Goal: Information Seeking & Learning: Learn about a topic

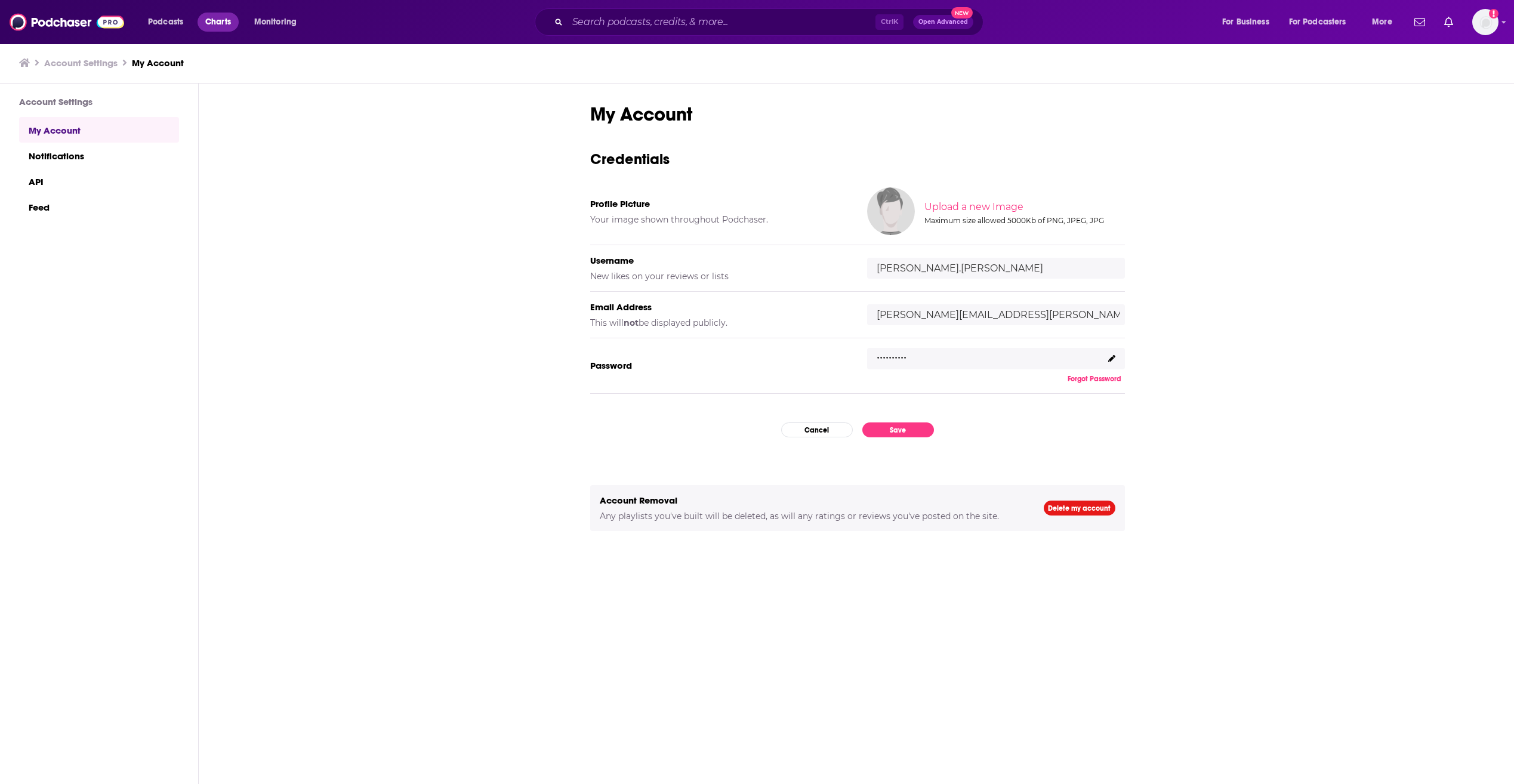
click at [226, 15] on span "Charts" at bounding box center [218, 22] width 26 height 17
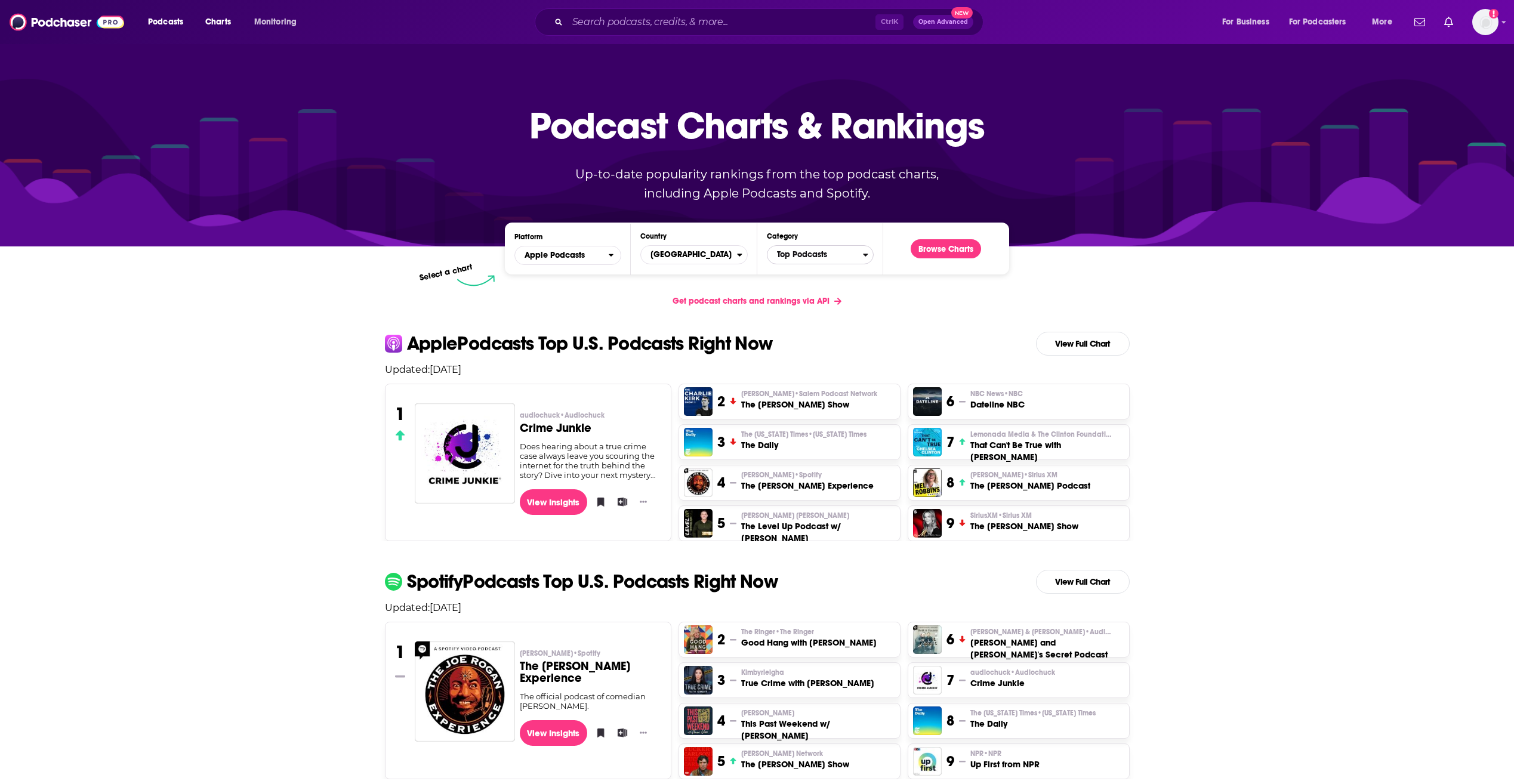
click at [822, 249] on span "Top Podcasts" at bounding box center [815, 255] width 96 height 20
click at [819, 280] on input "Categories" at bounding box center [820, 274] width 96 height 16
type input "invest"
click at [830, 288] on button "Business / Investing" at bounding box center [820, 294] width 96 height 15
click at [941, 255] on button "Browse Charts" at bounding box center [946, 249] width 70 height 19
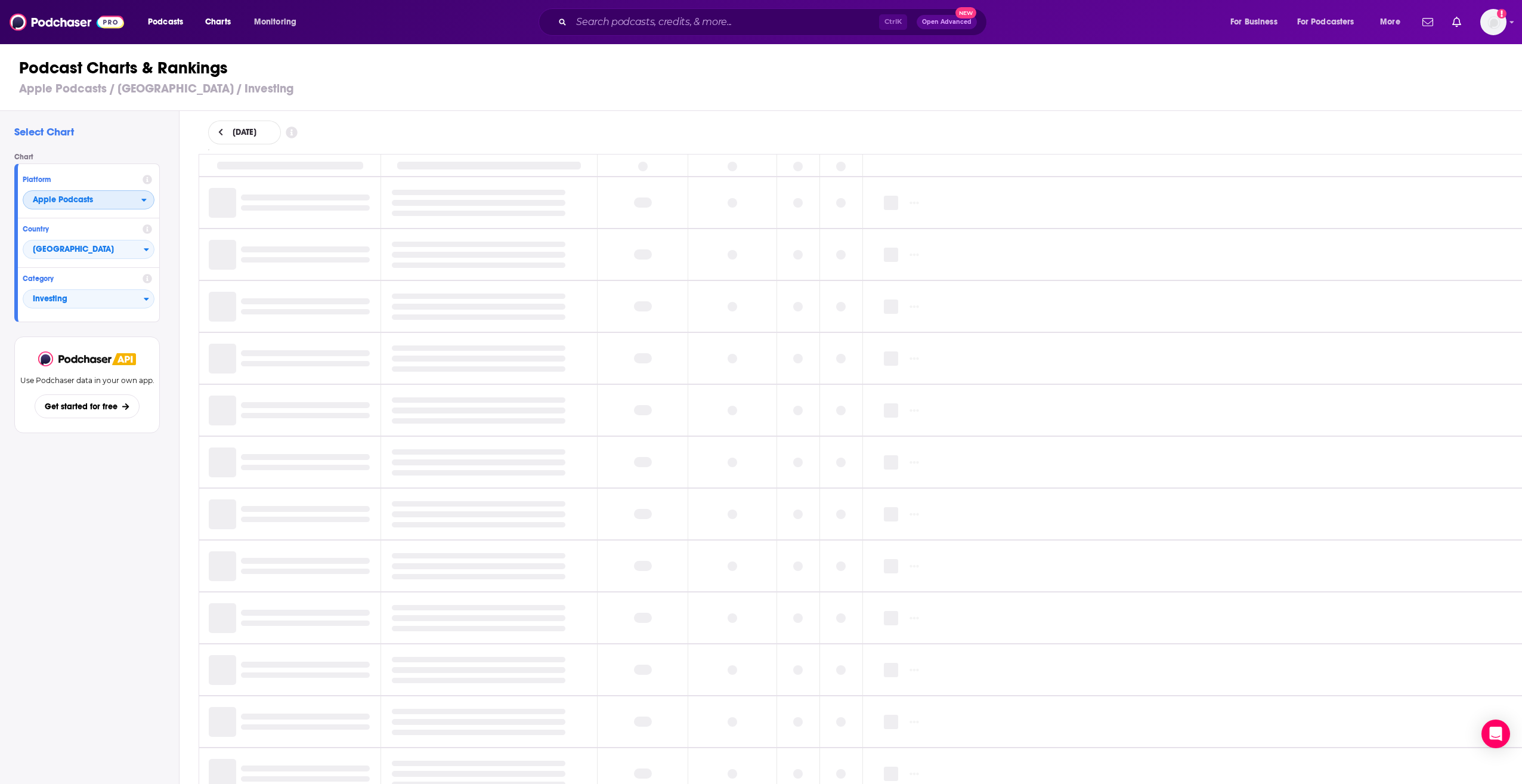
click at [109, 200] on span "Apple Podcasts" at bounding box center [82, 201] width 118 height 20
click at [114, 596] on div "Select Chart Chart Platform Apple Podcasts Apple Podcasts Spotify Country [GEOG…" at bounding box center [89, 482] width 179 height 742
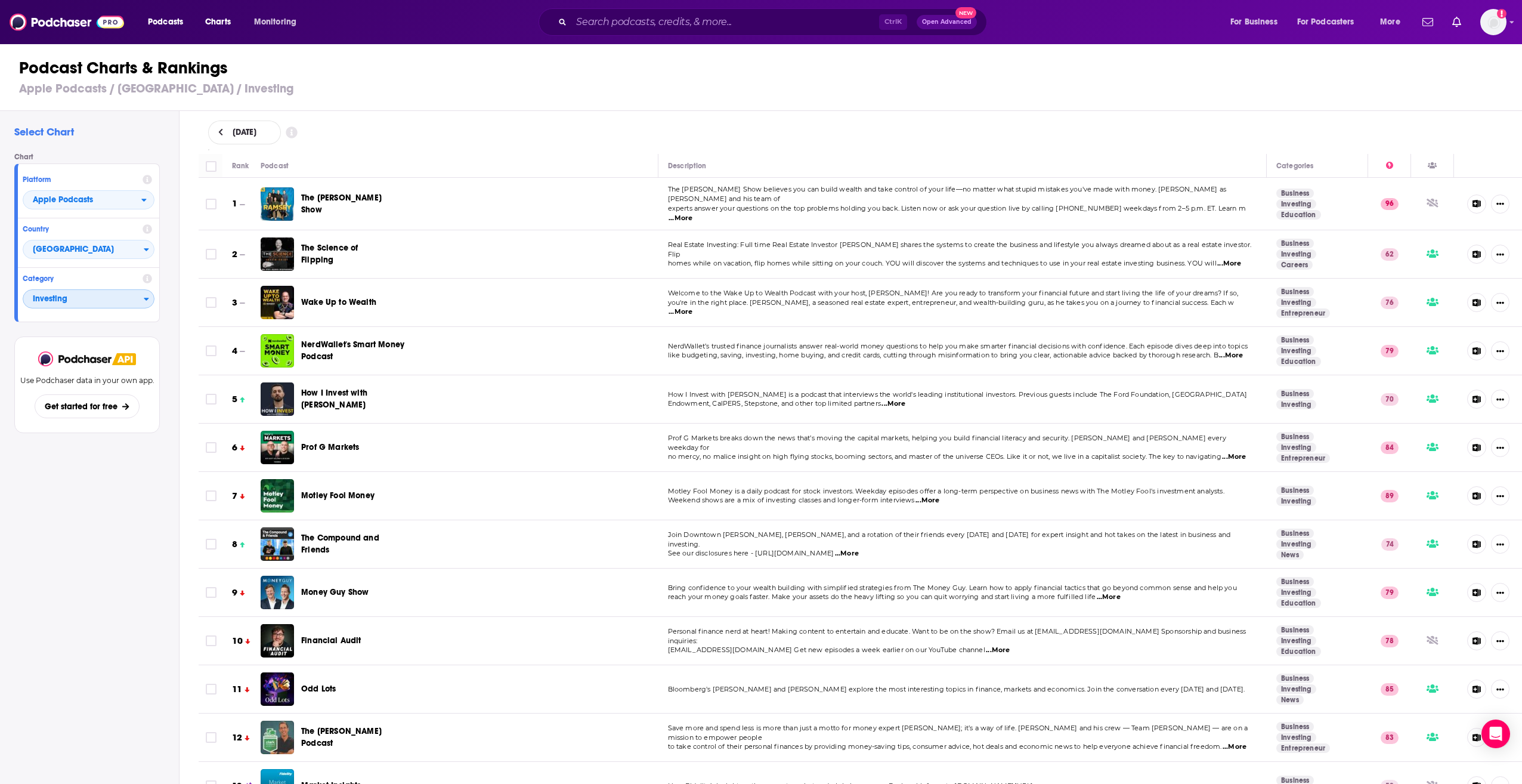
click at [144, 298] on icon "Categories" at bounding box center [146, 299] width 5 height 8
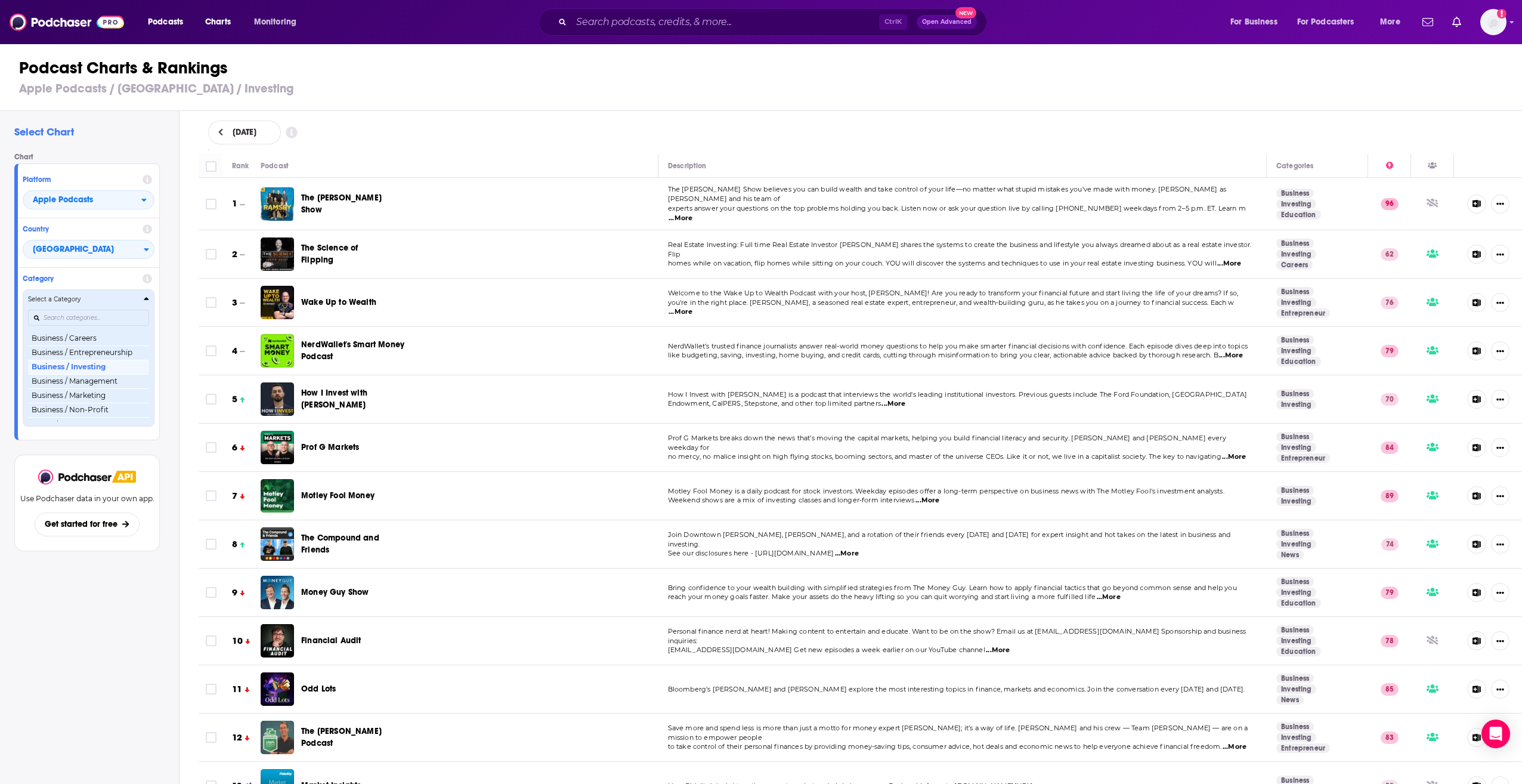
scroll to position [142, 0]
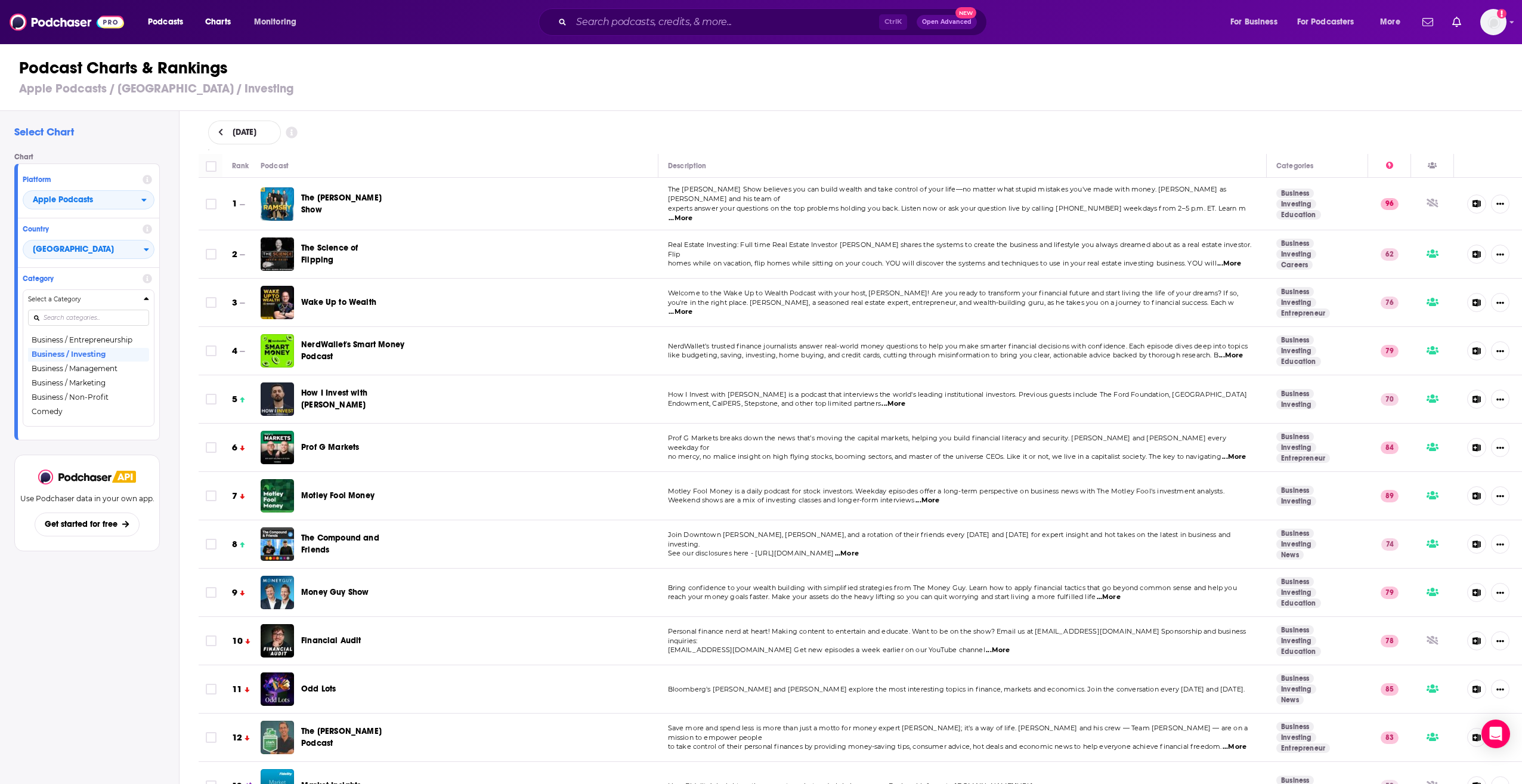
click at [86, 637] on div "Select Chart Chart Platform Apple Podcasts Country [GEOGRAPHIC_DATA] Category S…" at bounding box center [89, 482] width 179 height 742
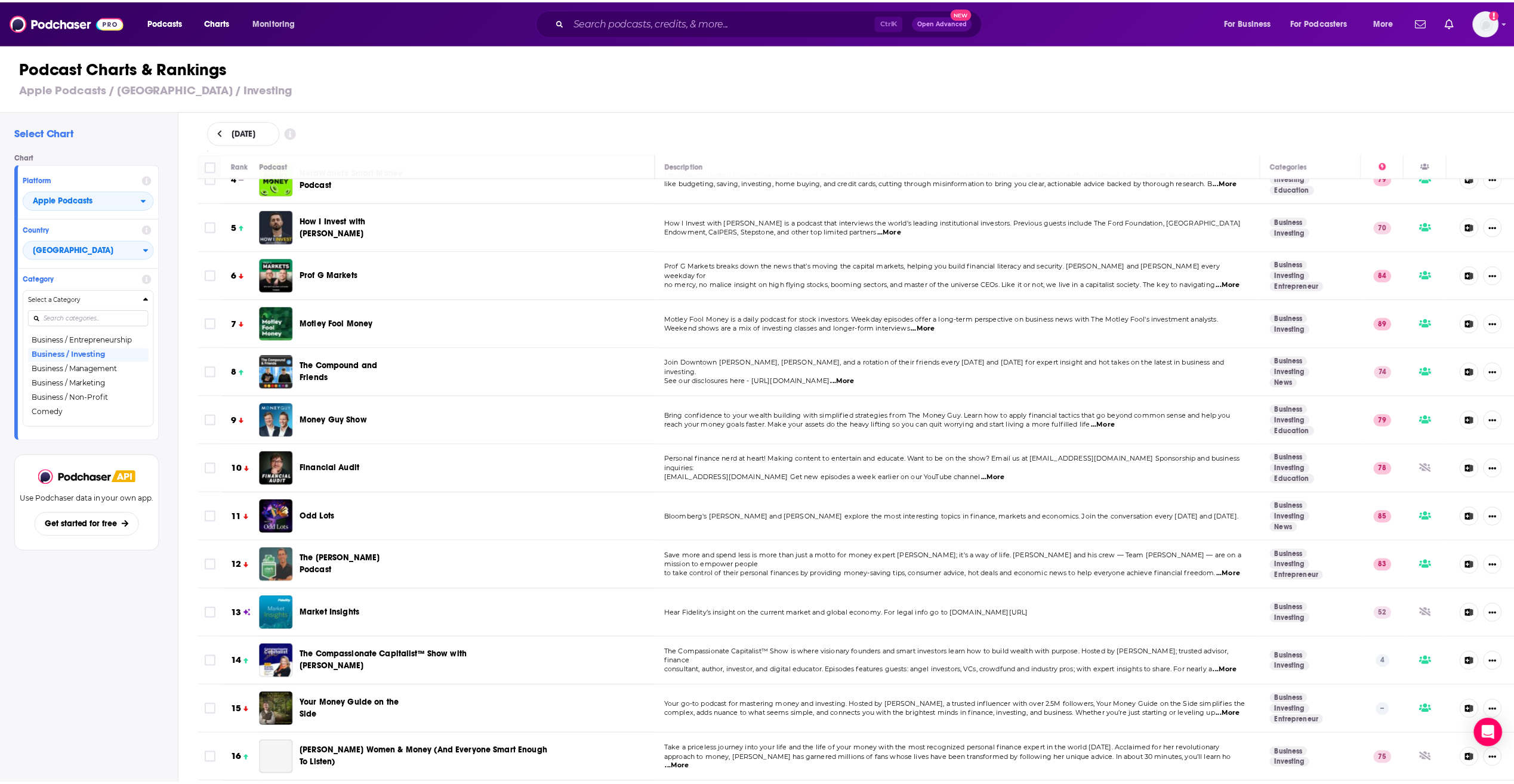
scroll to position [179, 0]
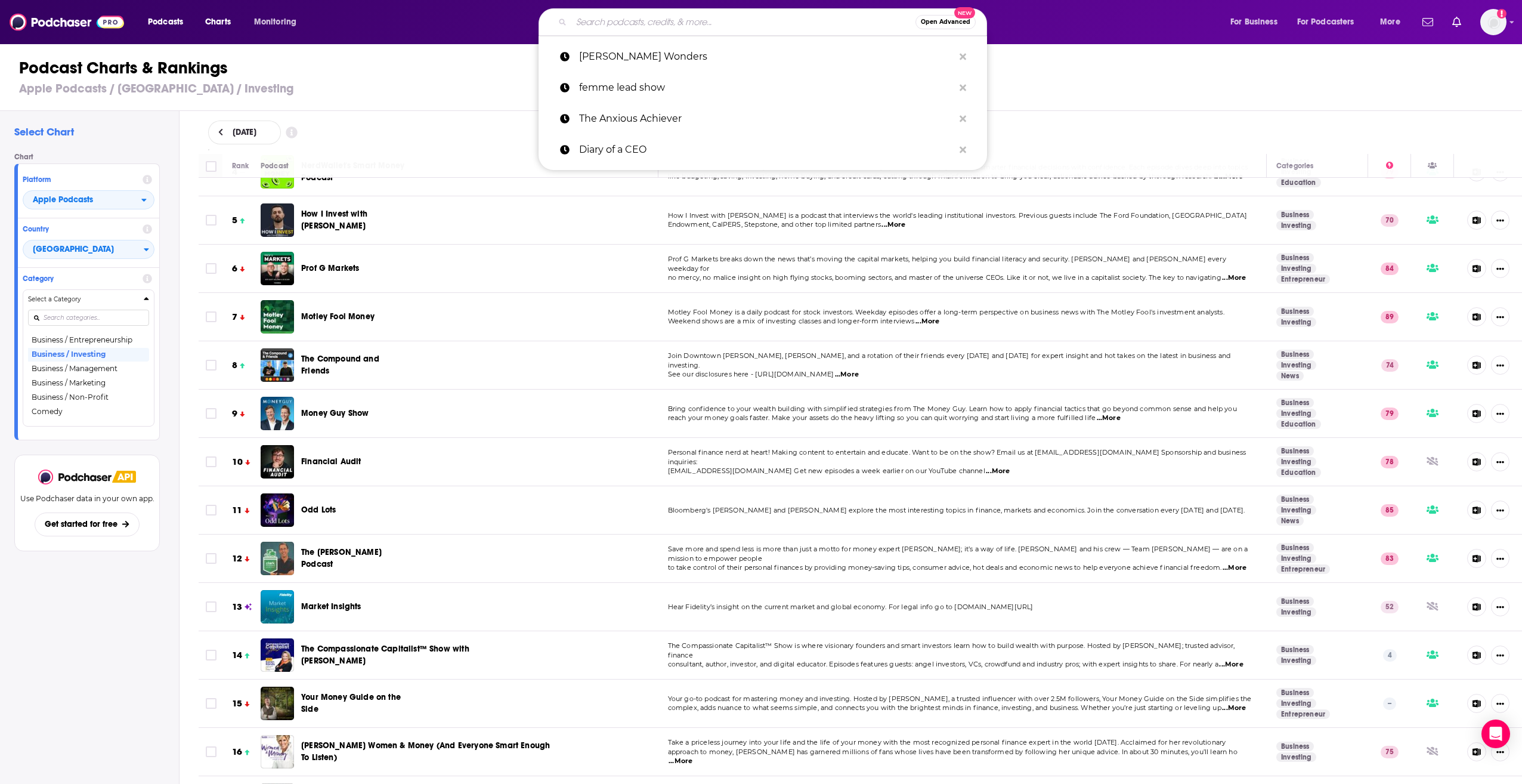
click at [653, 20] on input "Search podcasts, credits, & more..." at bounding box center [743, 22] width 344 height 19
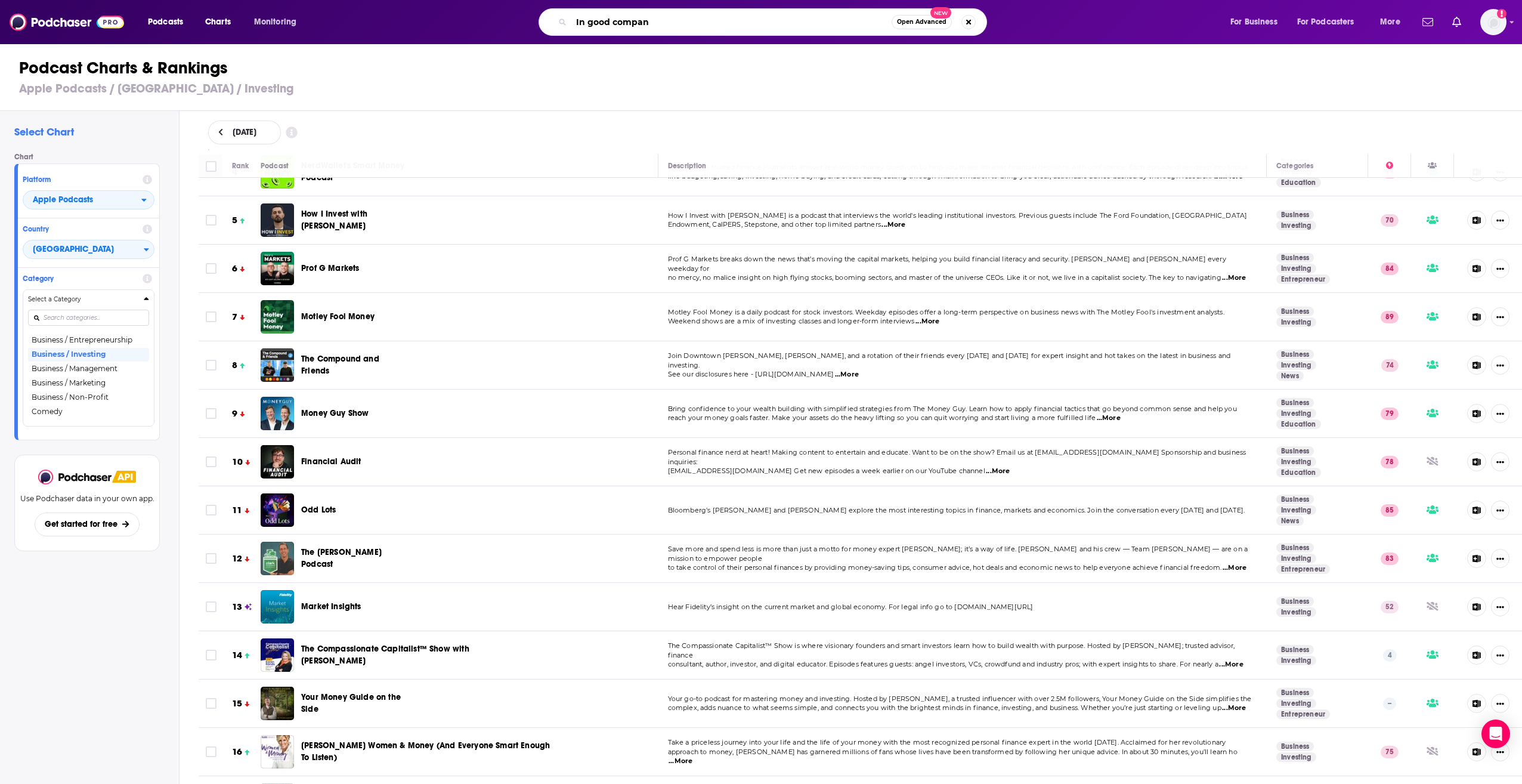
type input "In good company"
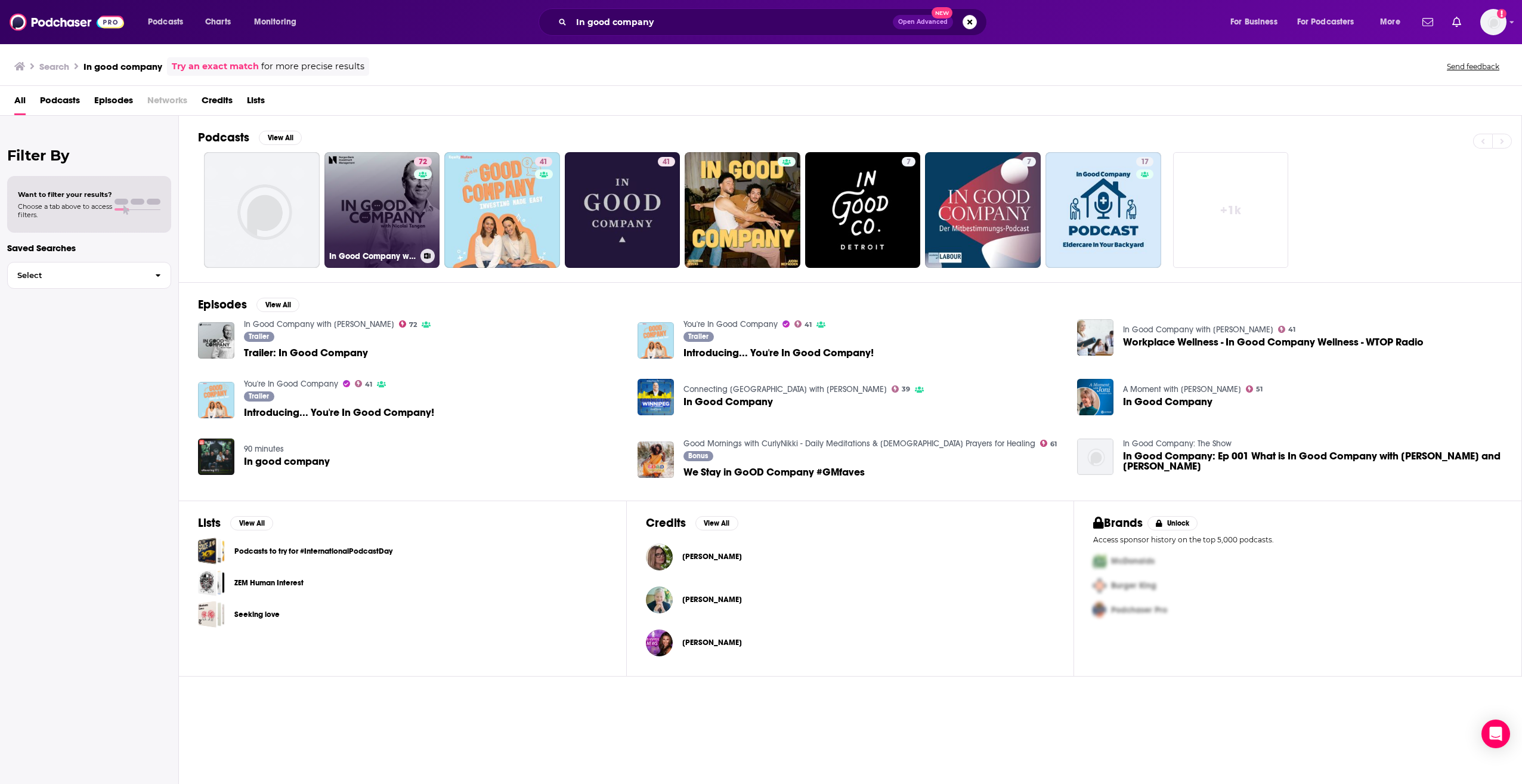
click at [408, 206] on link "72 In Good Company with [PERSON_NAME]" at bounding box center [382, 210] width 115 height 115
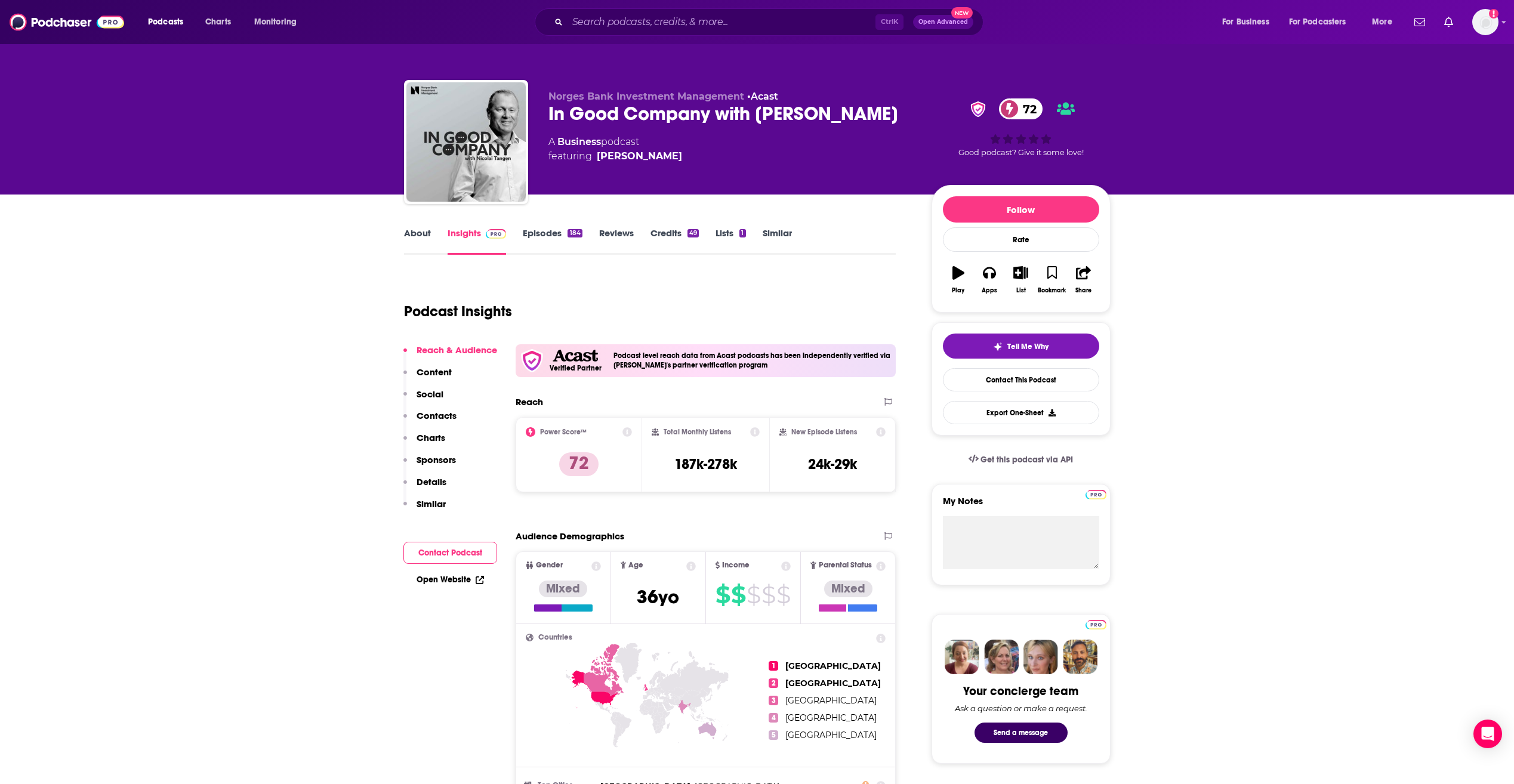
click at [576, 142] on link "Business" at bounding box center [579, 142] width 44 height 12
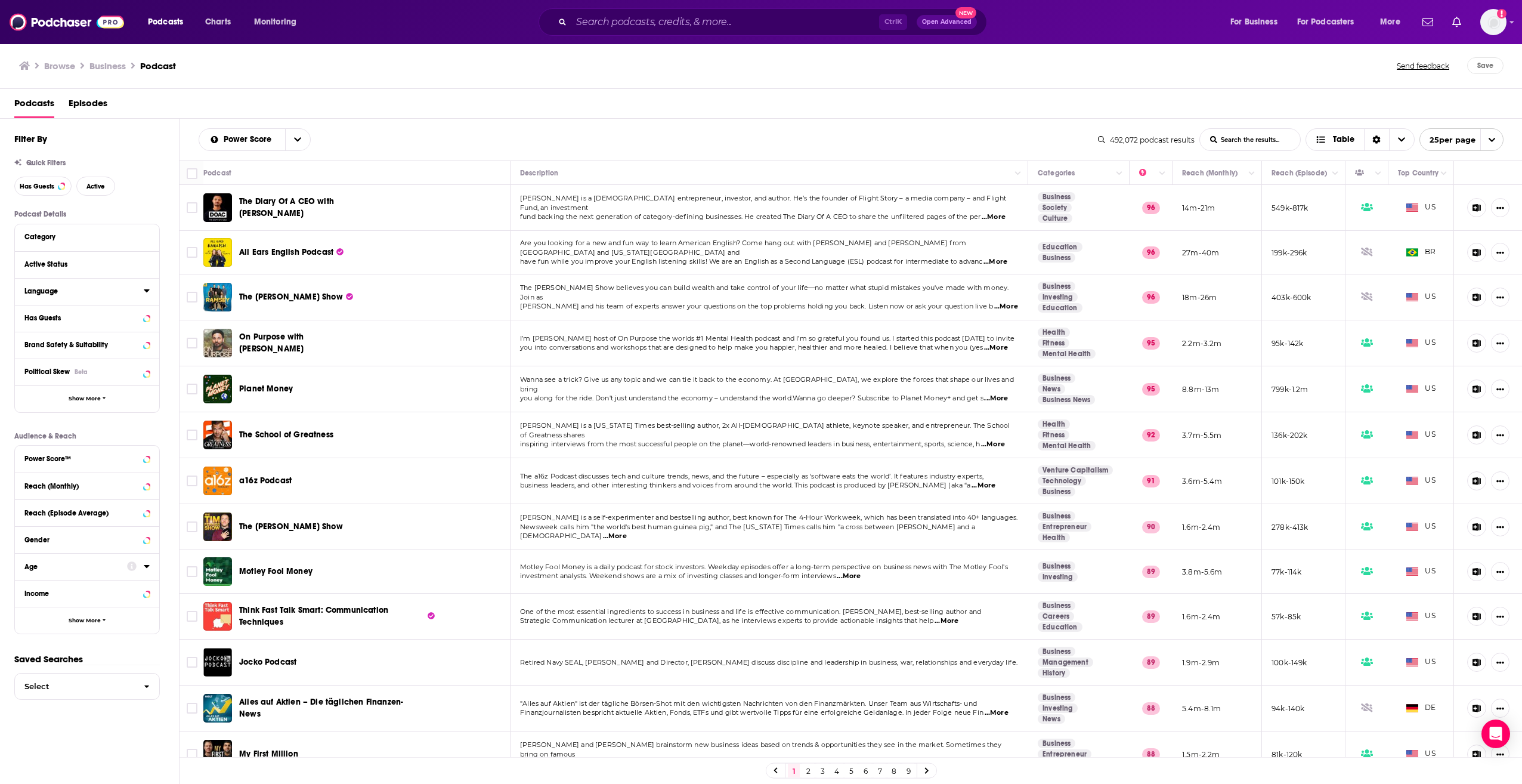
click at [113, 296] on button "Language" at bounding box center [83, 291] width 119 height 15
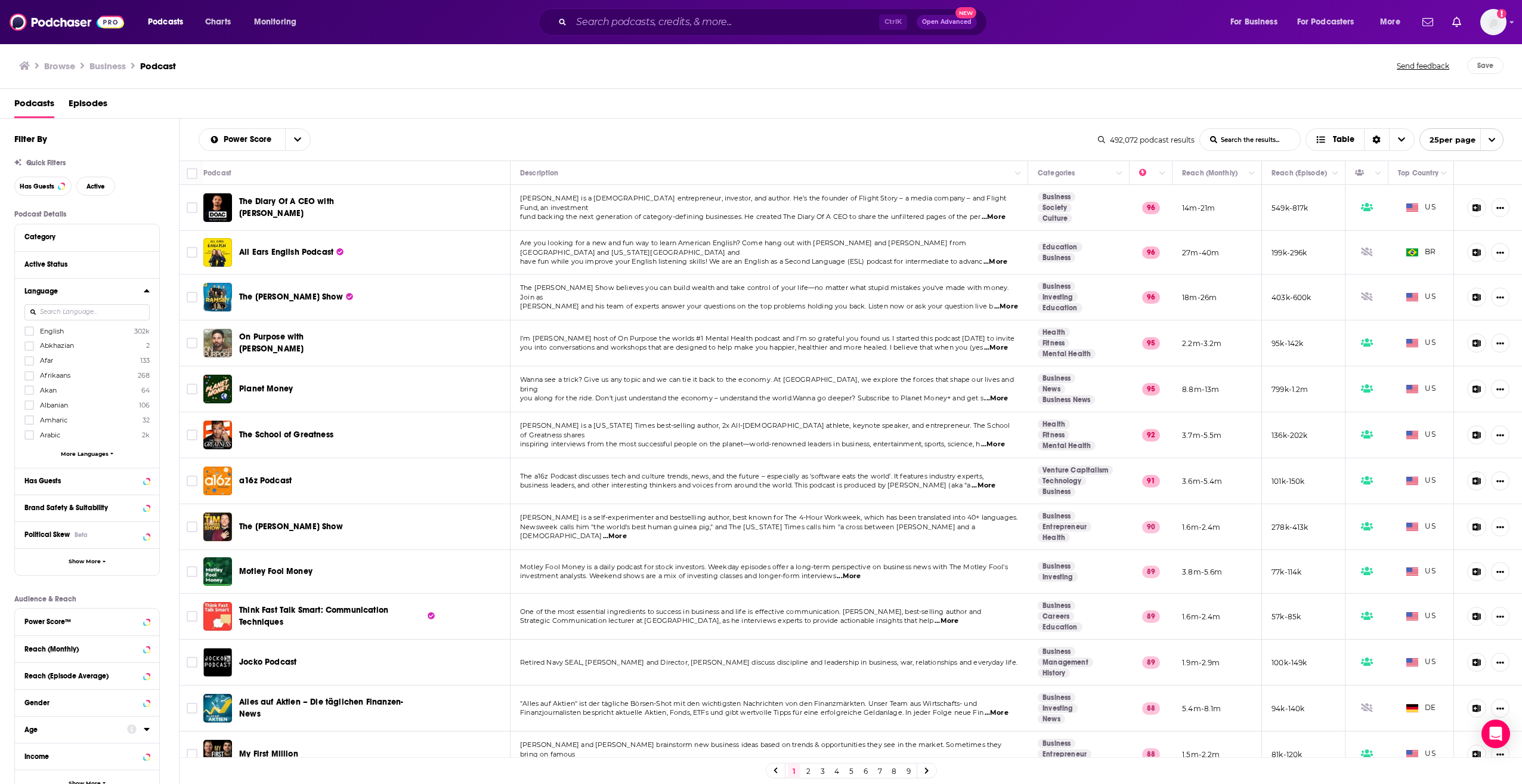
click at [54, 328] on span "English" at bounding box center [52, 331] width 24 height 8
click at [29, 334] on input "multiSelectOption-en-0" at bounding box center [29, 334] width 0 height 0
click at [145, 292] on icon at bounding box center [147, 290] width 6 height 9
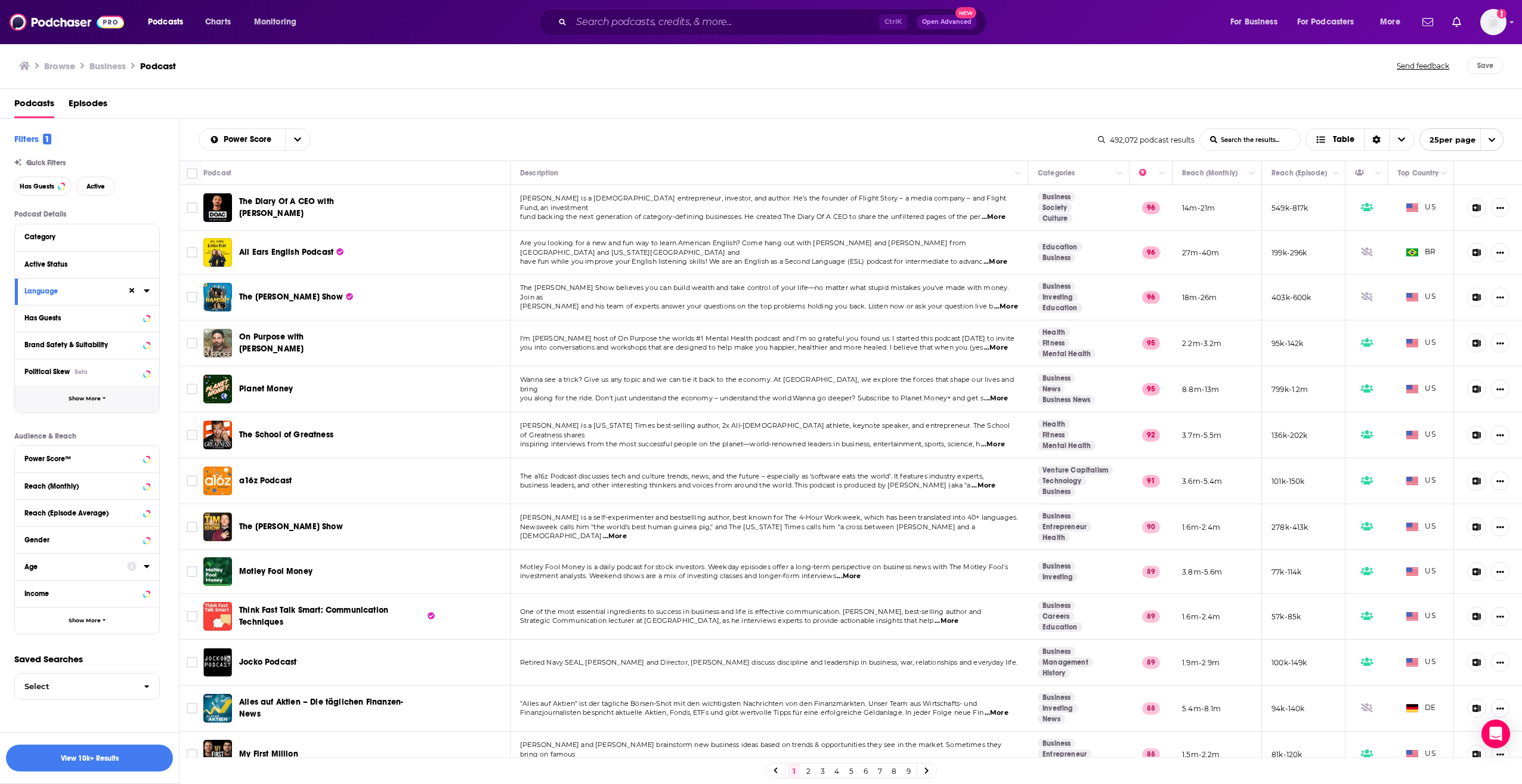
click at [101, 405] on button "Show More" at bounding box center [87, 399] width 145 height 27
click at [228, 19] on span "Charts" at bounding box center [218, 22] width 26 height 17
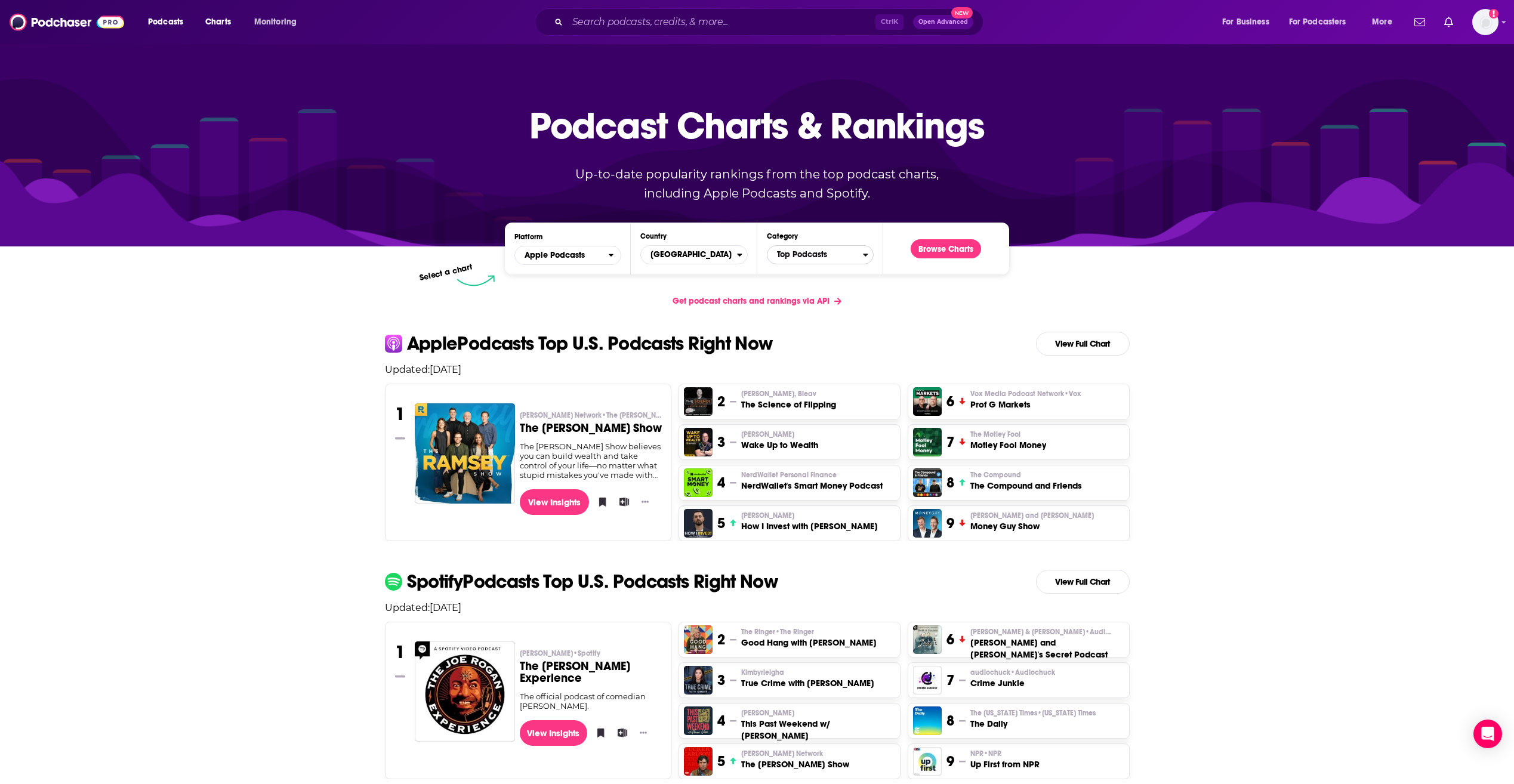
click at [805, 251] on span "Top Podcasts" at bounding box center [815, 255] width 96 height 20
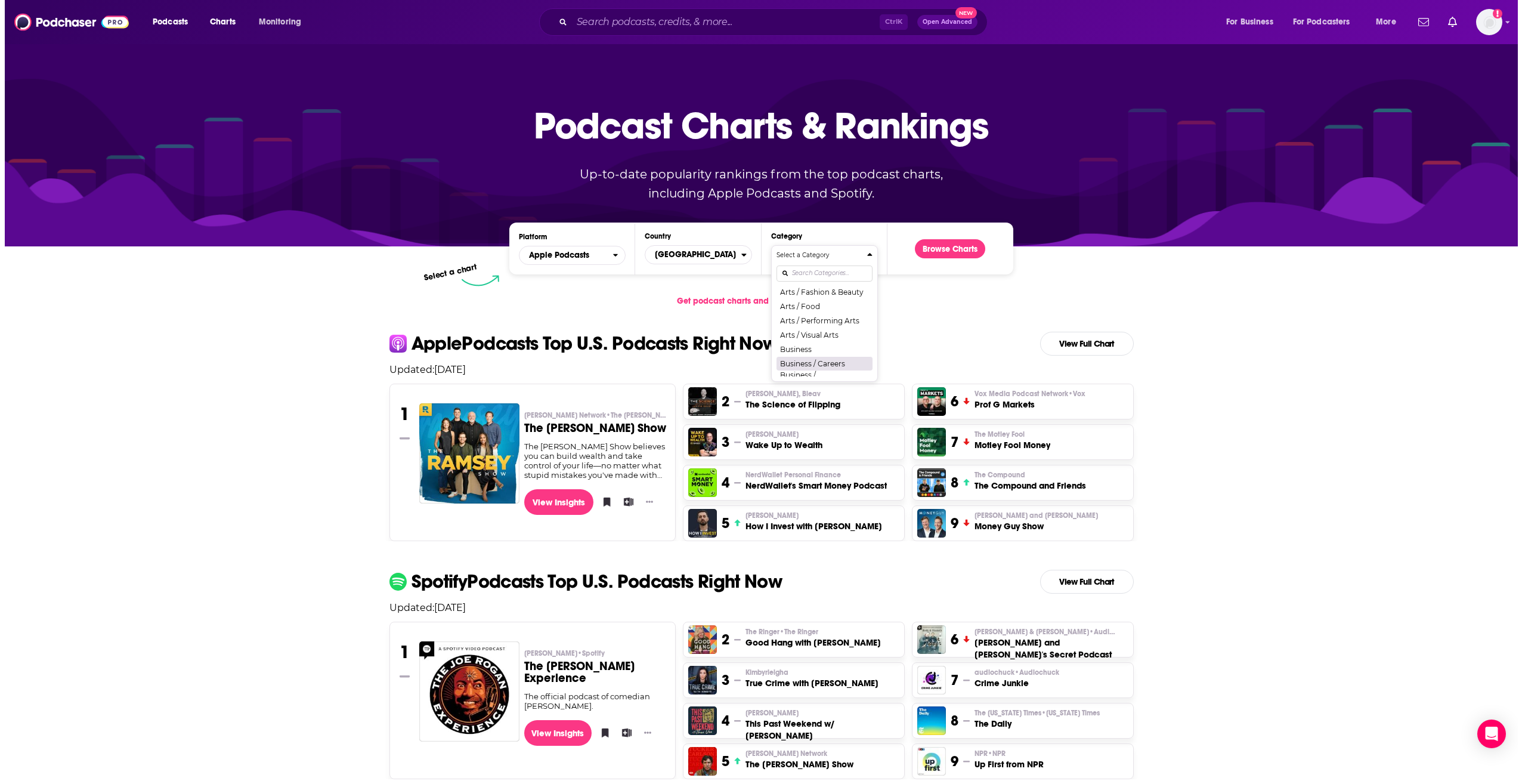
scroll to position [119, 0]
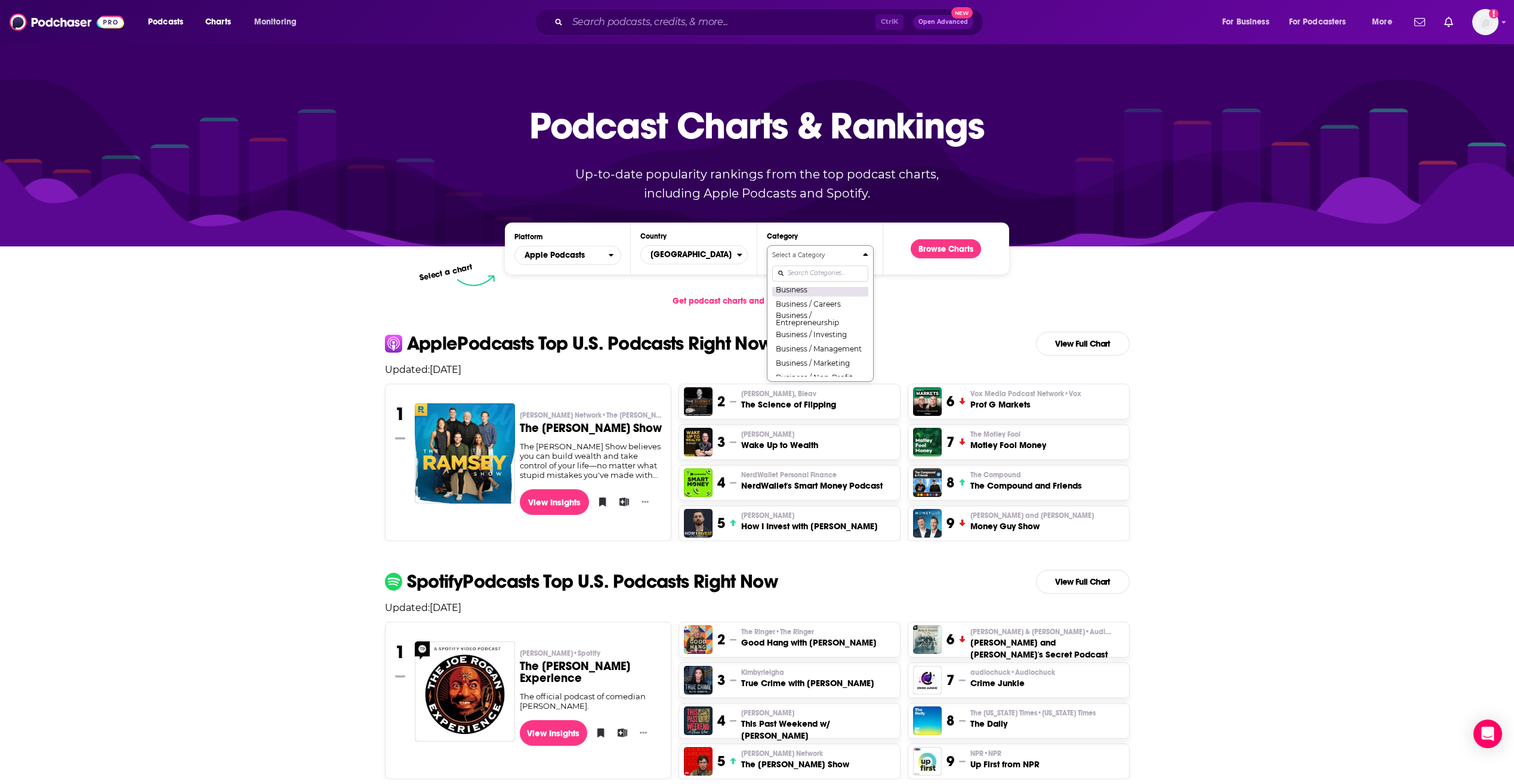
click at [794, 295] on button "Business" at bounding box center [820, 289] width 96 height 15
click at [933, 249] on button "Browse Charts" at bounding box center [946, 249] width 70 height 19
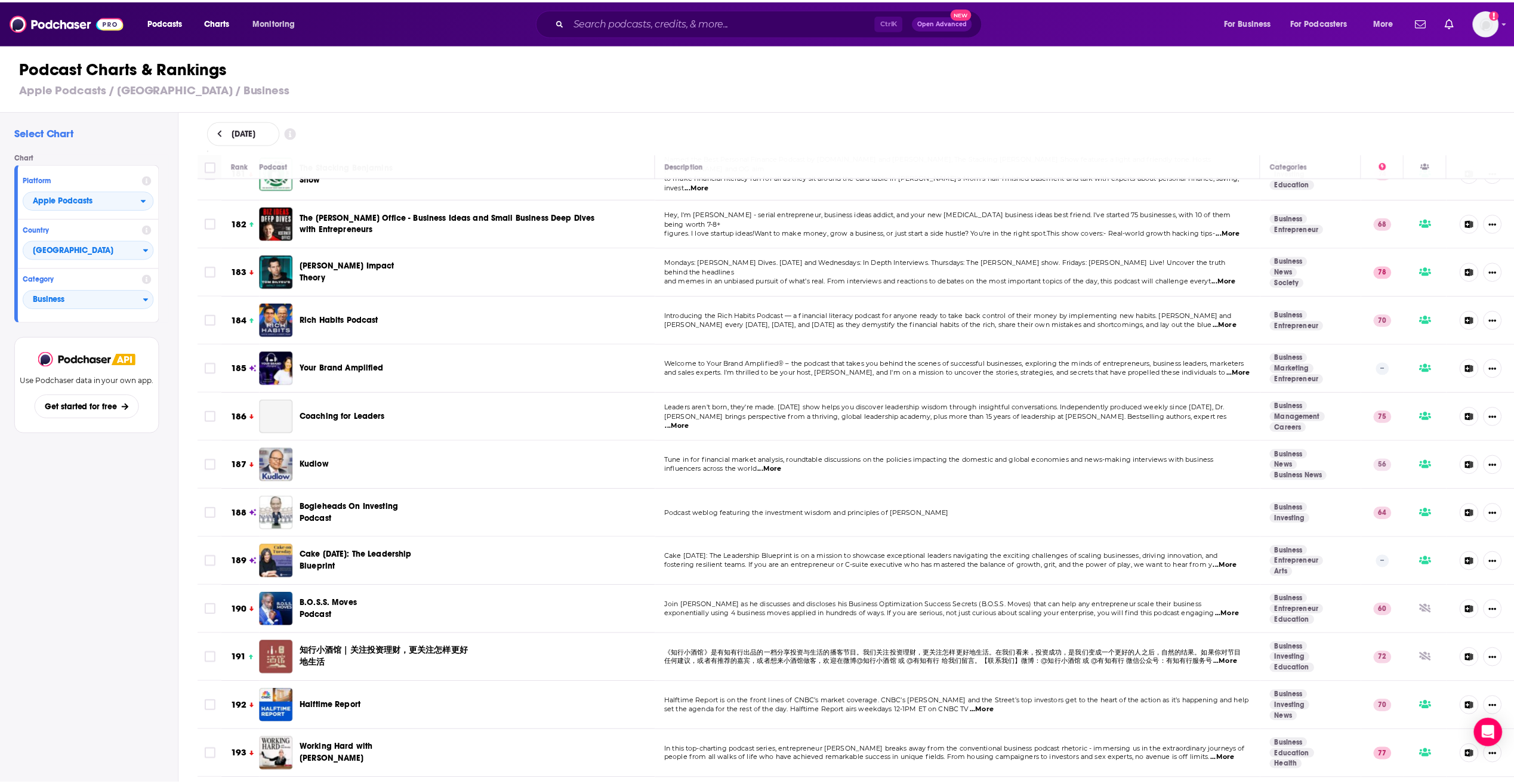
scroll to position [9053, 0]
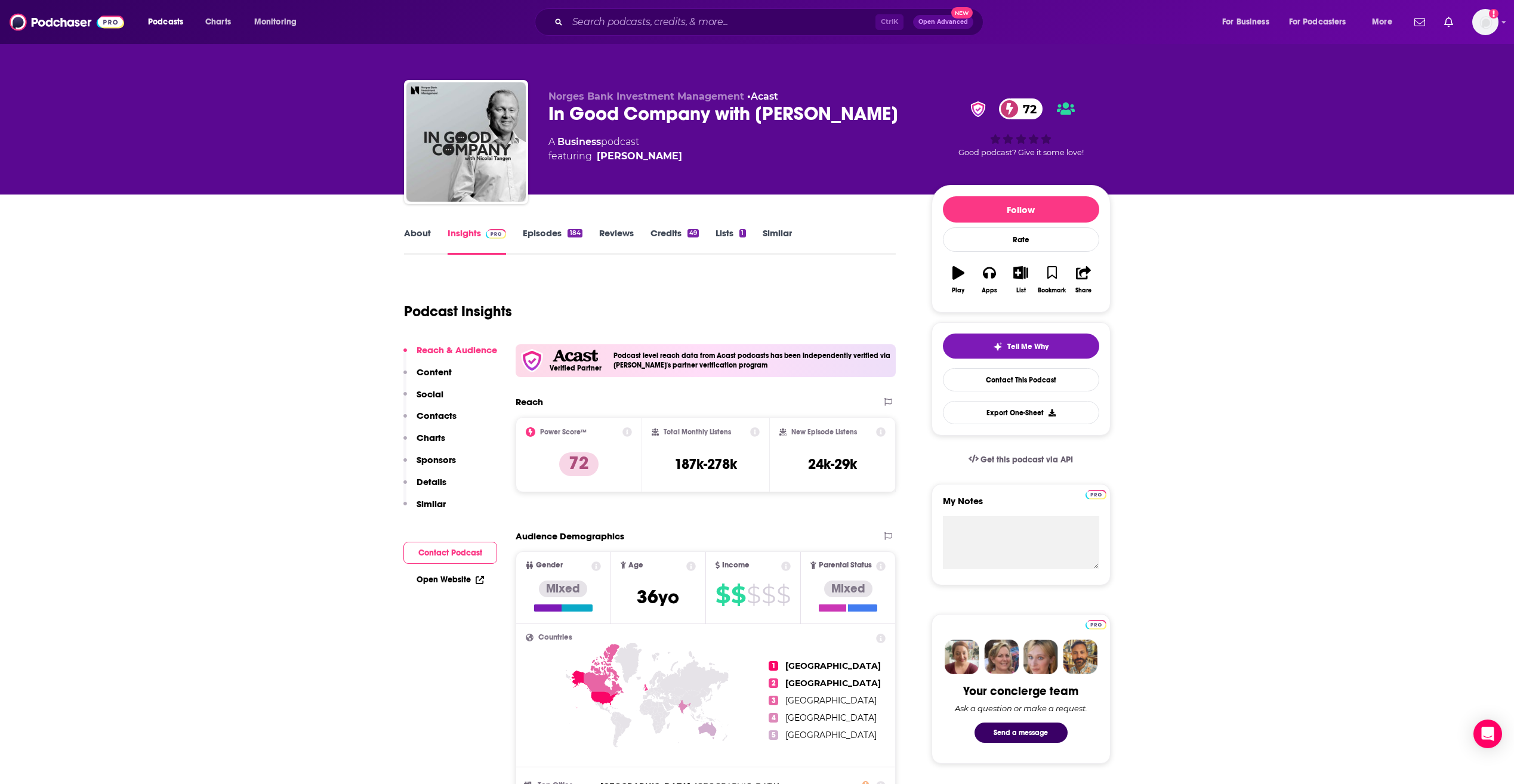
click at [716, 233] on link "Lists 1" at bounding box center [730, 241] width 30 height 28
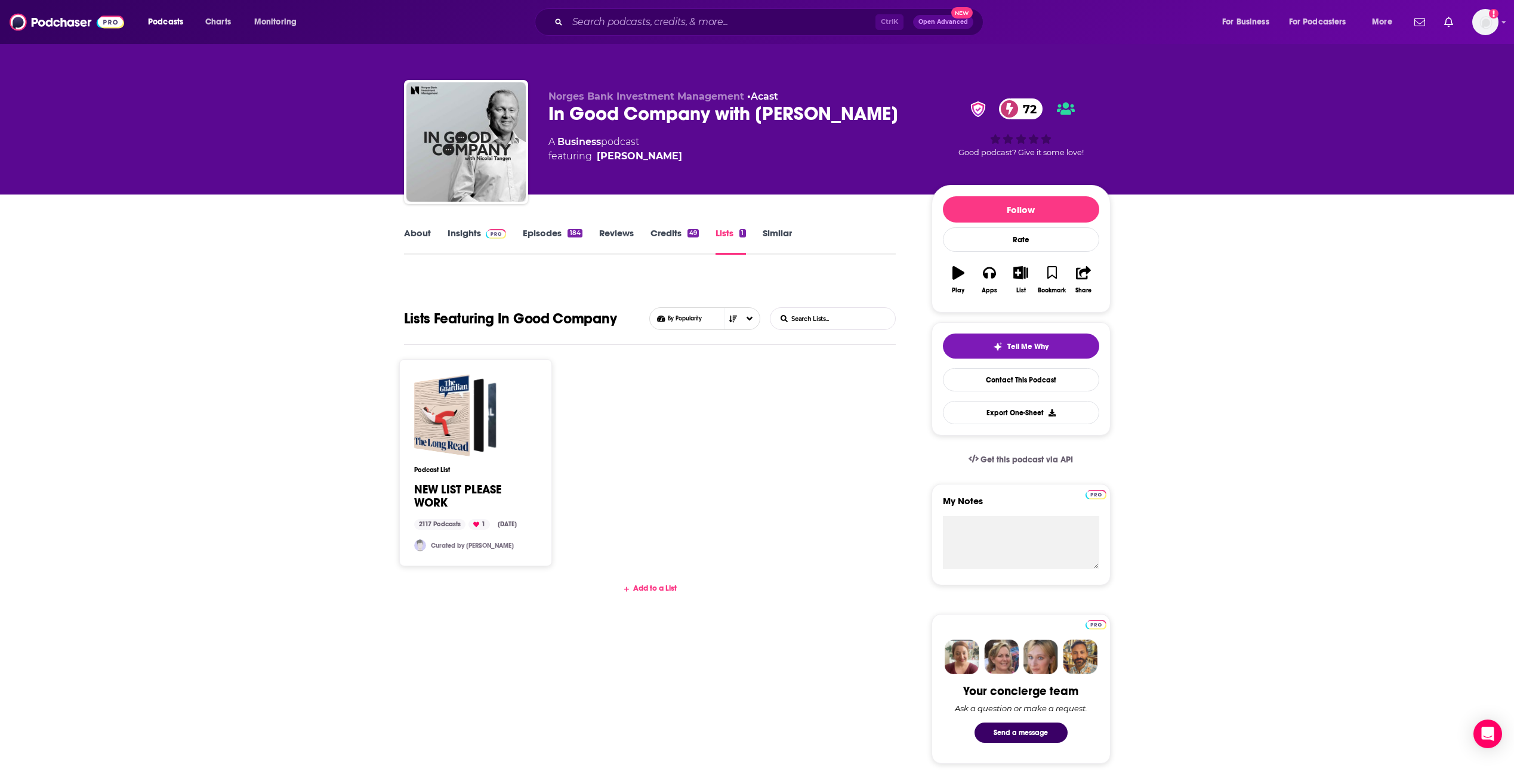
click at [577, 142] on link "Business" at bounding box center [579, 142] width 44 height 12
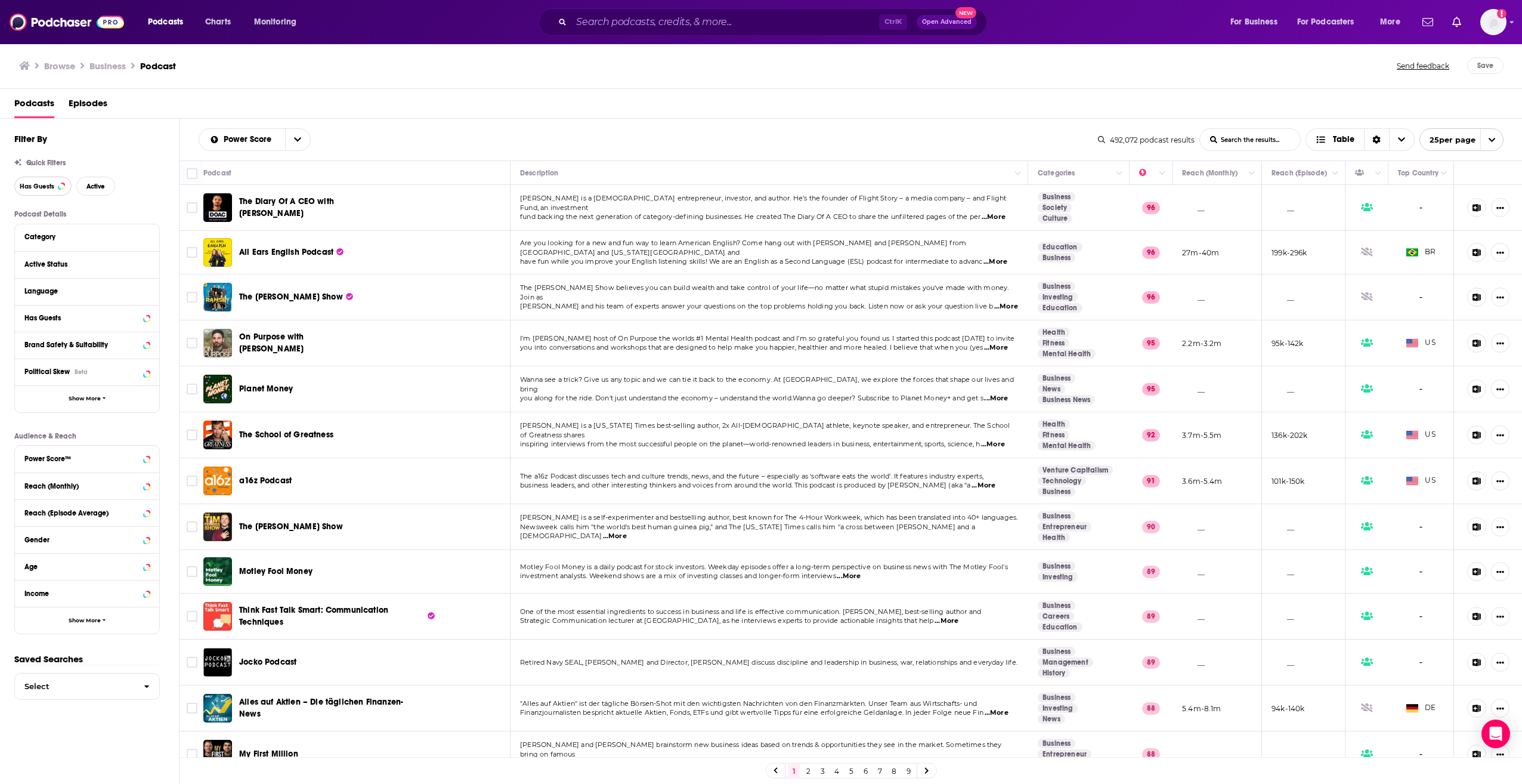
click at [50, 186] on span "Has Guests" at bounding box center [36, 186] width 34 height 7
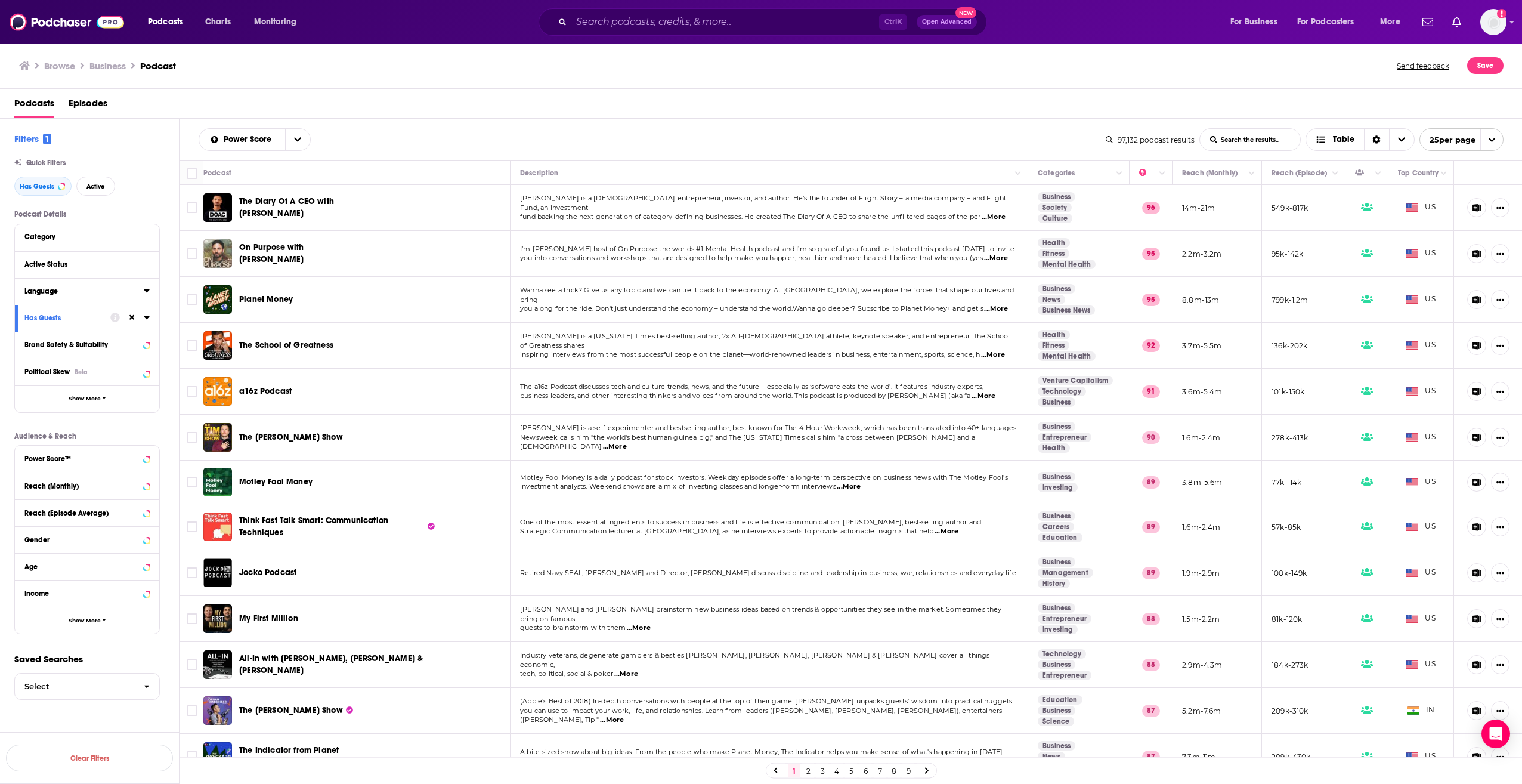
click at [149, 288] on icon at bounding box center [147, 290] width 6 height 9
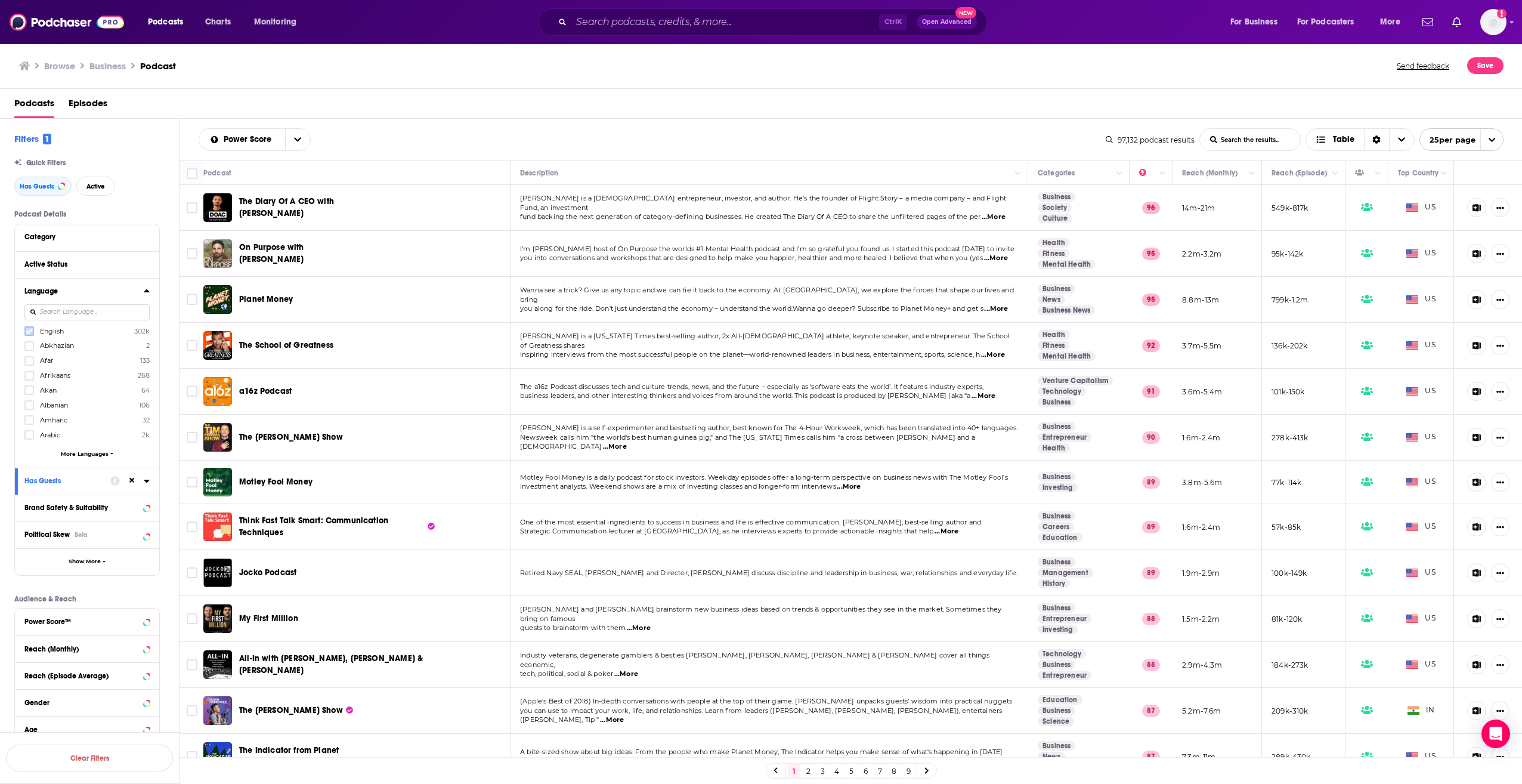
click at [26, 331] on icon at bounding box center [29, 331] width 7 height 7
click at [126, 239] on div "Category" at bounding box center [80, 237] width 112 height 8
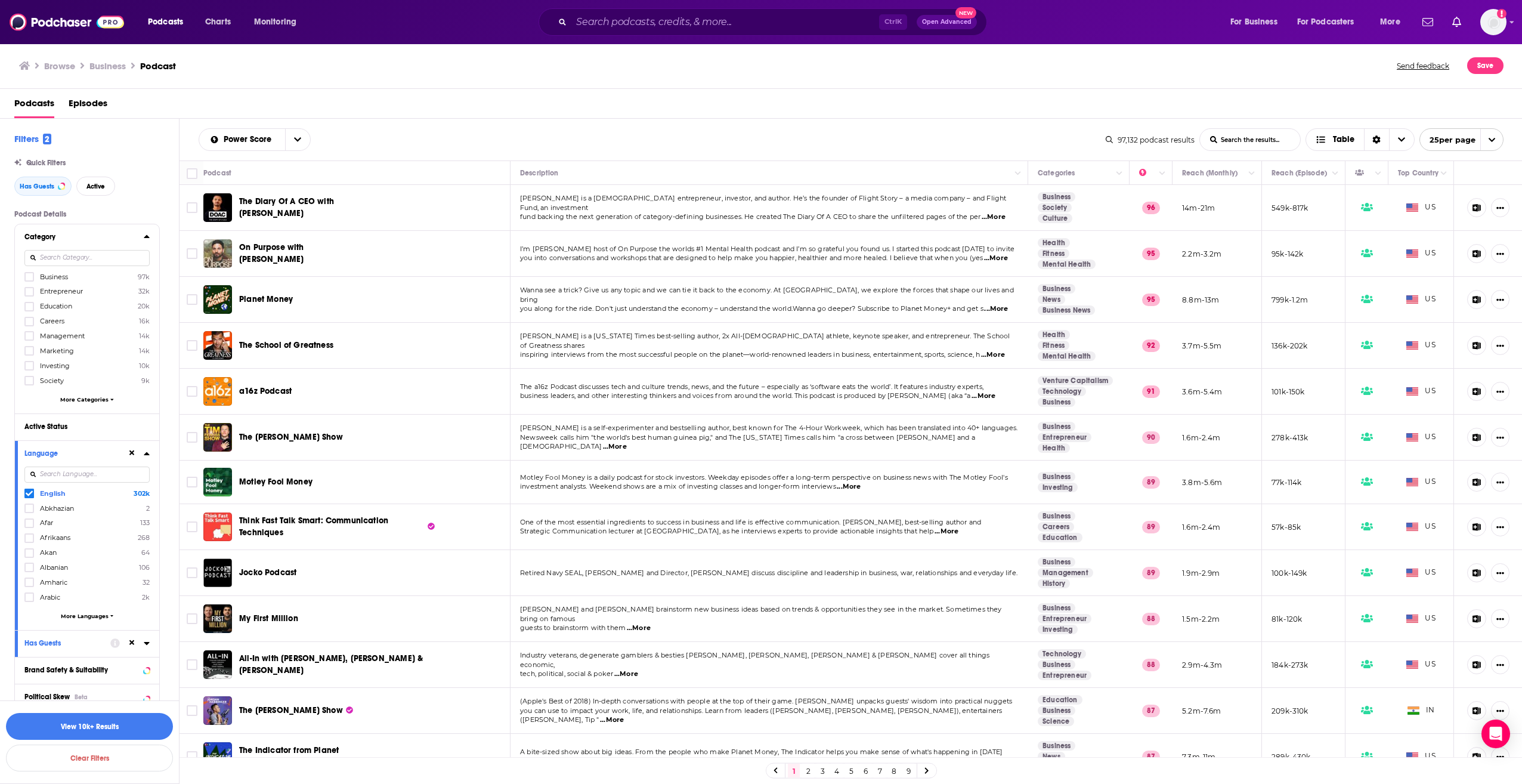
scroll to position [60, 0]
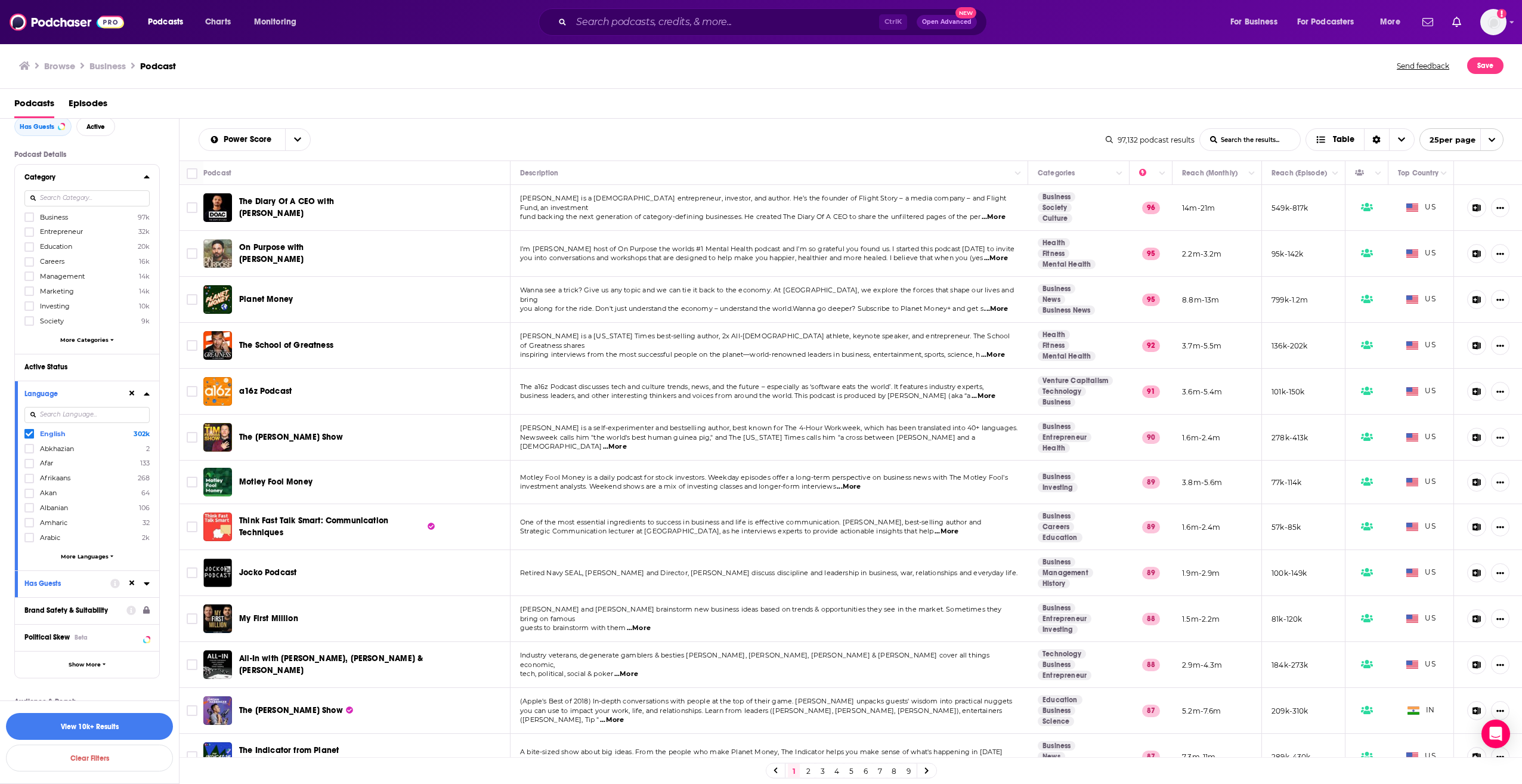
click at [103, 614] on div "Brand Safety & Suitability" at bounding box center [71, 610] width 94 height 8
click at [82, 663] on span "Show More" at bounding box center [85, 664] width 32 height 7
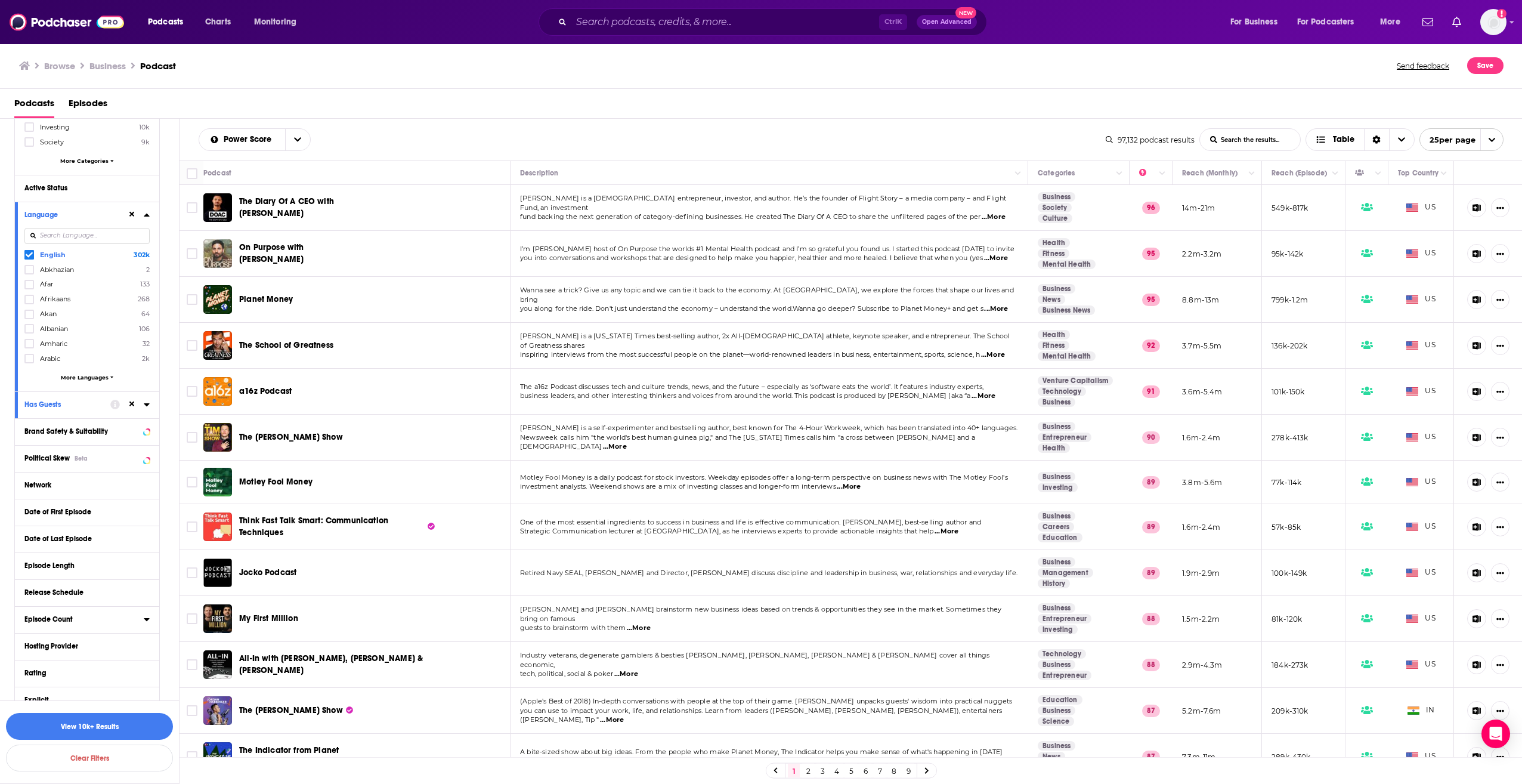
scroll to position [298, 0]
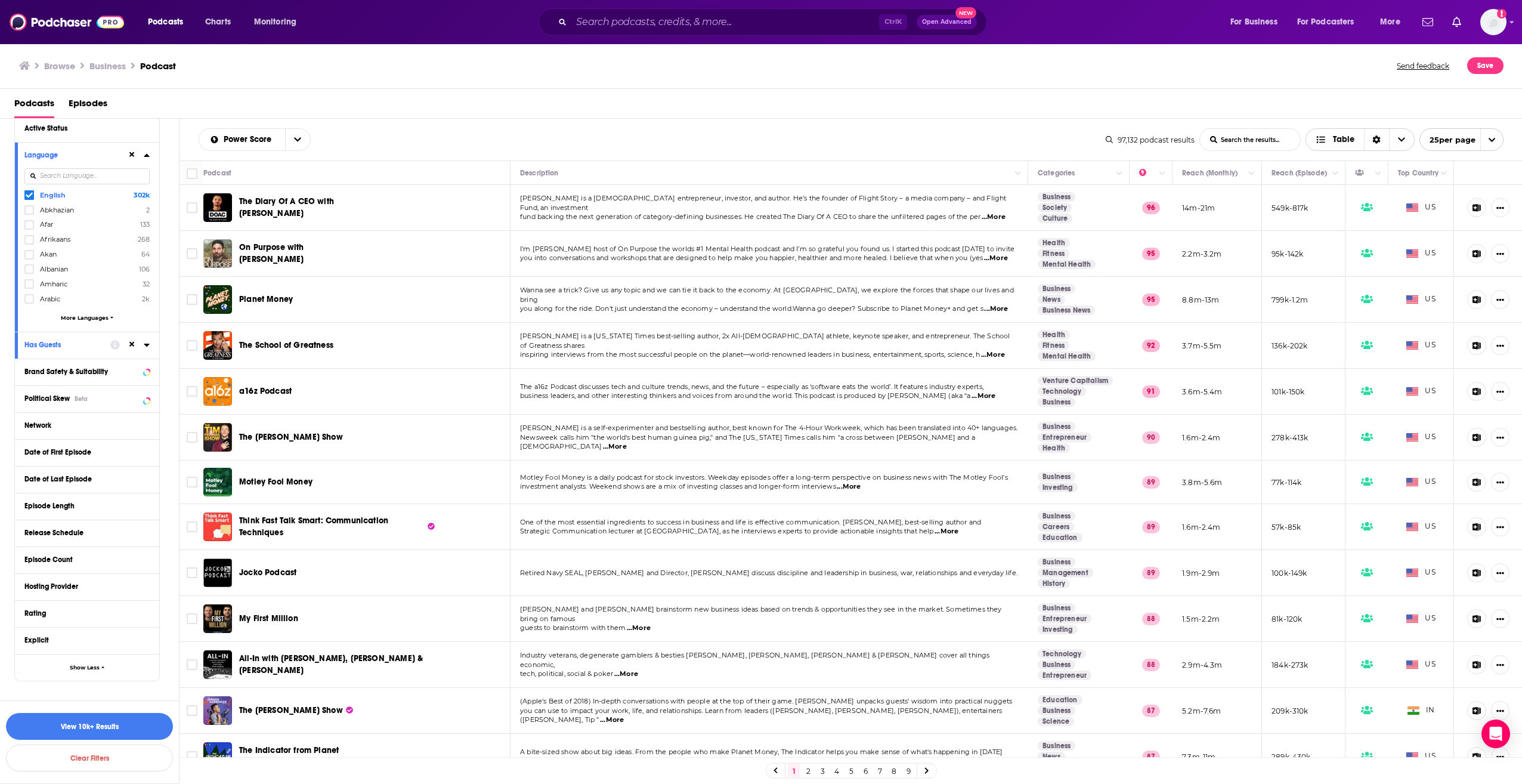
click at [1392, 141] on span "Choose View" at bounding box center [1402, 139] width 25 height 21
click at [901, 127] on div "Power Score List Search Input Search the results... Table 97,132 podcast result…" at bounding box center [851, 139] width 1343 height 42
click at [197, 168] on icon at bounding box center [192, 174] width 15 height 15
click at [192, 177] on input "Toggle select all" at bounding box center [192, 173] width 11 height 11
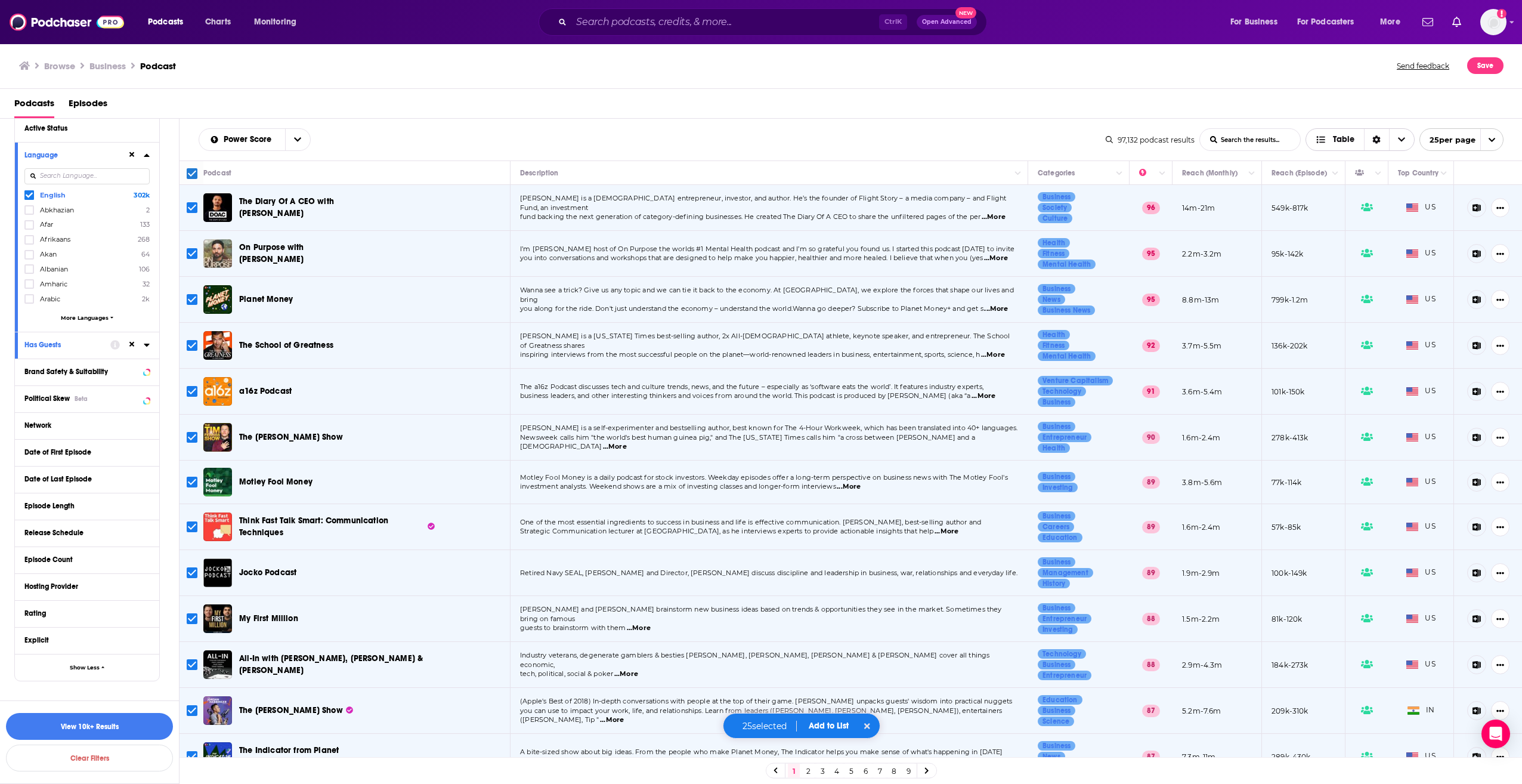
click at [1372, 145] on div "Sort Direction" at bounding box center [1376, 139] width 25 height 21
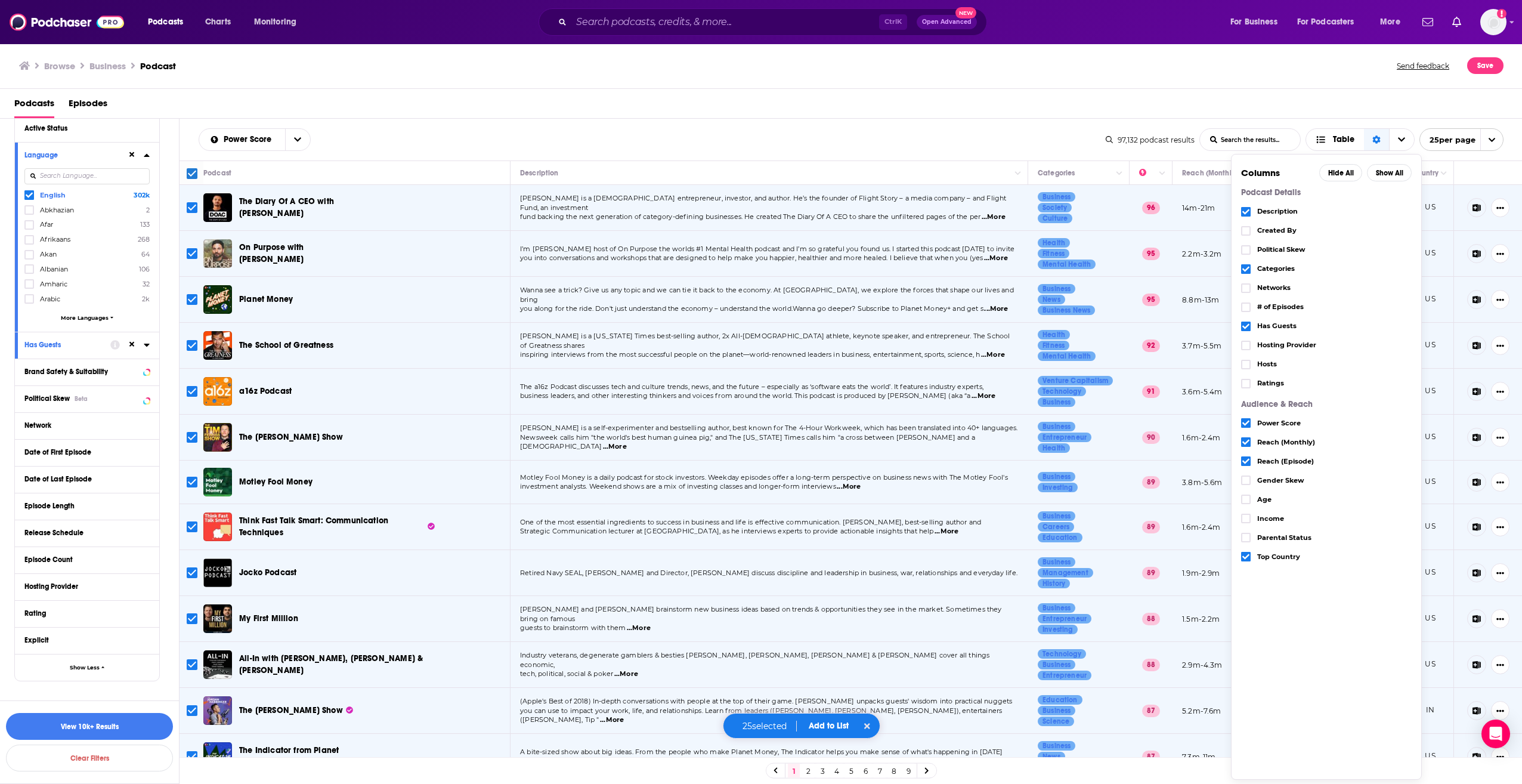
click at [977, 143] on div "Power Score List Search Input Search the results... Table" at bounding box center [652, 139] width 907 height 23
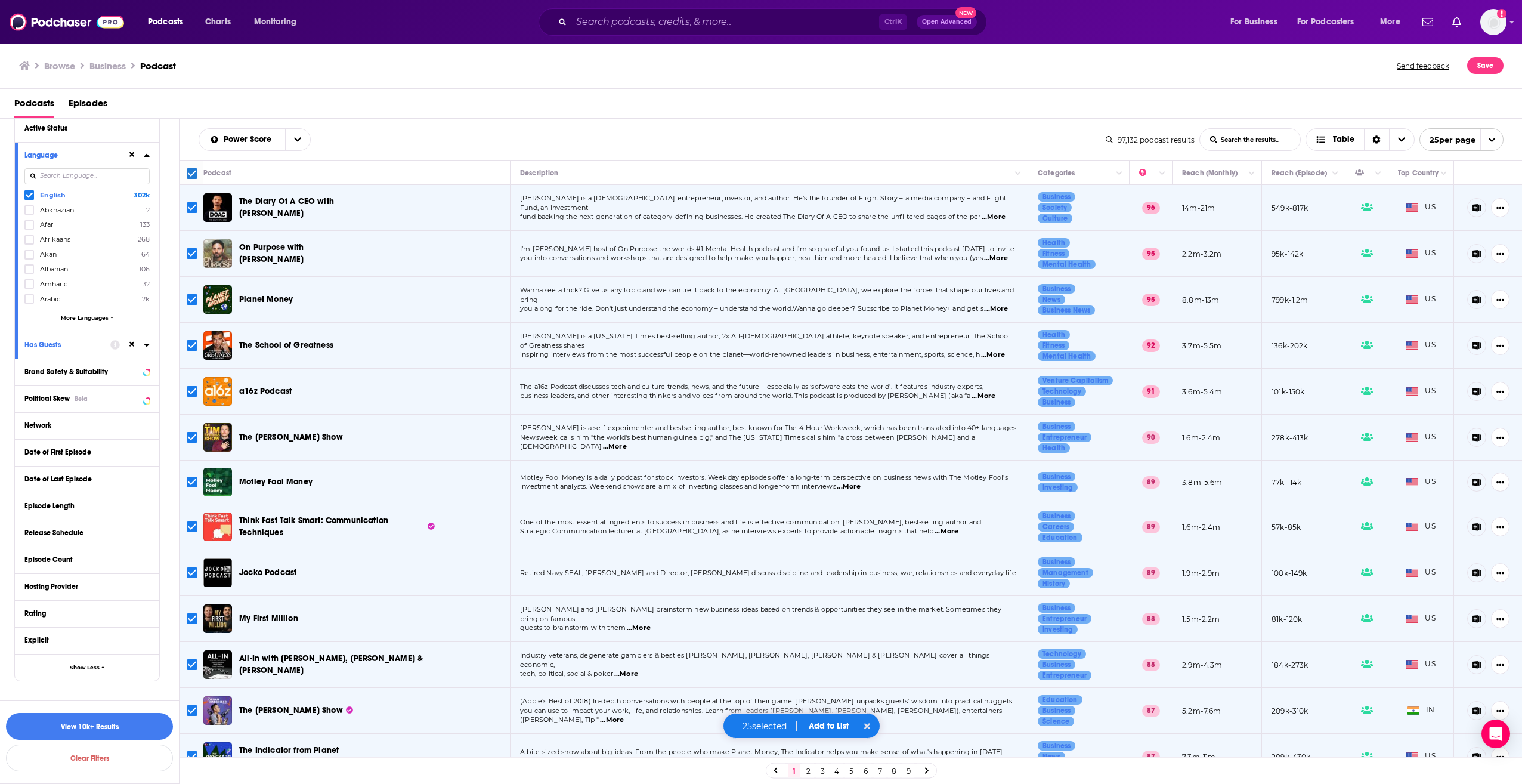
click at [1494, 133] on span "open menu" at bounding box center [1491, 139] width 23 height 21
click at [1456, 205] on button "100 per page" at bounding box center [1461, 199] width 83 height 18
click at [196, 178] on input "Toggle select all" at bounding box center [192, 173] width 11 height 11
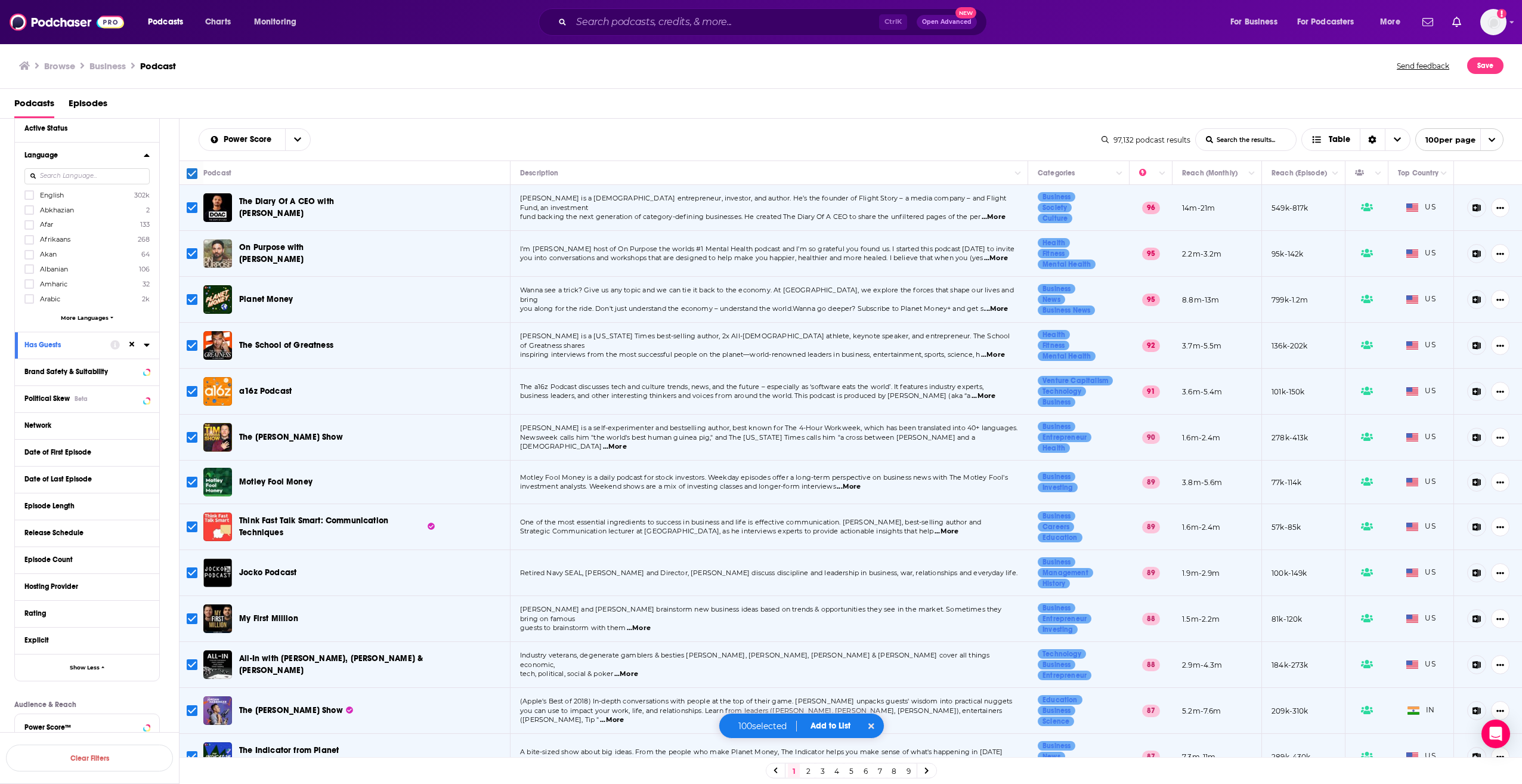
click at [191, 167] on icon at bounding box center [192, 174] width 15 height 15
click at [189, 172] on input "Toggle select all" at bounding box center [192, 173] width 11 height 11
checkbox input "false"
click at [299, 137] on icon "open menu" at bounding box center [298, 139] width 7 height 8
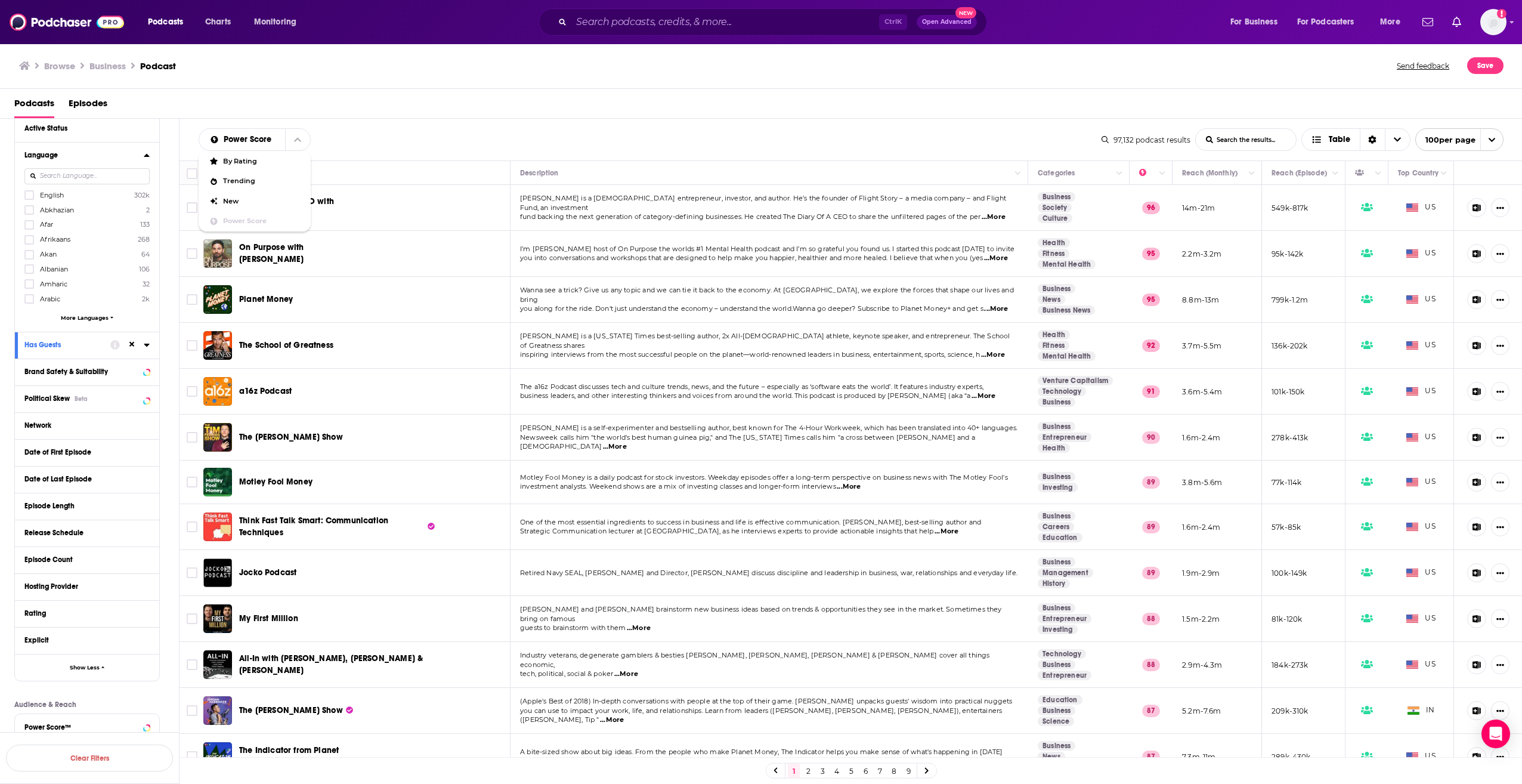
click at [383, 122] on div "Power Score By Rating Trending New Power Score List Search Input Search the res…" at bounding box center [851, 139] width 1343 height 42
click at [563, 134] on div "Power Score List Search Input Search the results... Table" at bounding box center [650, 139] width 903 height 23
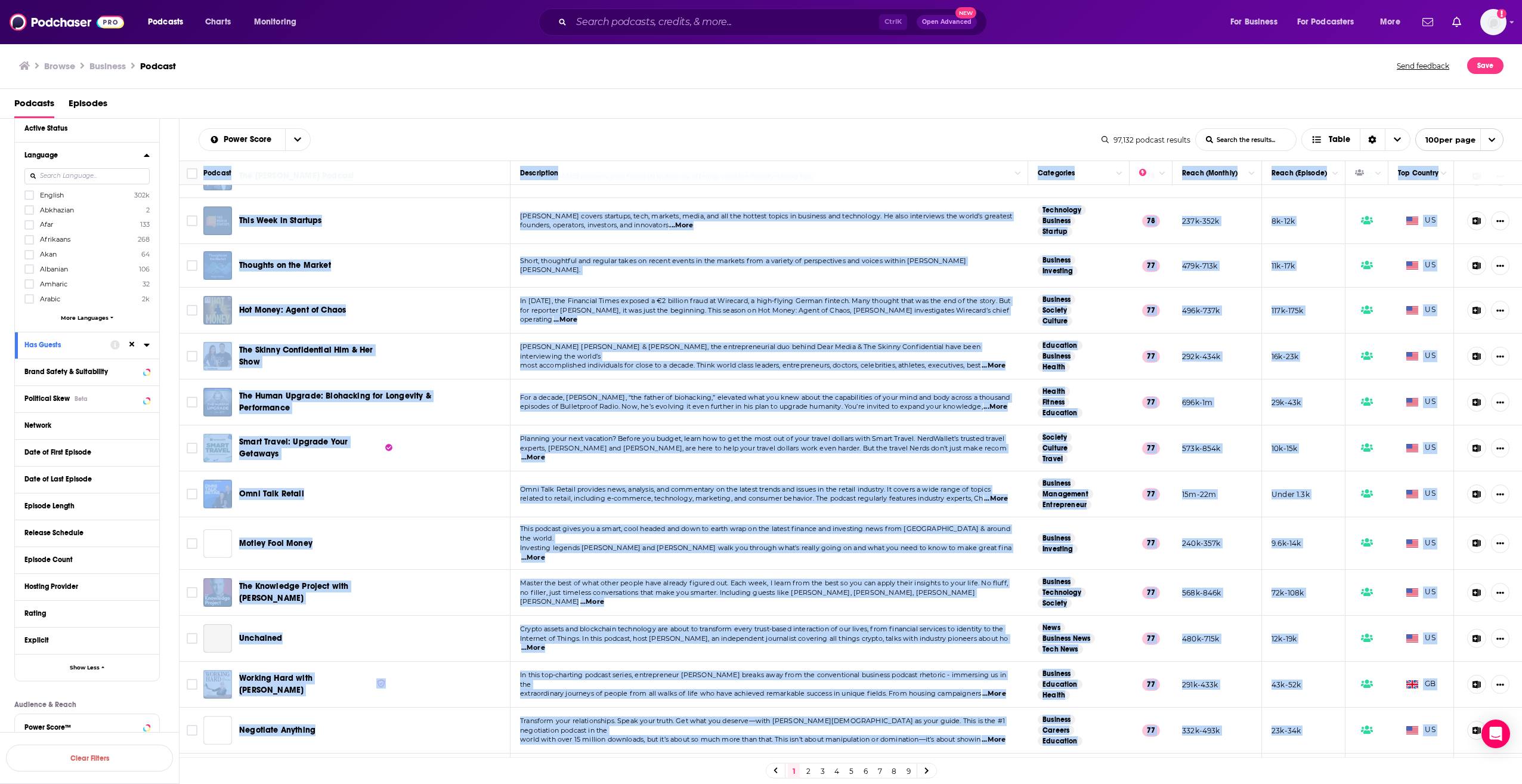
scroll to position [3979, 0]
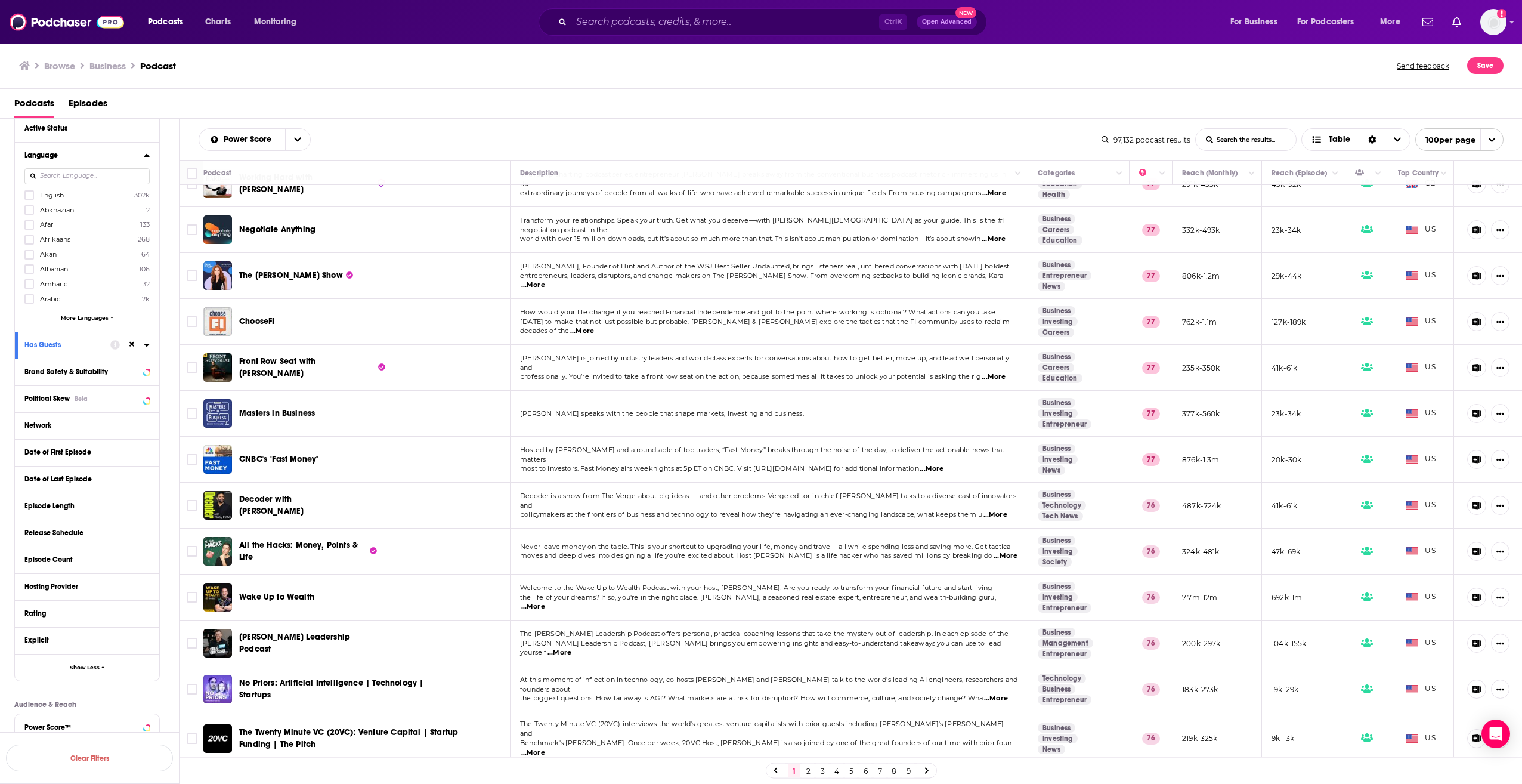
drag, startPoint x: 202, startPoint y: 173, endPoint x: 1469, endPoint y: 745, distance: 1390.1
copy thead
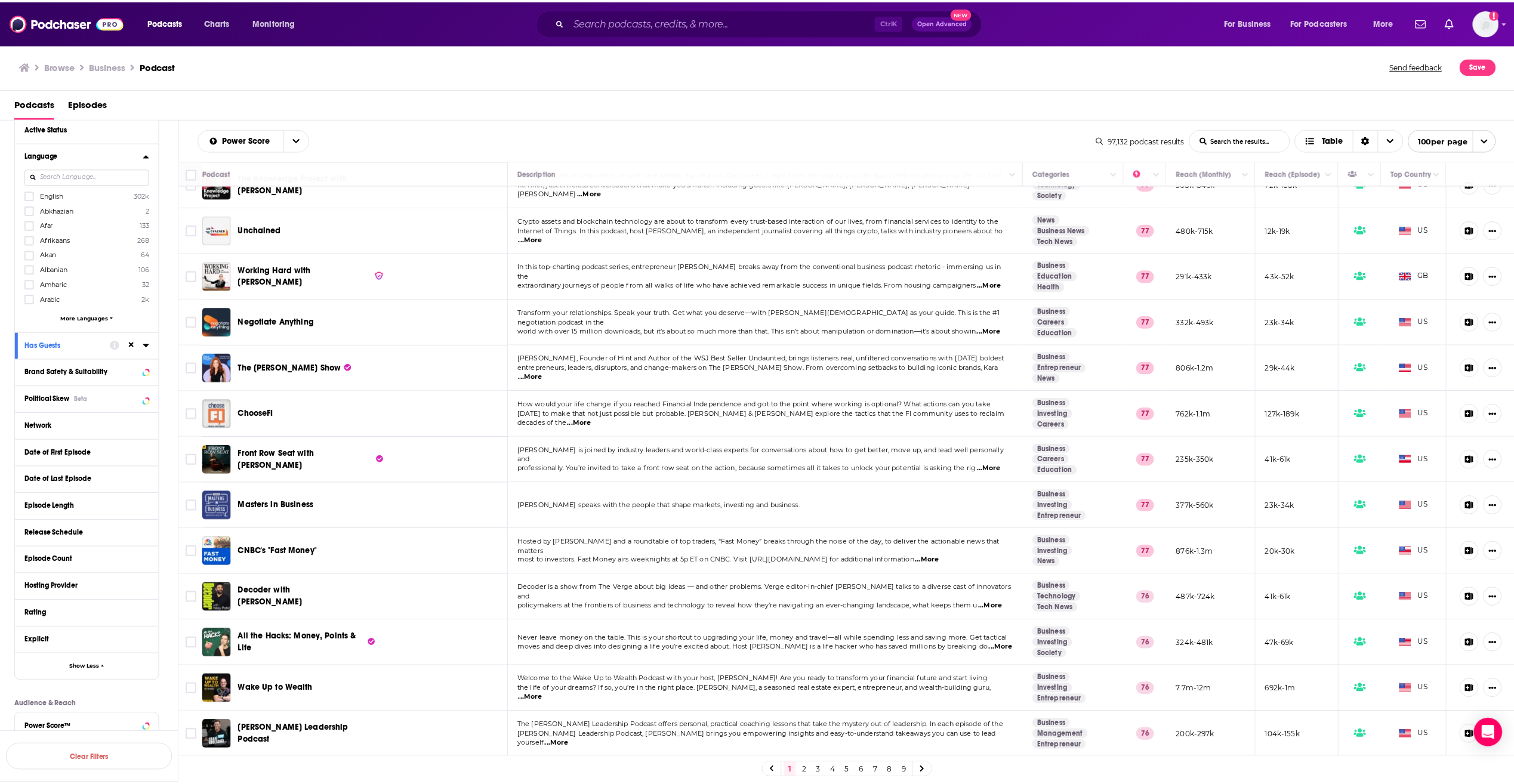
scroll to position [3800, 0]
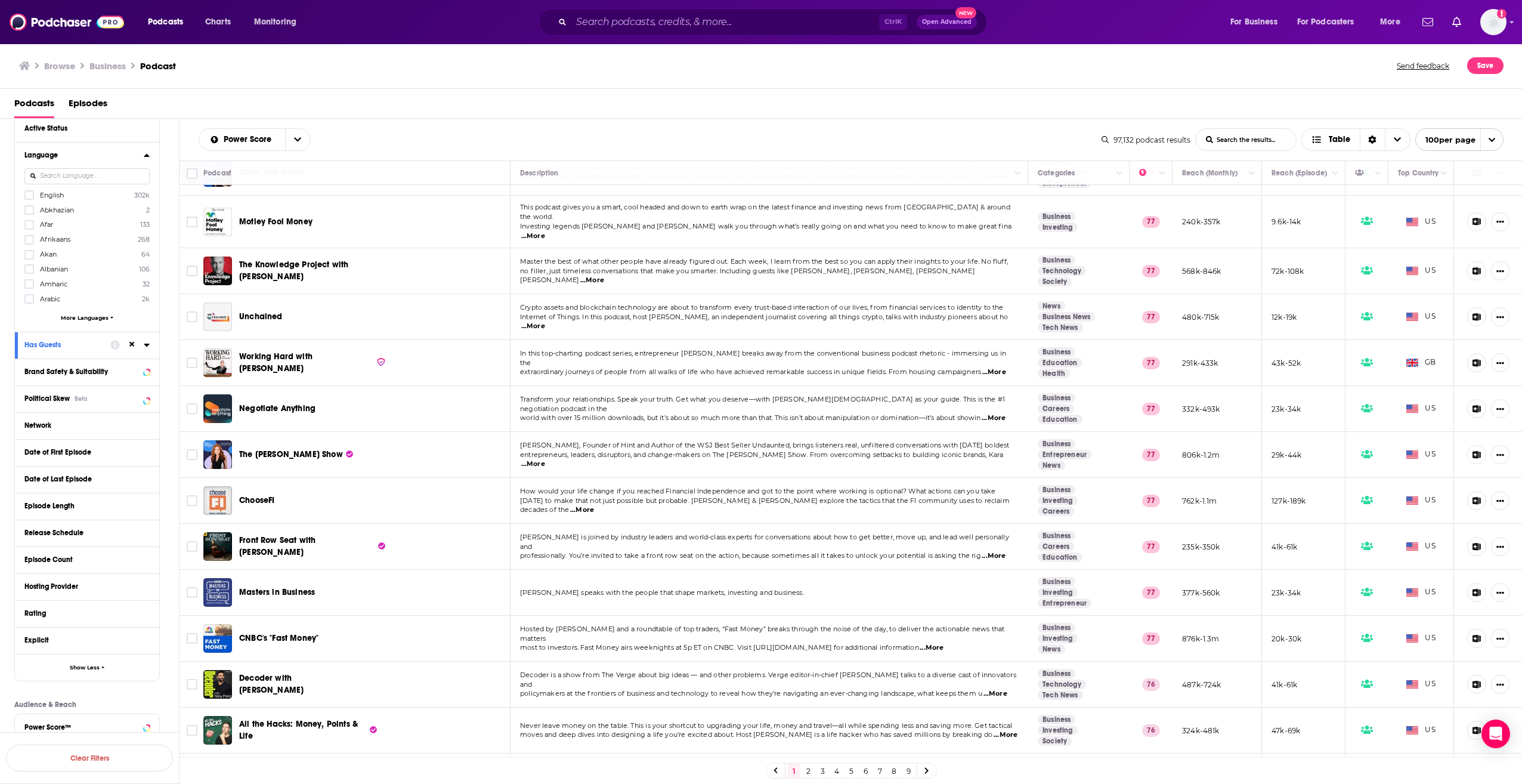
click at [940, 55] on div "Browse Business Podcast Send feedback Save" at bounding box center [761, 66] width 1523 height 46
click at [199, 20] on link "Charts" at bounding box center [218, 22] width 41 height 19
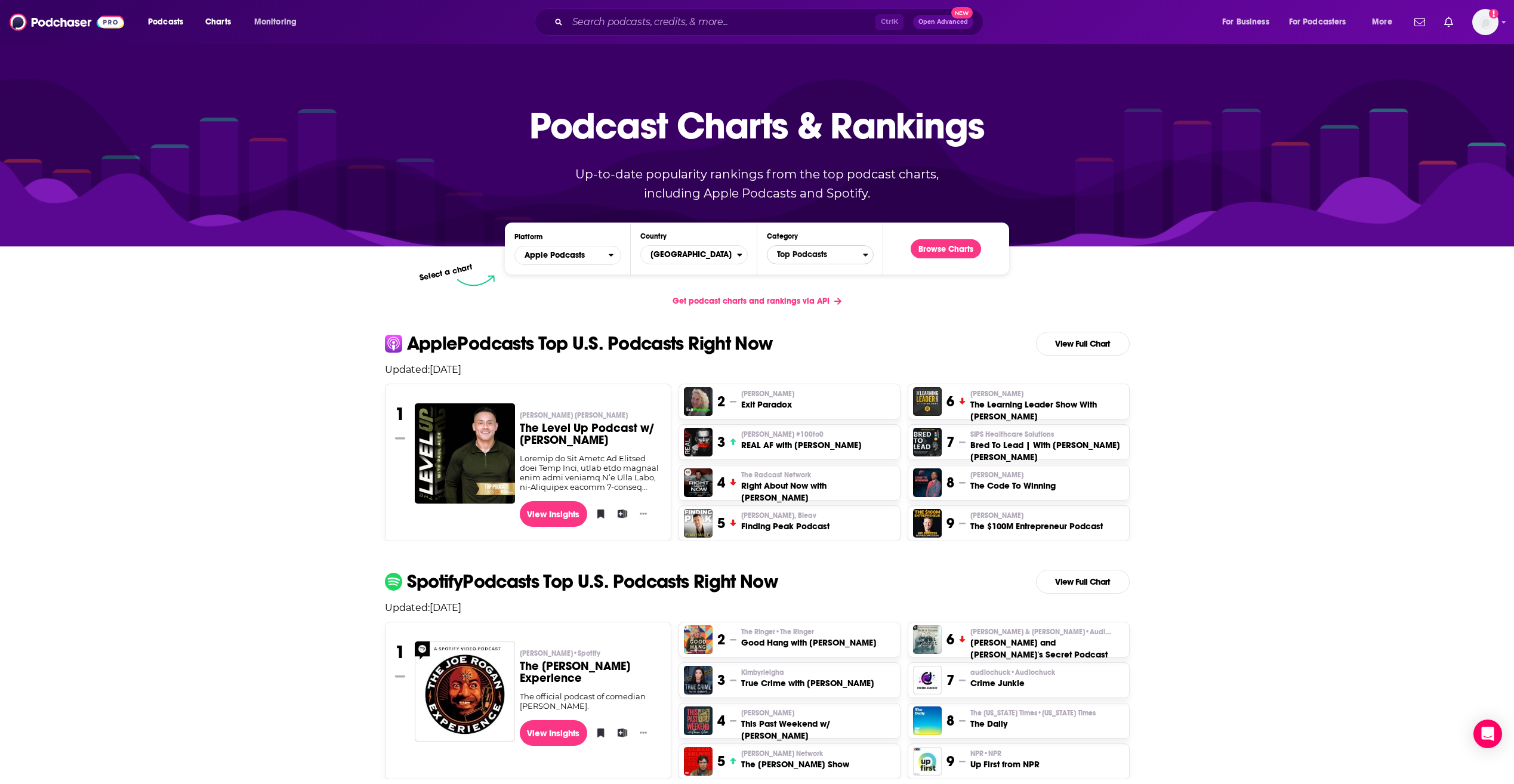
click at [814, 250] on span "Top Podcasts" at bounding box center [815, 255] width 96 height 20
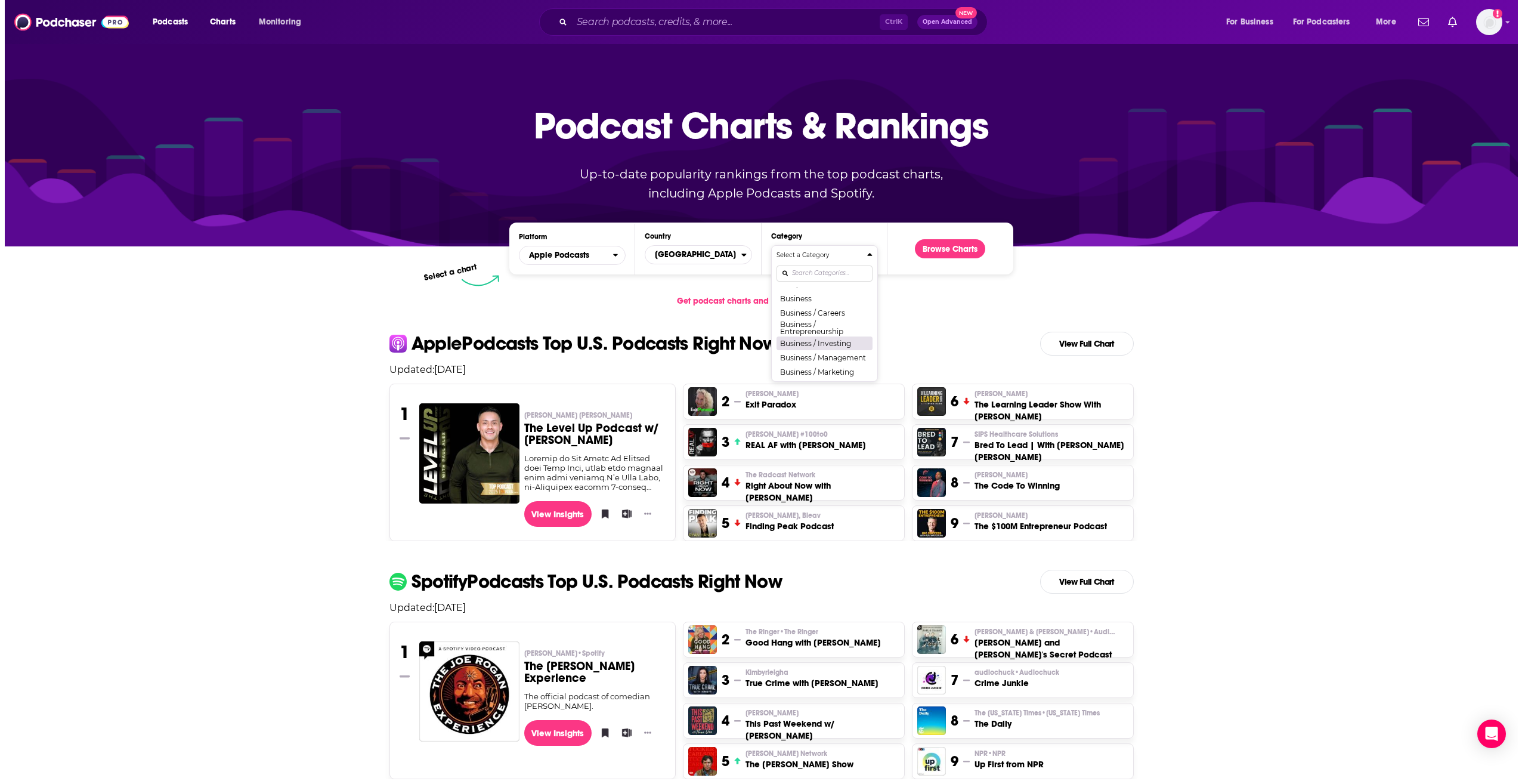
scroll to position [119, 0]
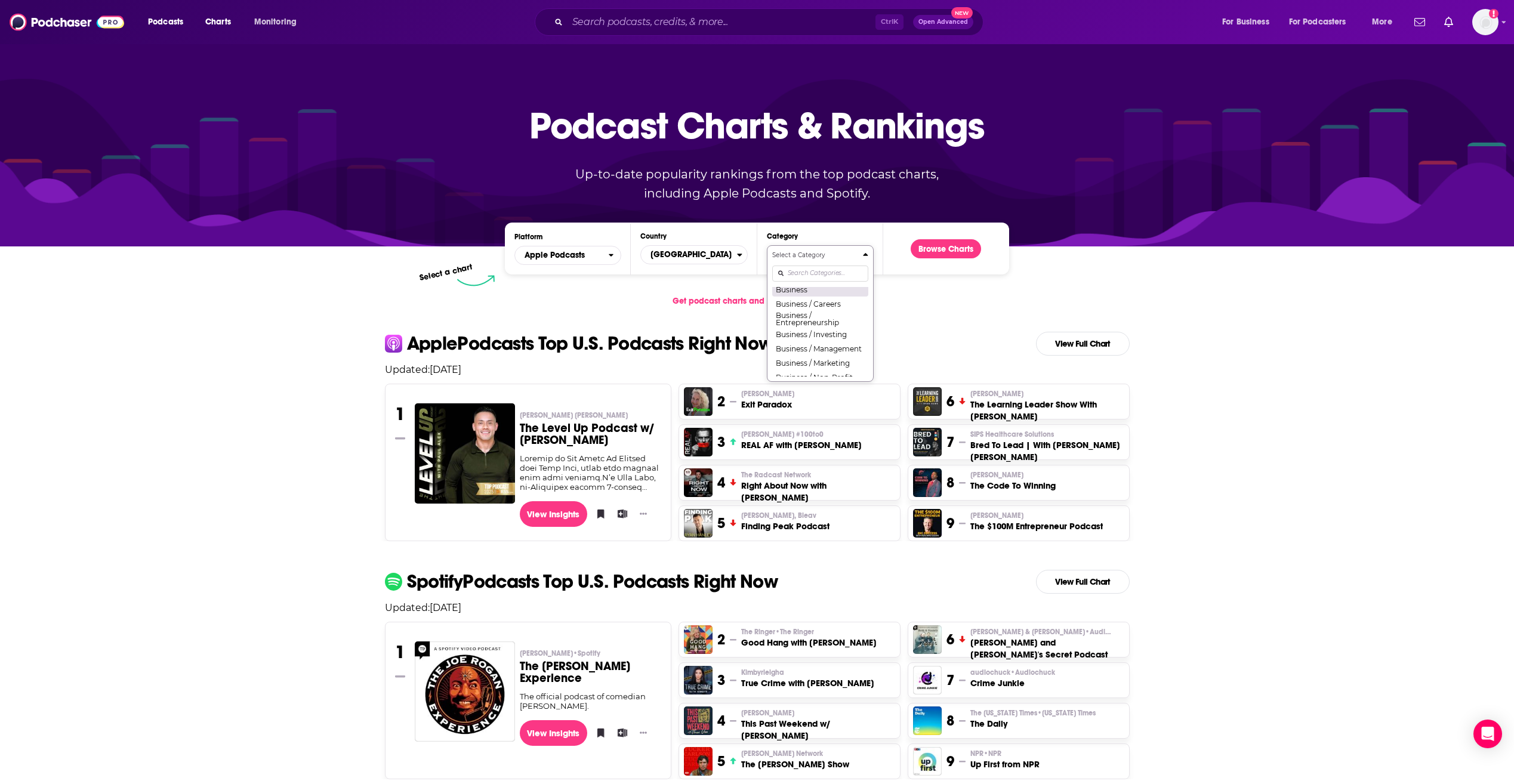
click at [802, 292] on button "Business" at bounding box center [820, 289] width 96 height 15
click at [928, 248] on button "Browse Charts" at bounding box center [946, 249] width 70 height 19
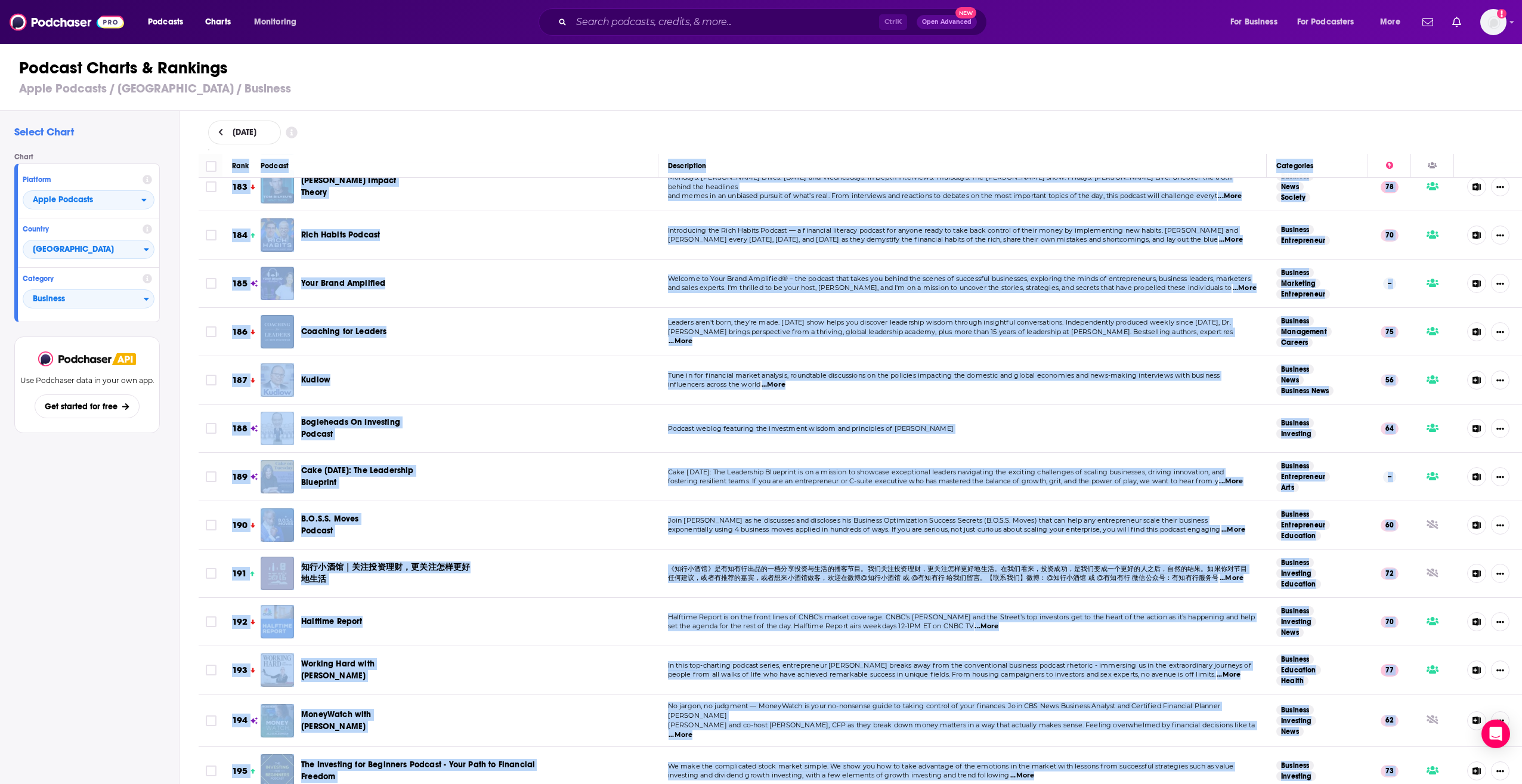
scroll to position [9053, 0]
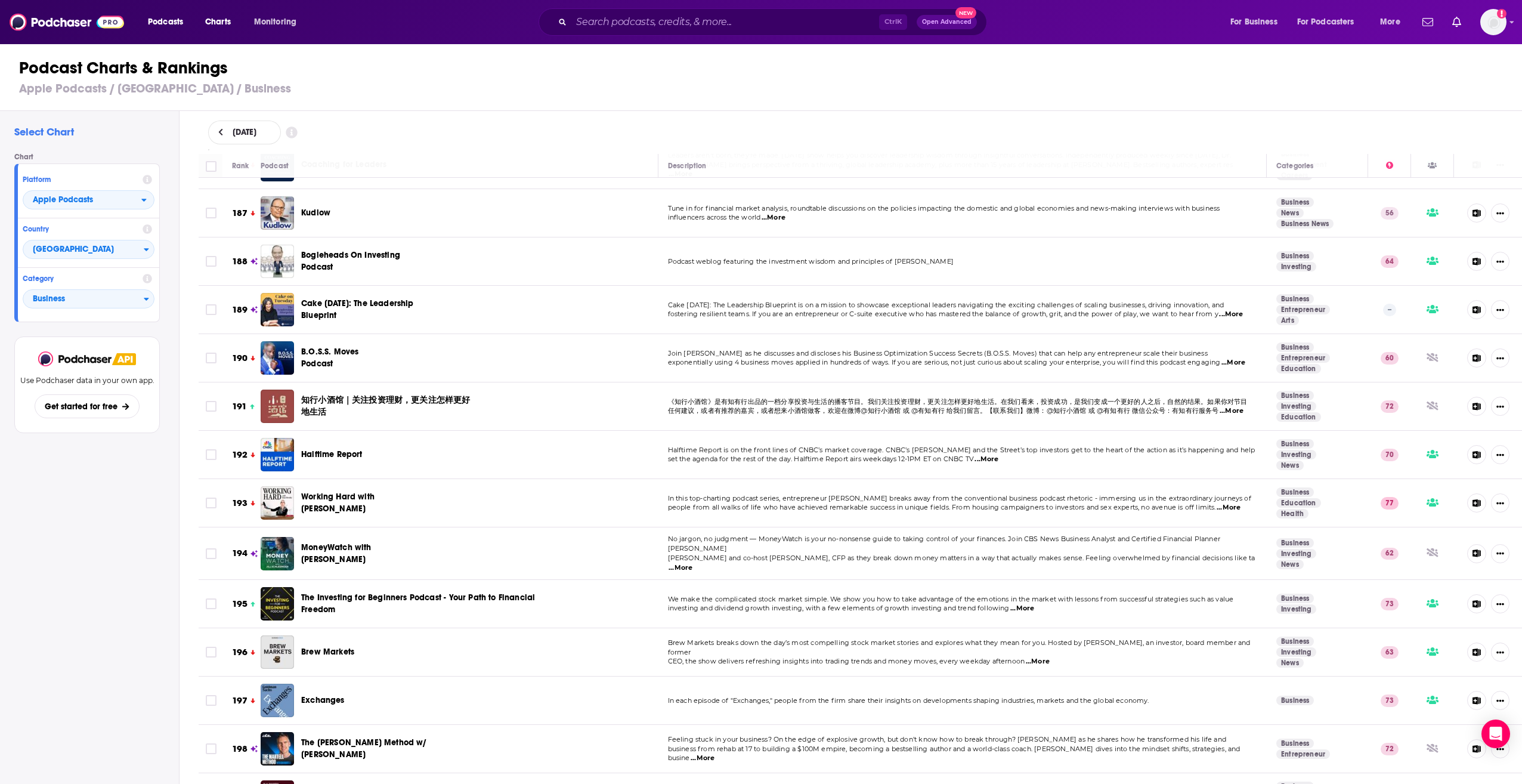
drag, startPoint x: 230, startPoint y: 166, endPoint x: 1523, endPoint y: 814, distance: 1446.3
click at [1521, 783] on html "Podcasts Charts Monitoring Ctrl K Open Advanced New For Business For Podcasters…" at bounding box center [761, 392] width 1522 height 784
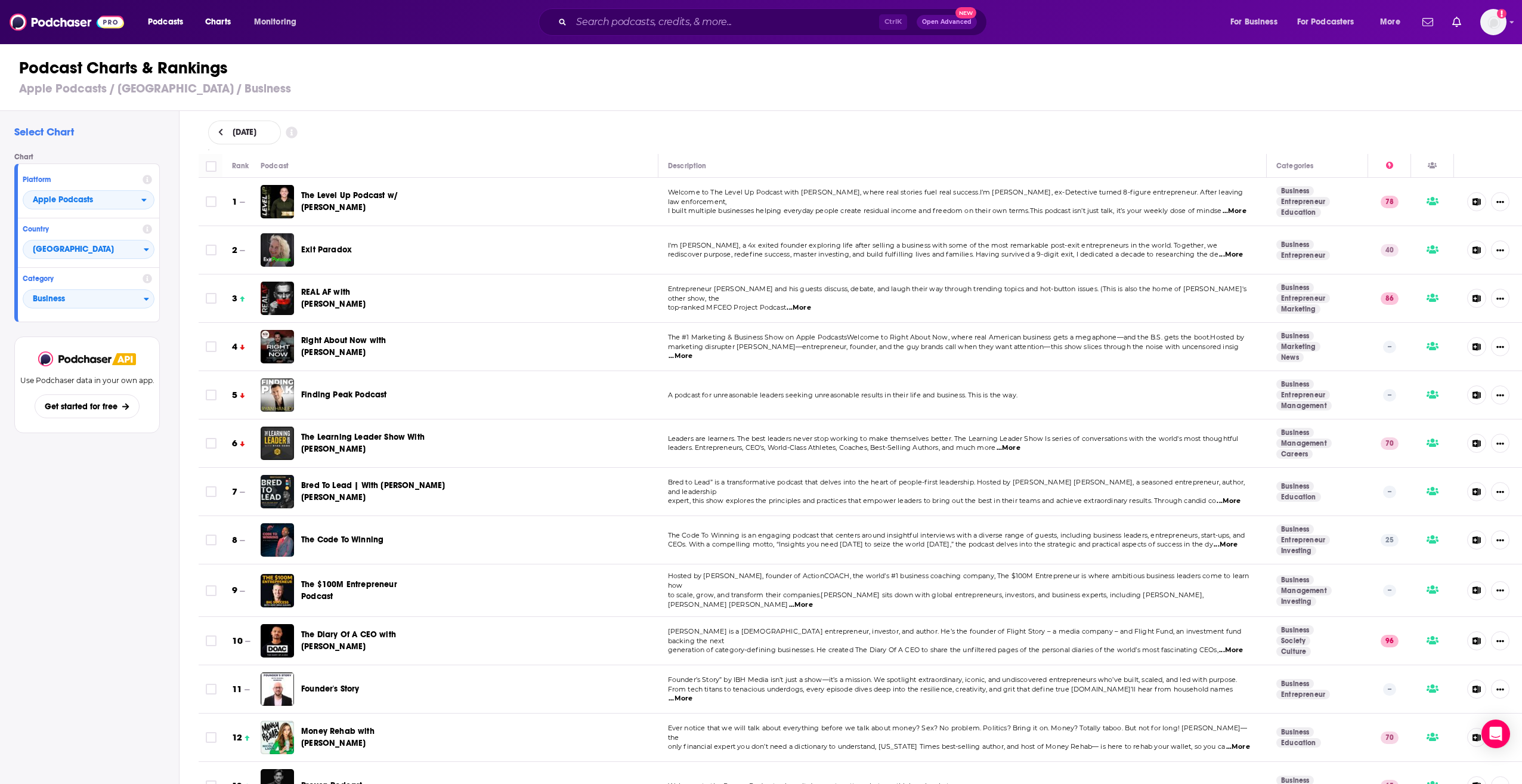
scroll to position [0, 0]
click at [516, 123] on div "[DATE]" at bounding box center [861, 132] width 1305 height 24
click at [212, 162] on input "Toggle select all" at bounding box center [211, 166] width 11 height 11
checkbox input "true"
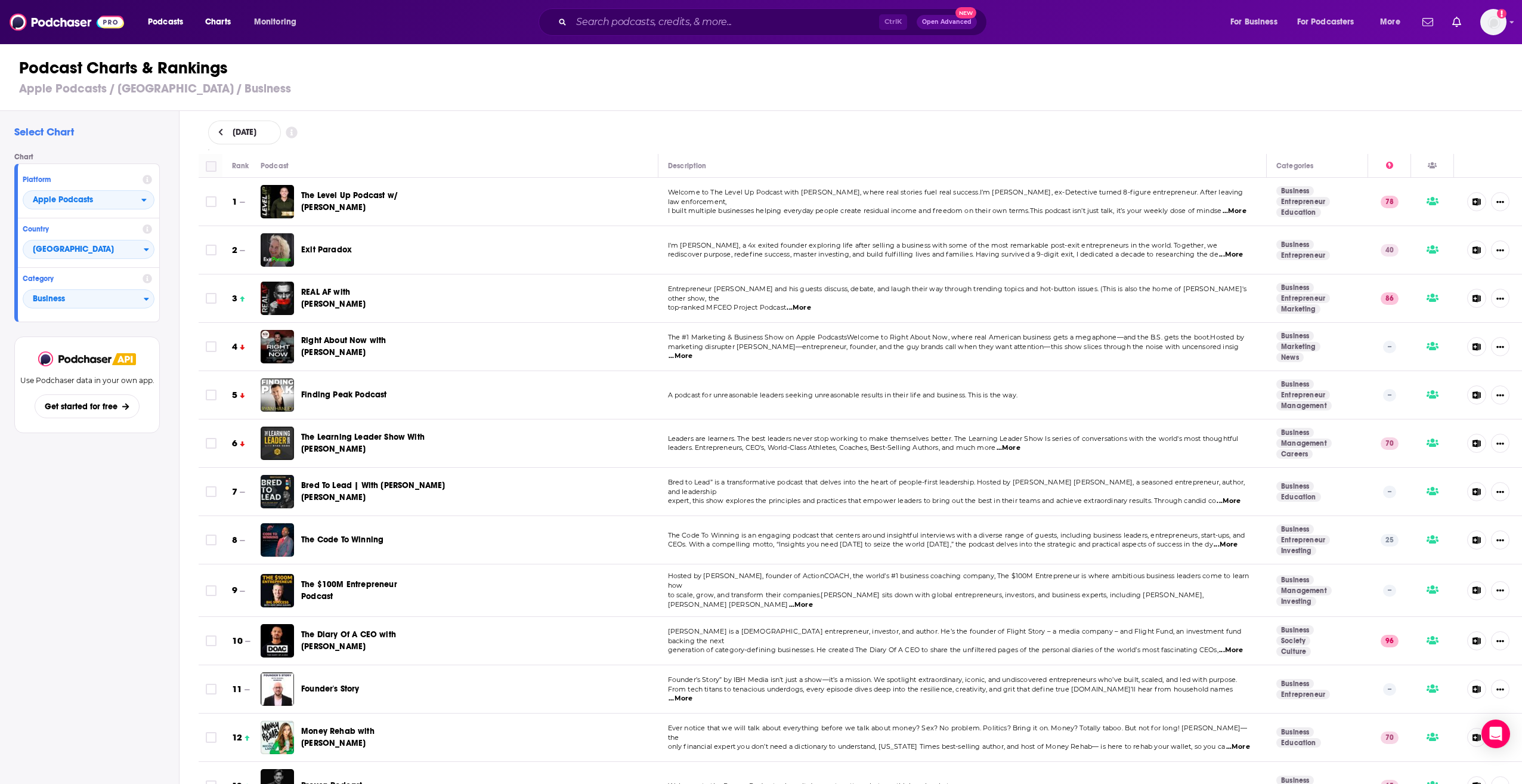
checkbox input "true"
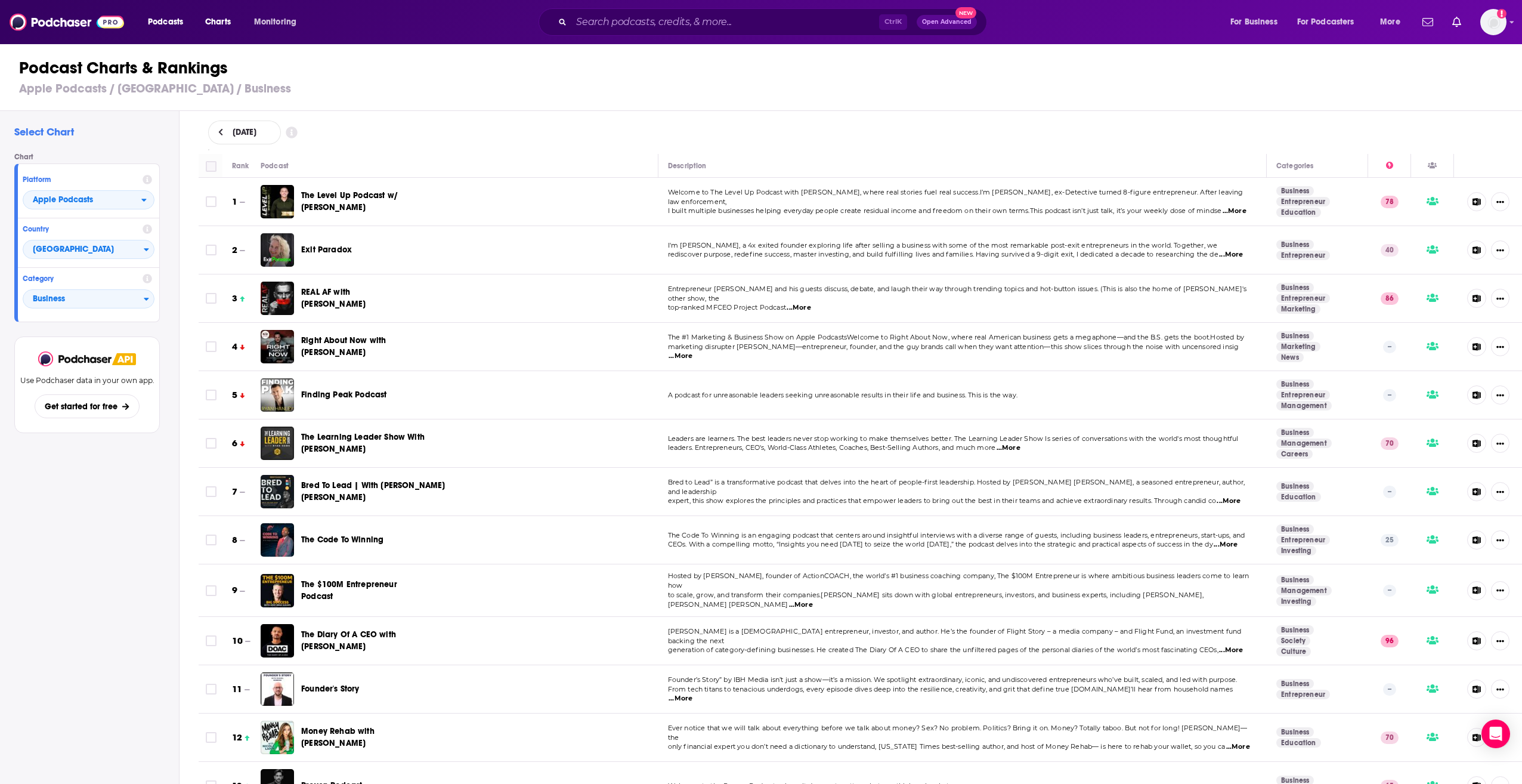
checkbox input "true"
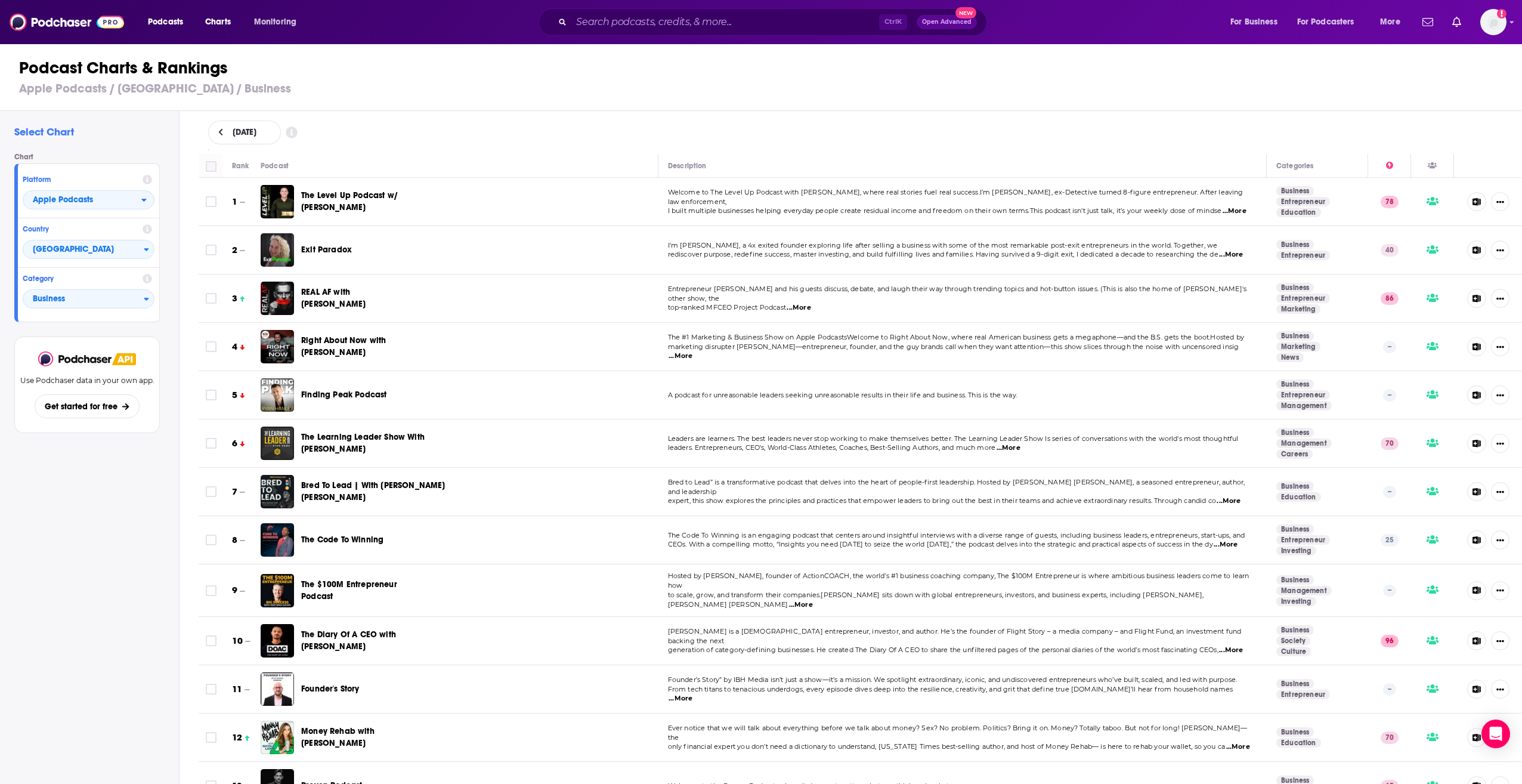
checkbox input "true"
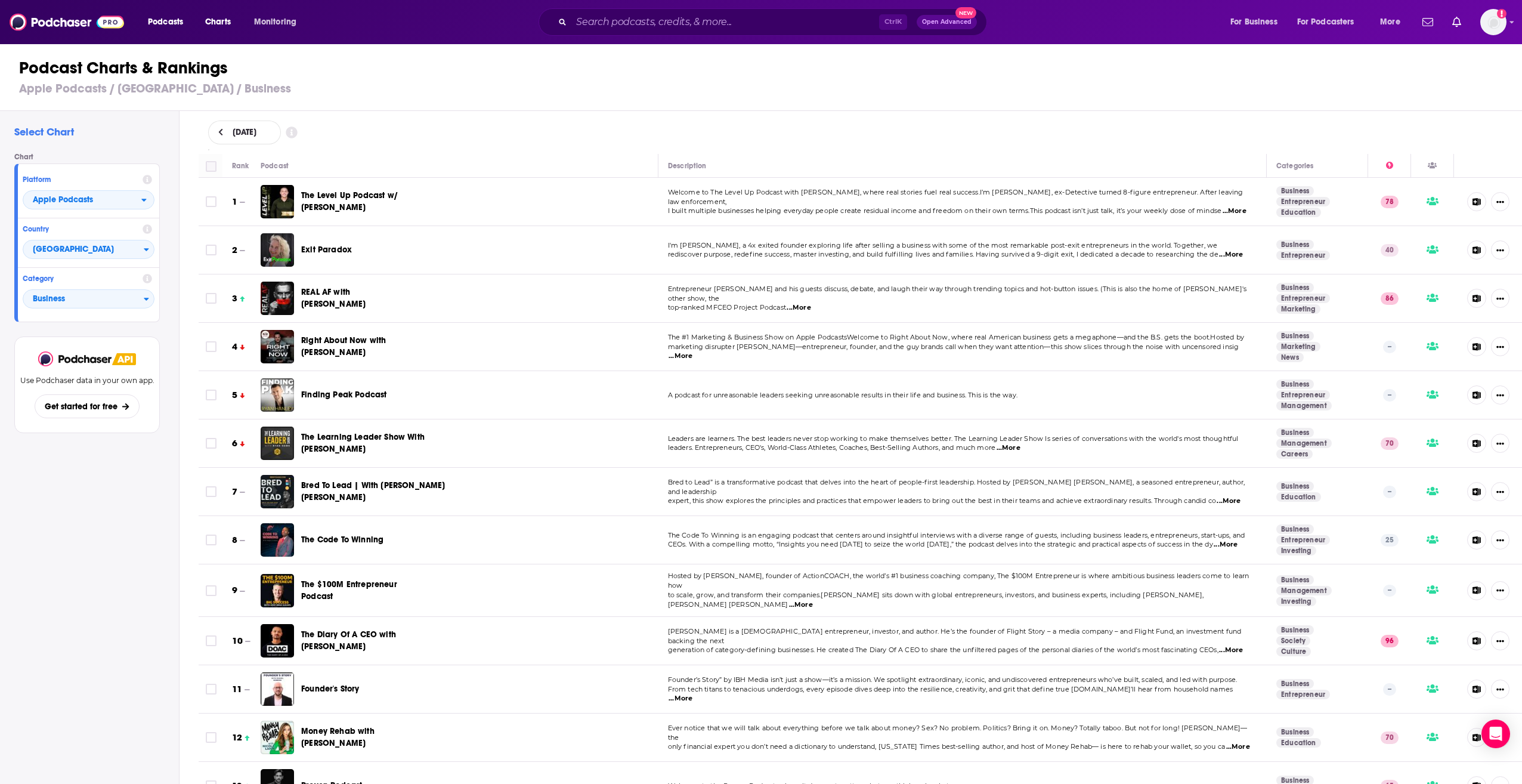
checkbox input "true"
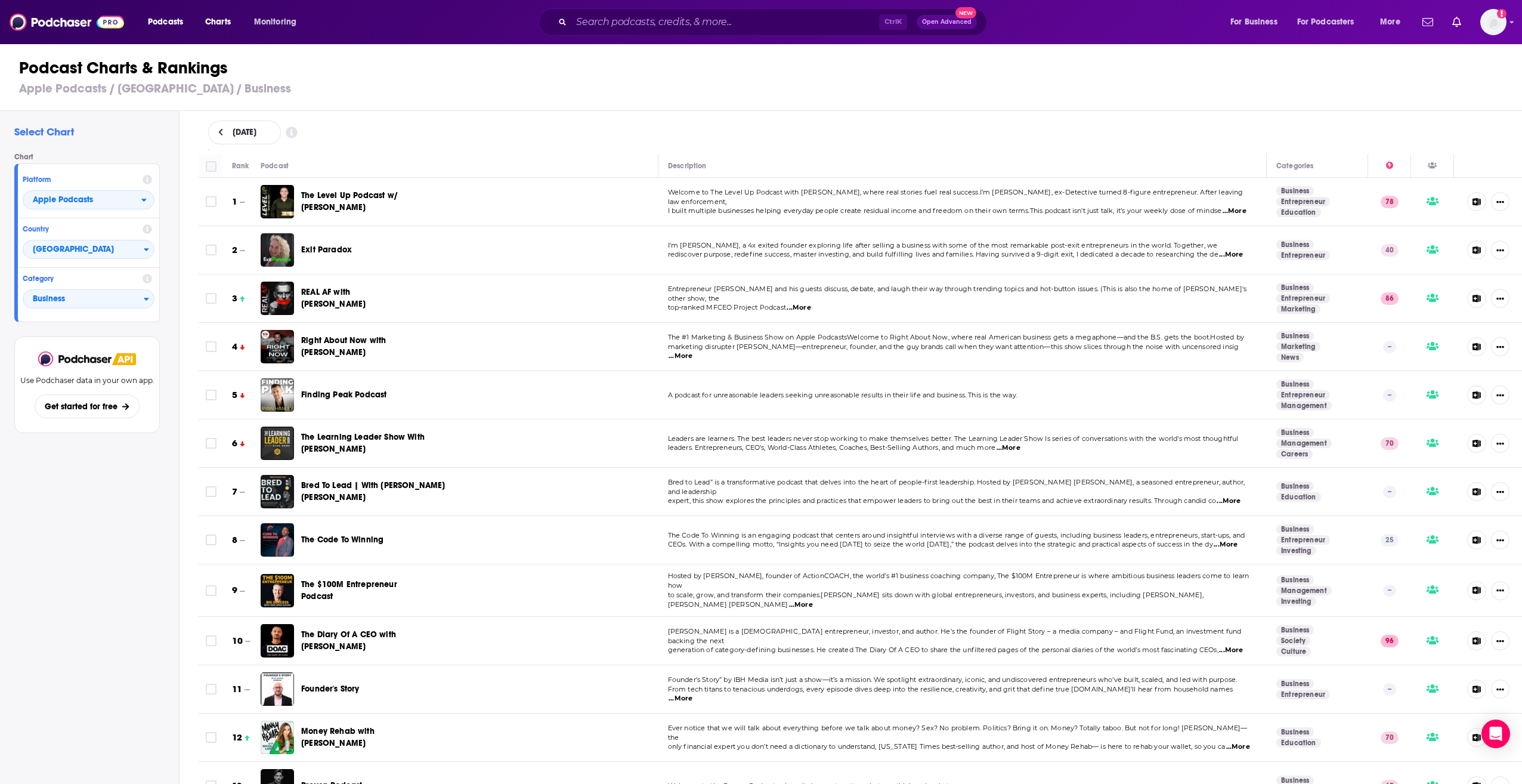
checkbox input "true"
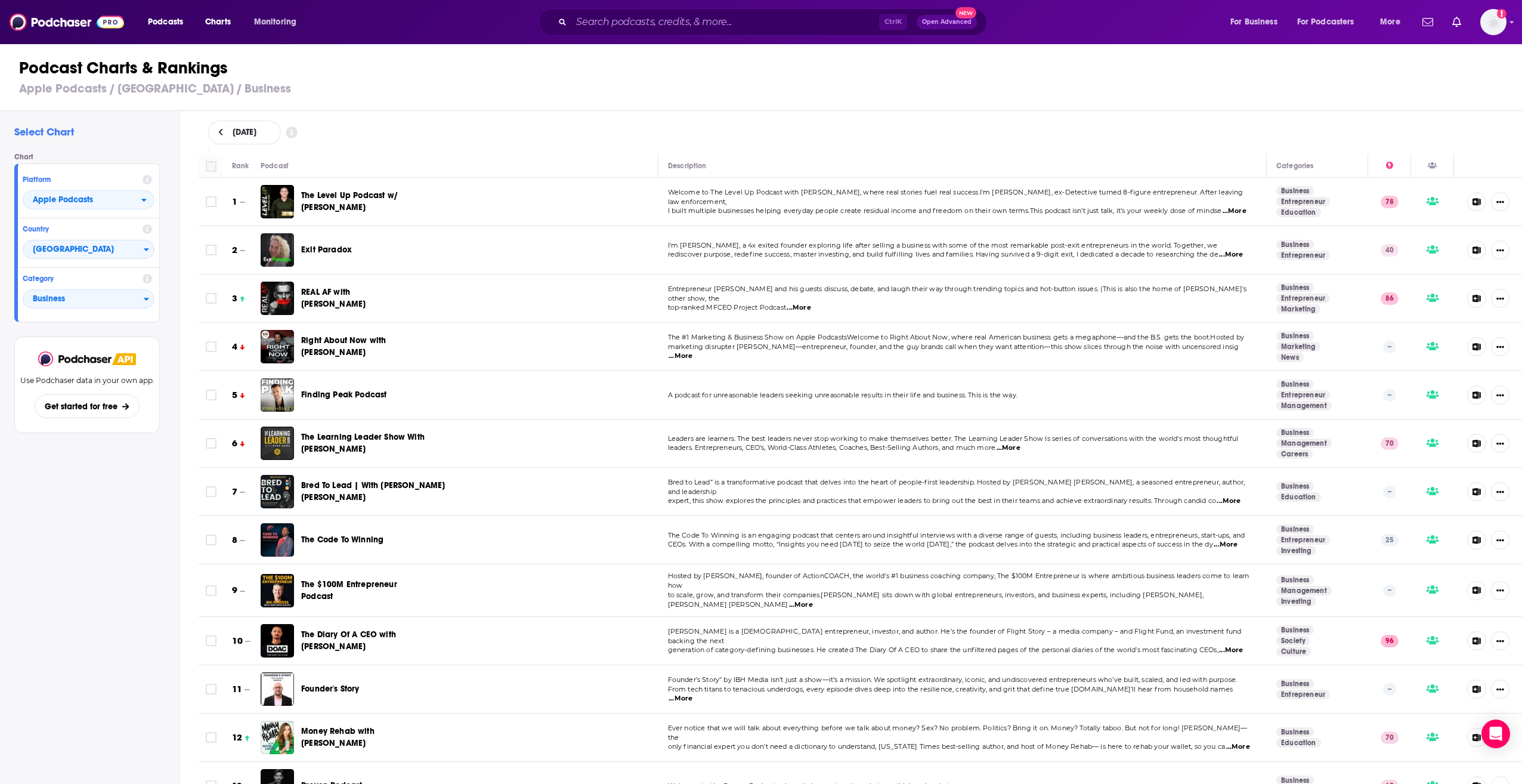
checkbox input "true"
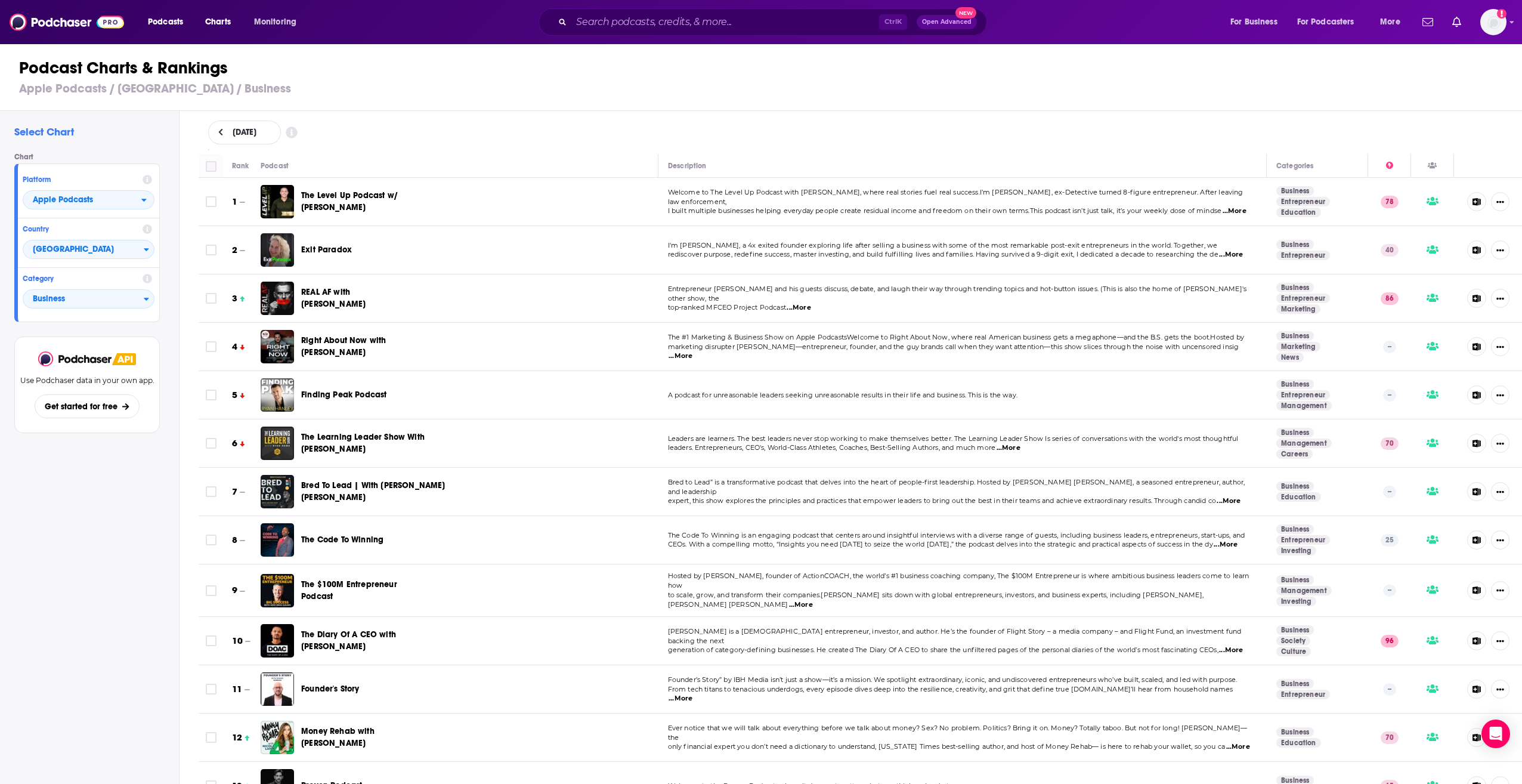
checkbox input "true"
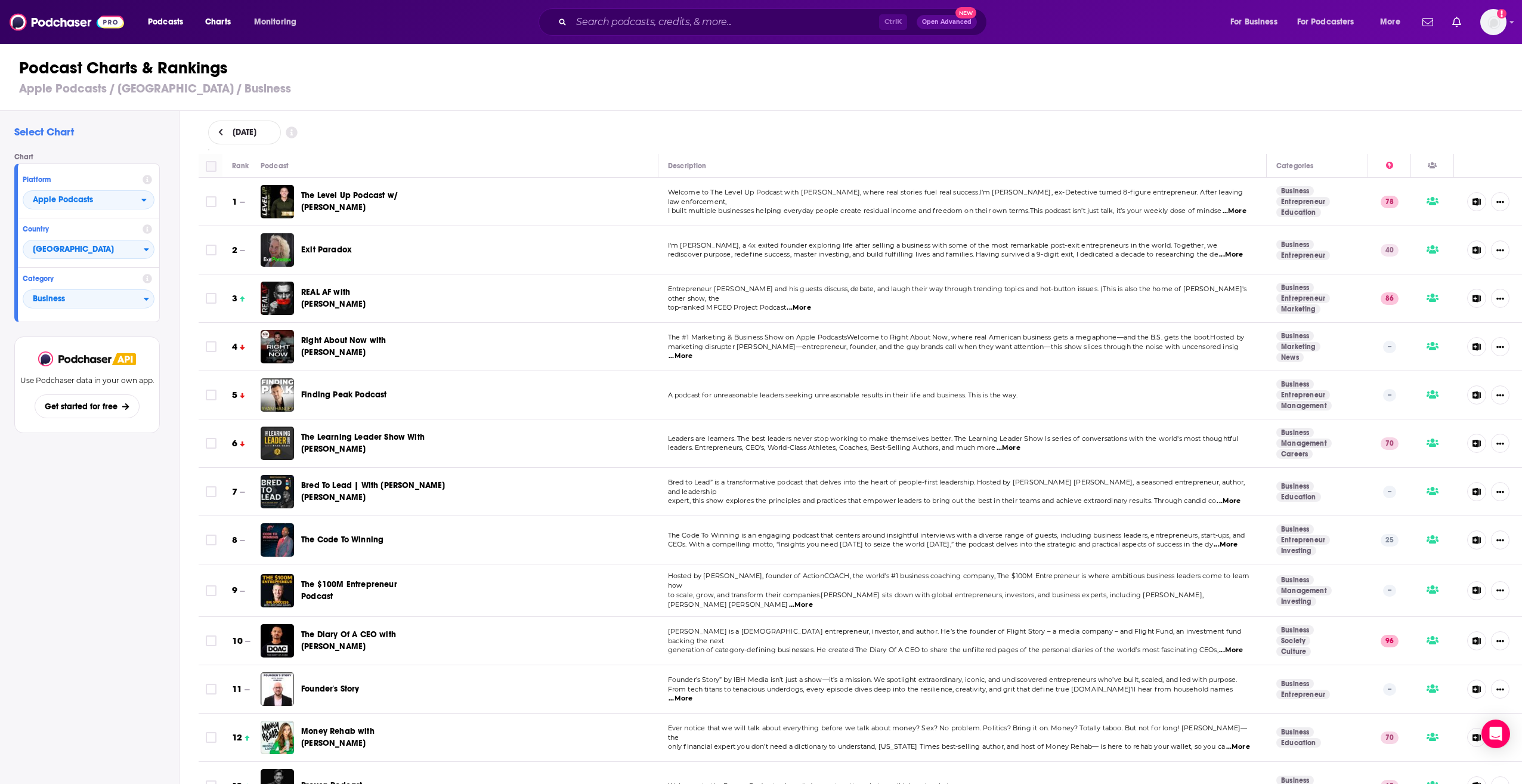
checkbox input "true"
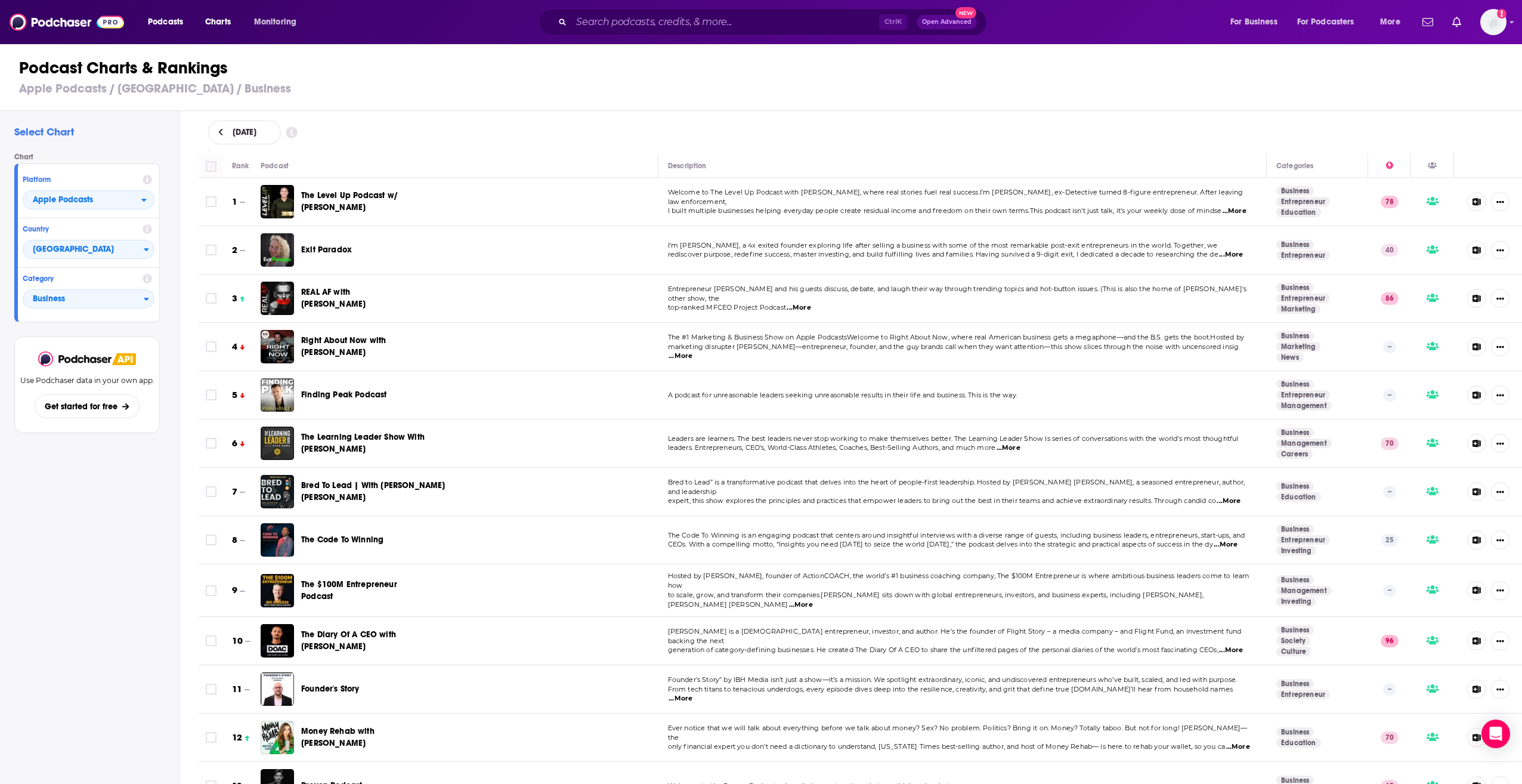
checkbox input "true"
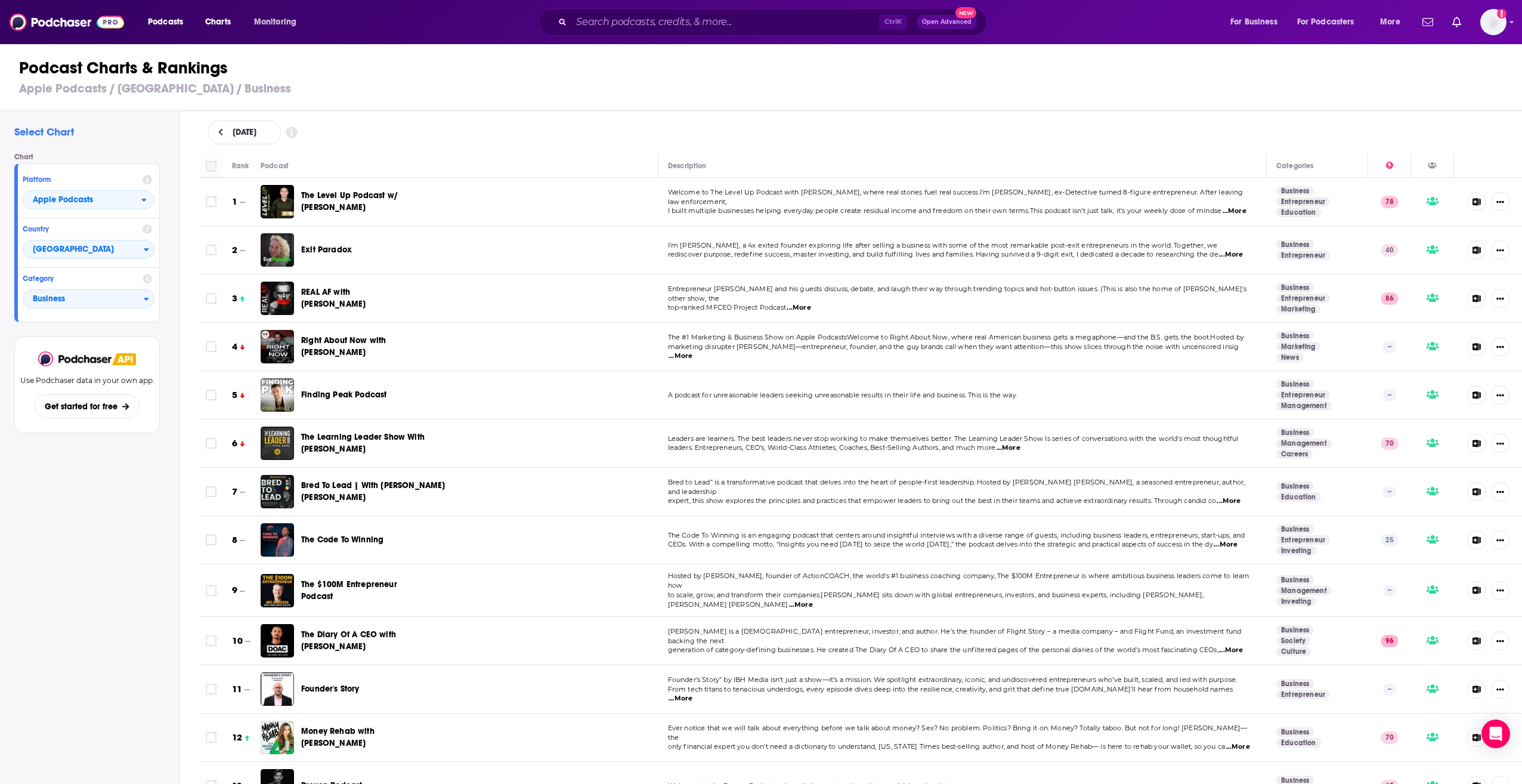
checkbox input "true"
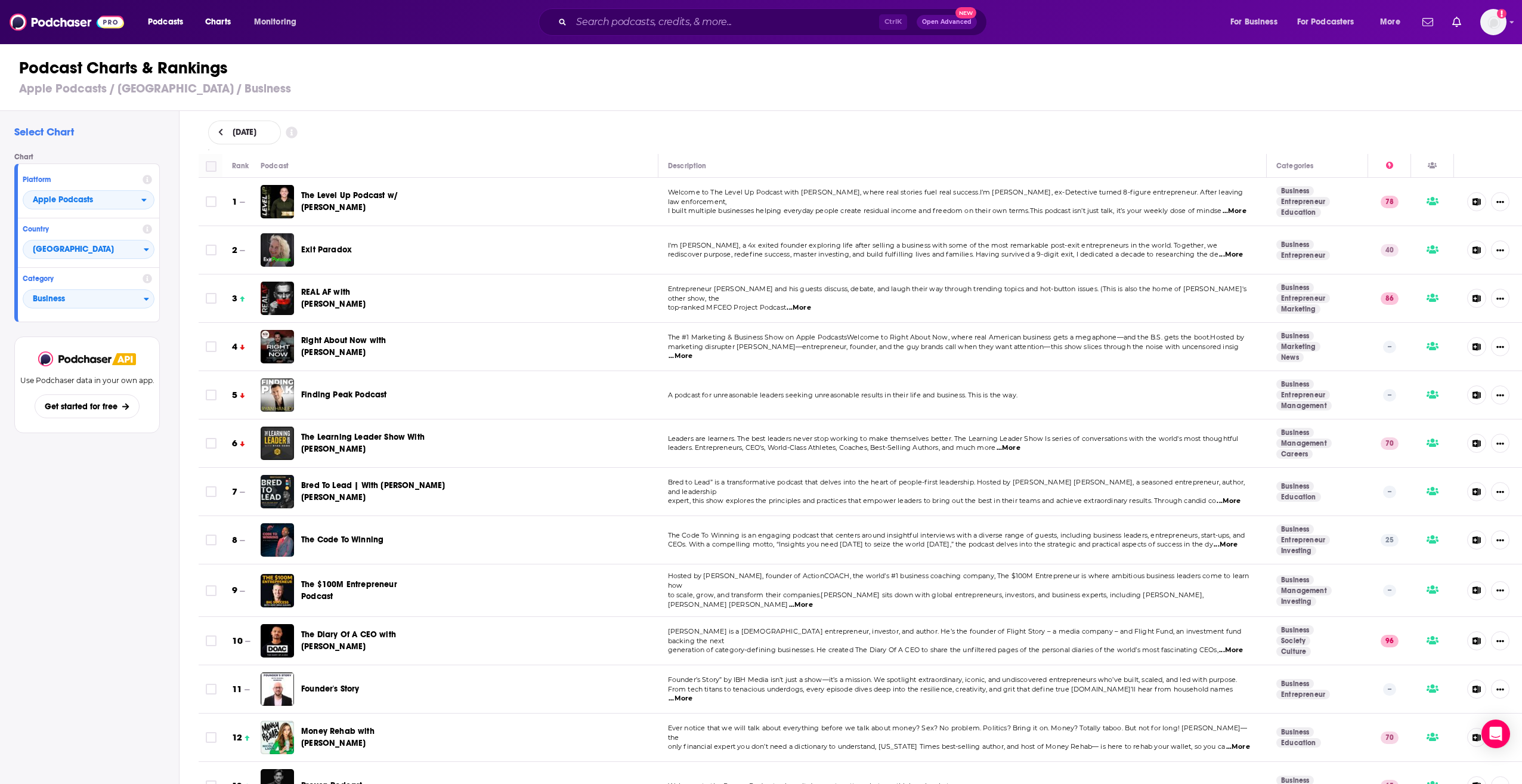
checkbox input "true"
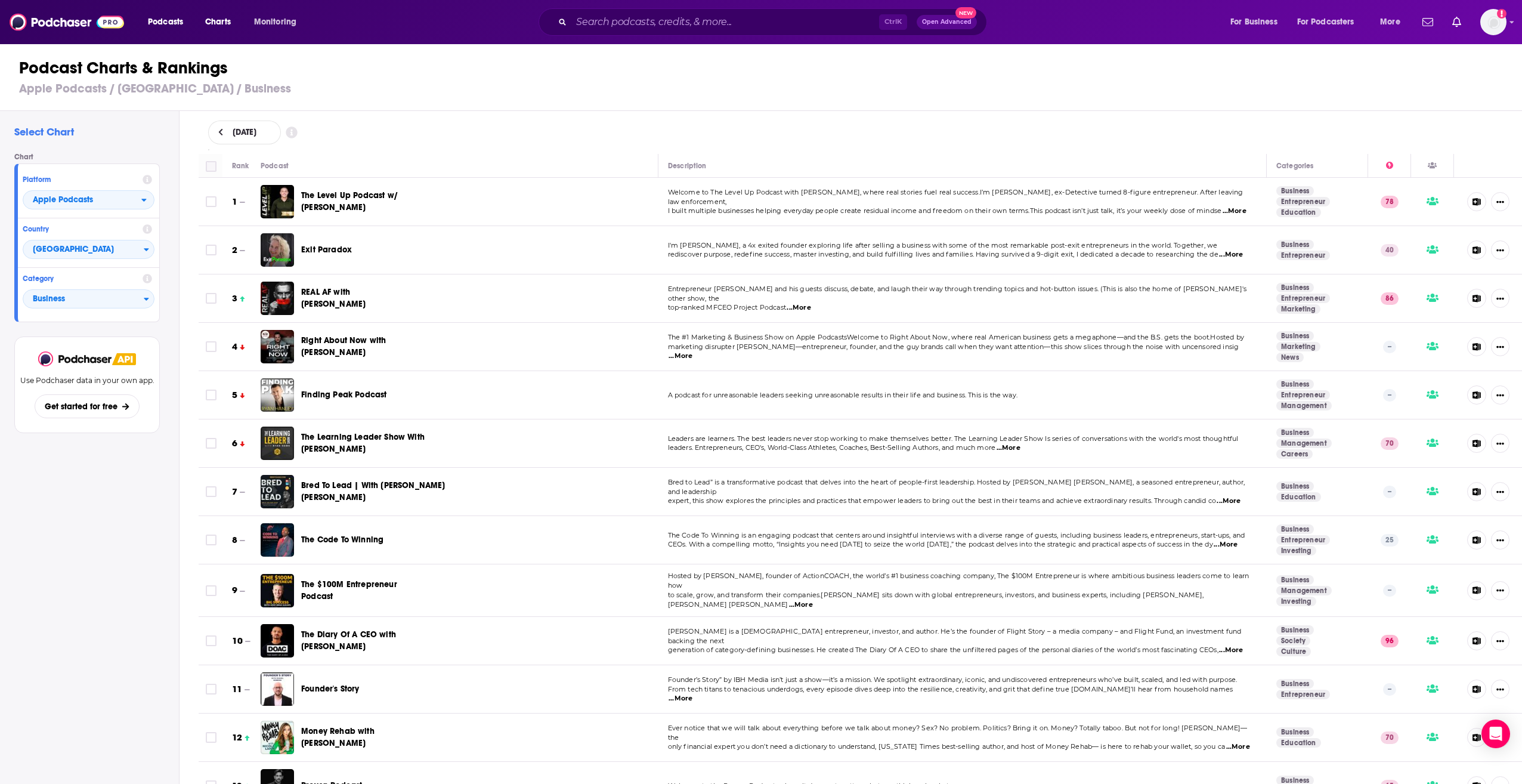
checkbox input "true"
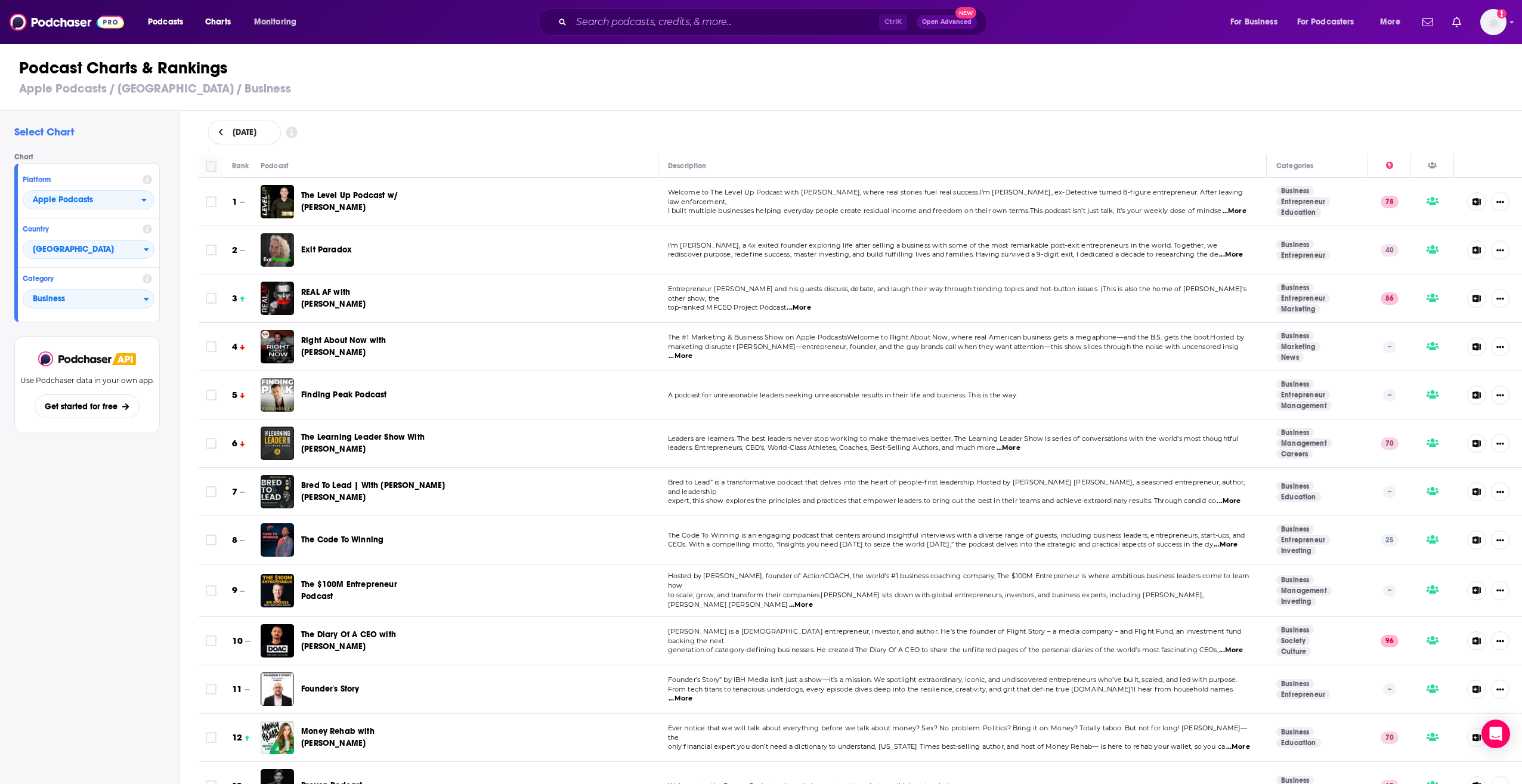
checkbox input "true"
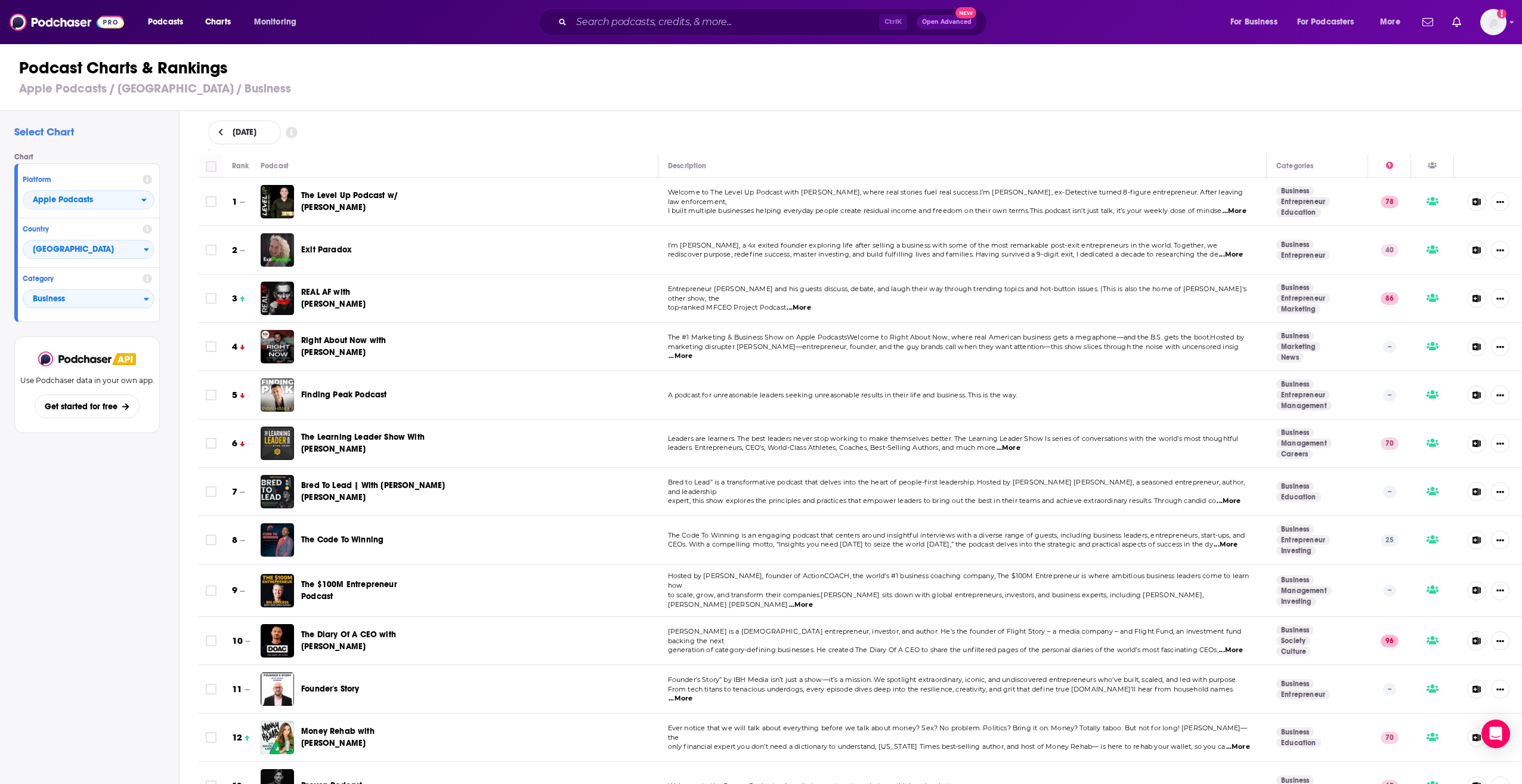
checkbox input "true"
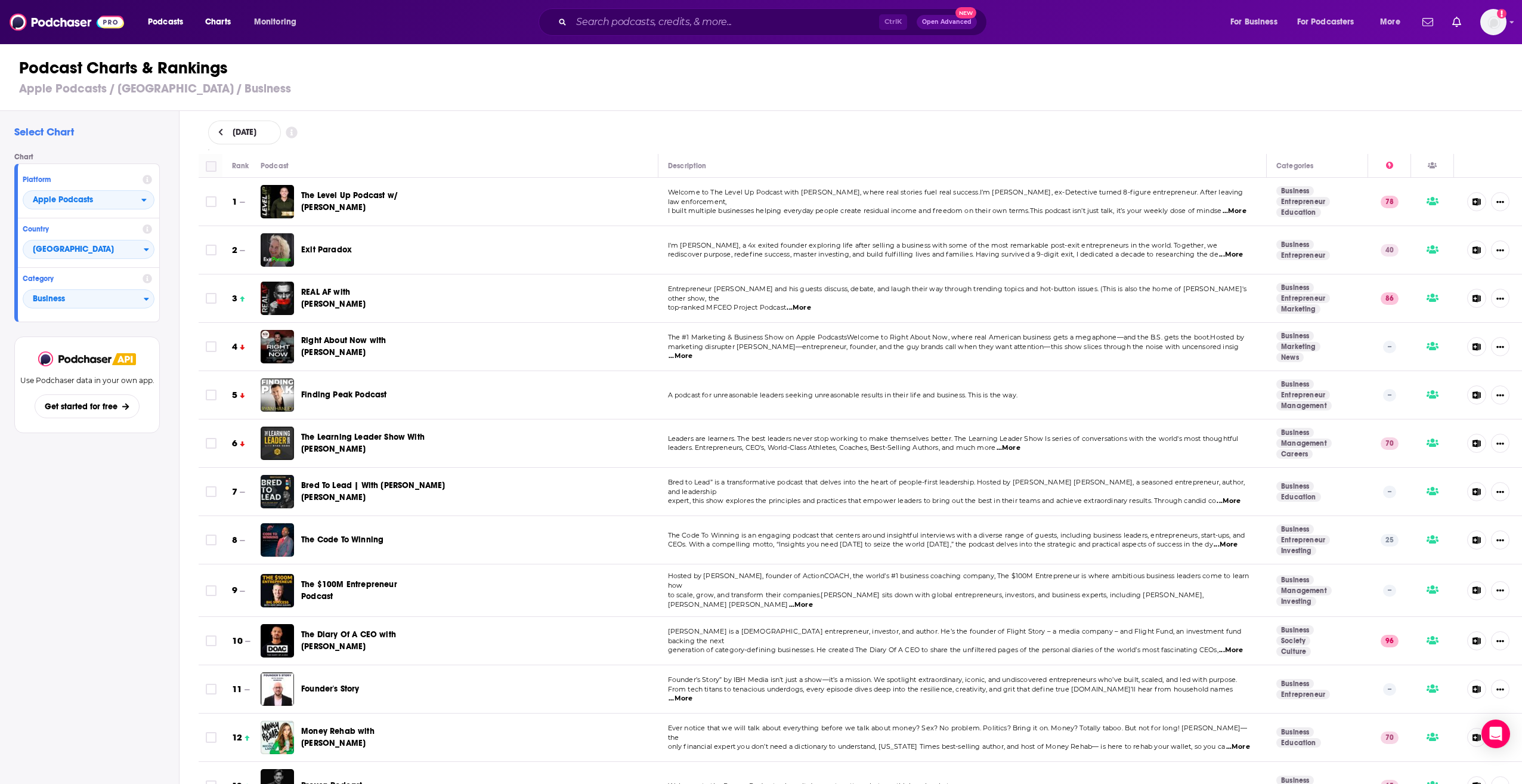
checkbox input "true"
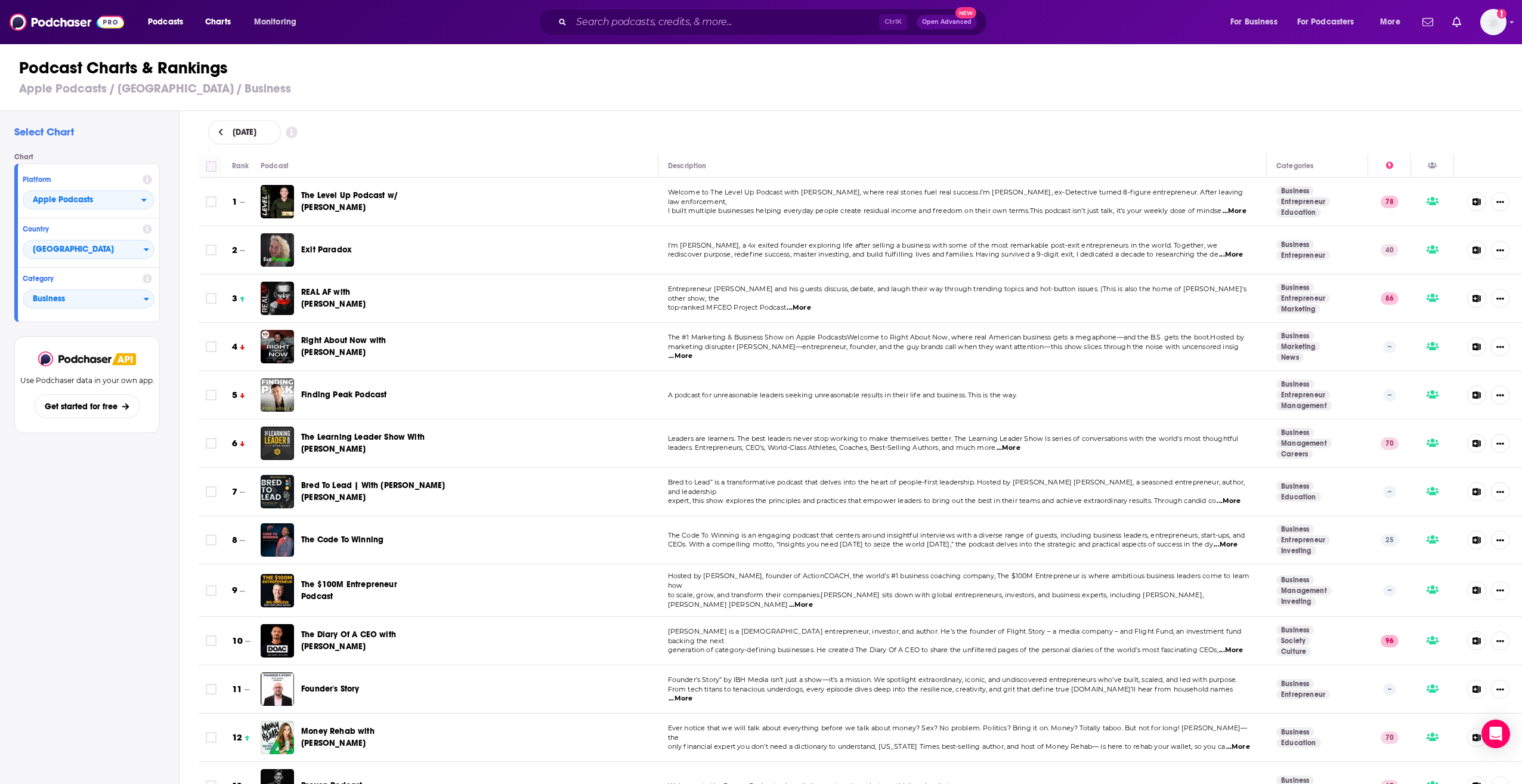
checkbox input "true"
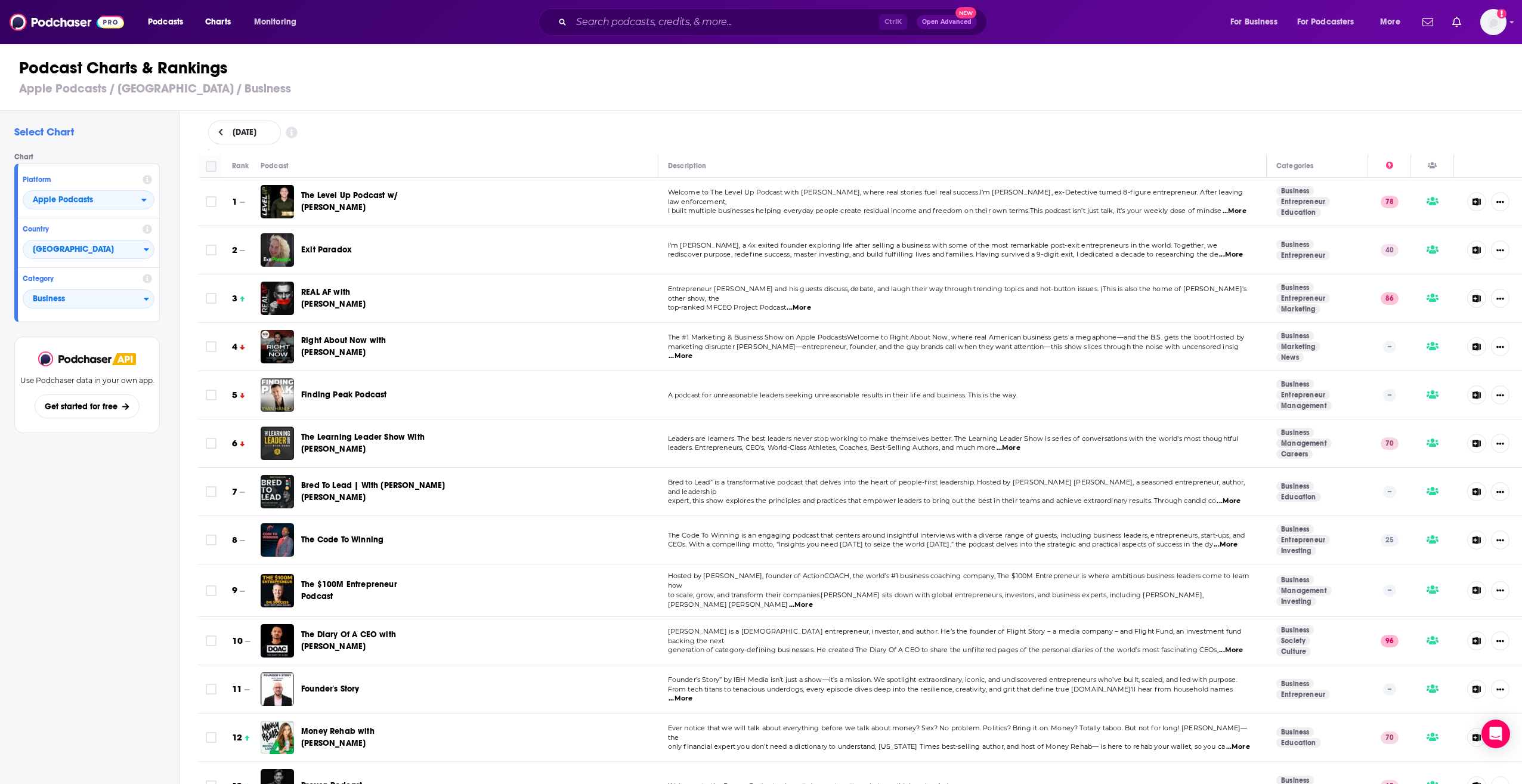
checkbox input "true"
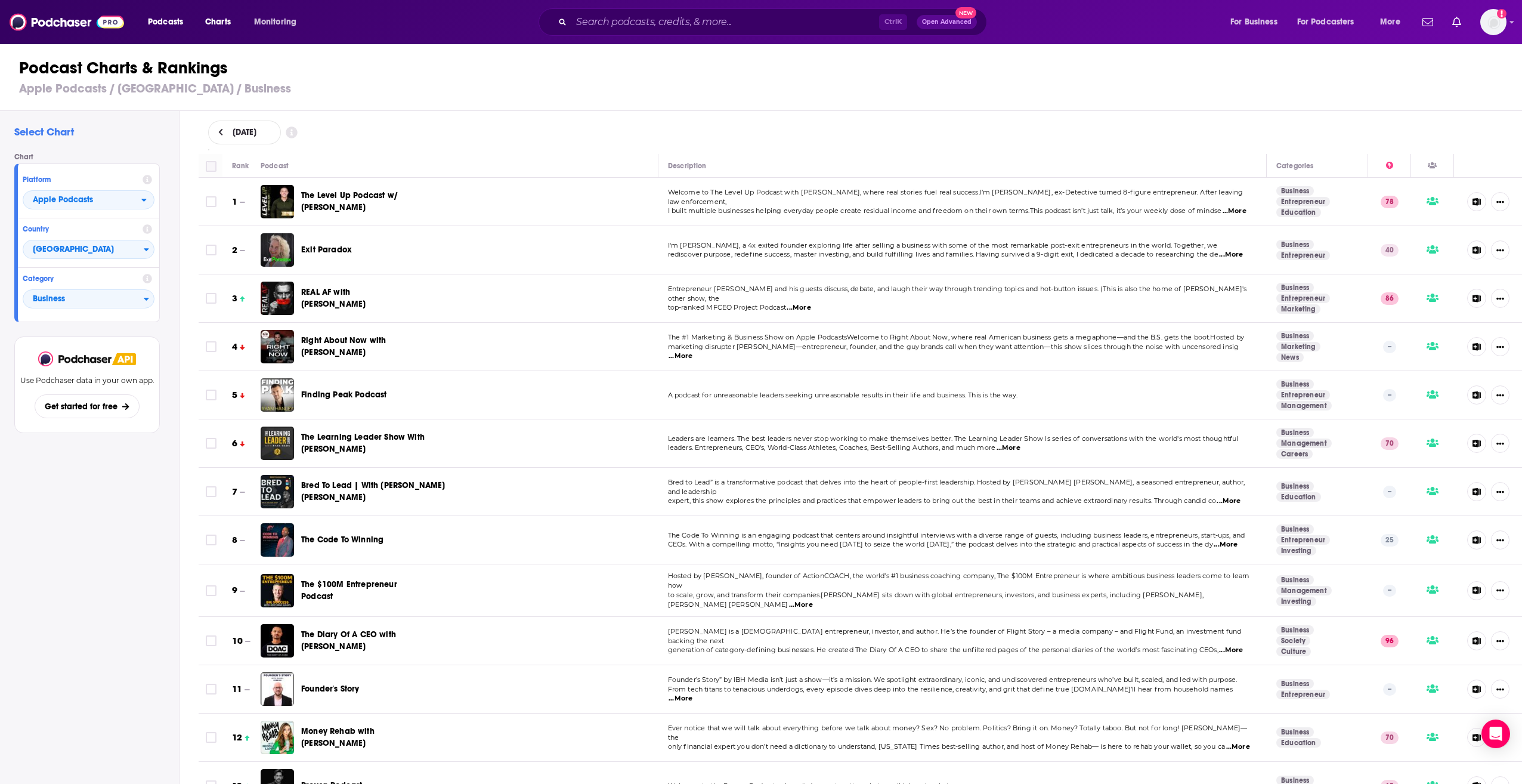
checkbox input "true"
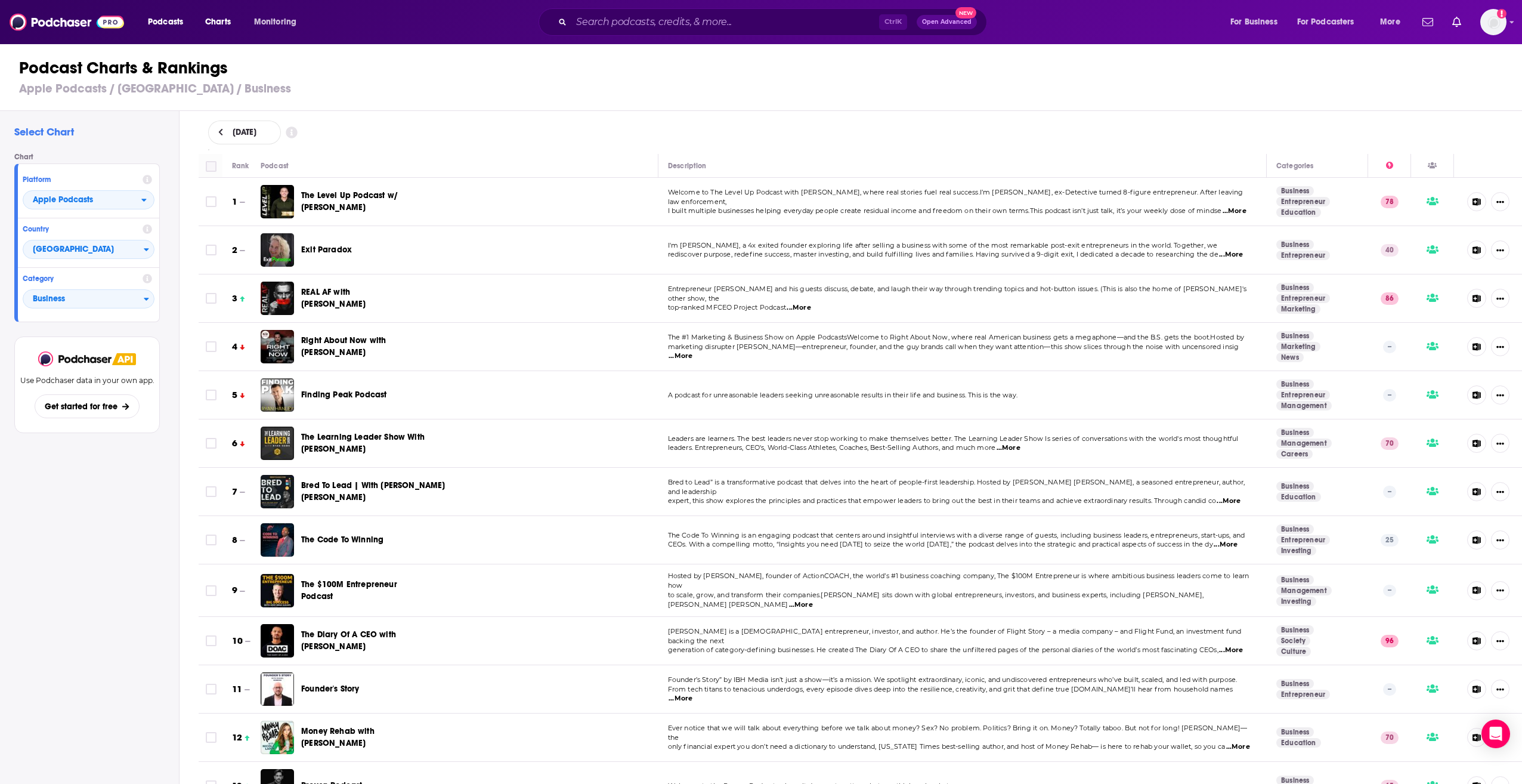
checkbox input "true"
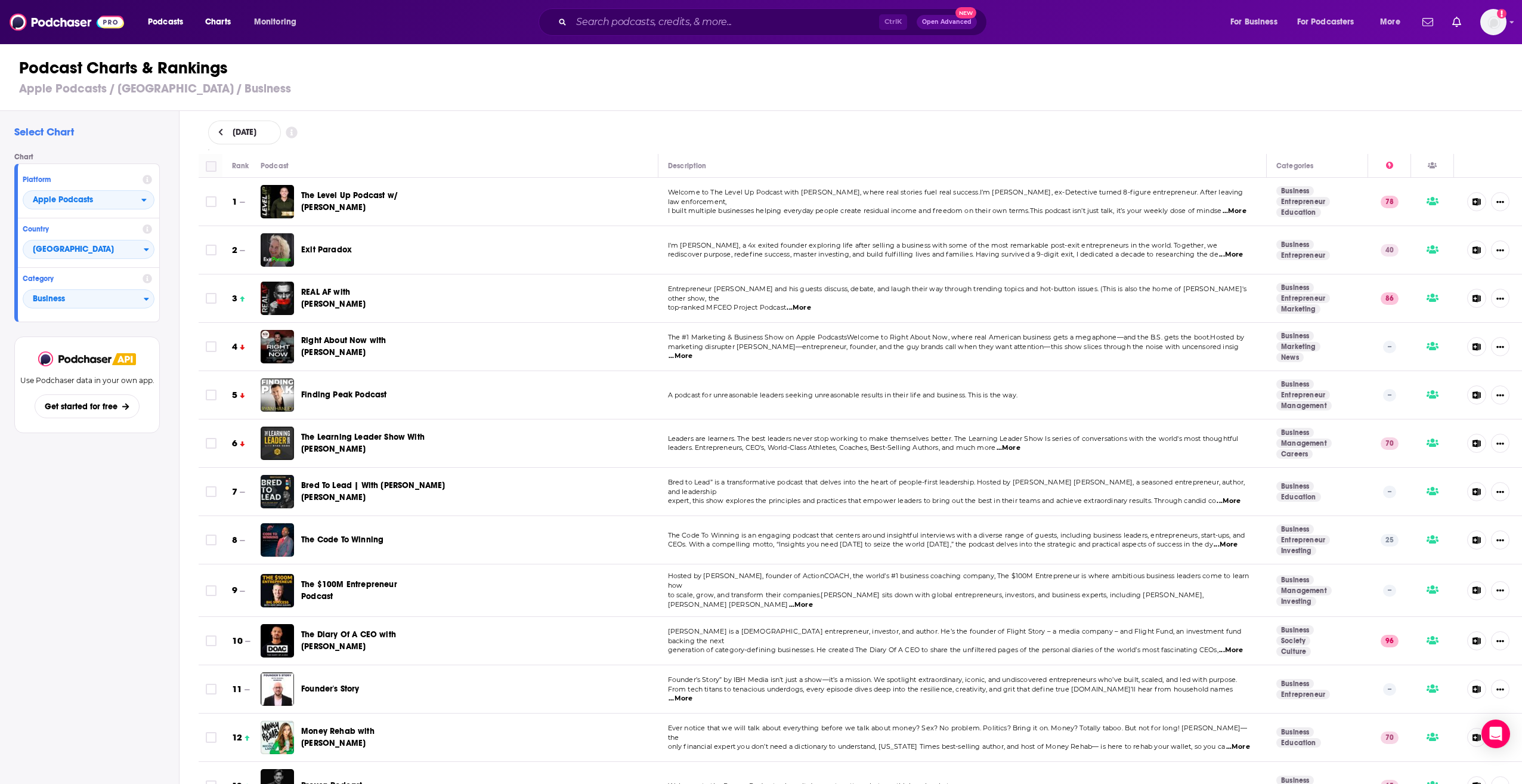
checkbox input "true"
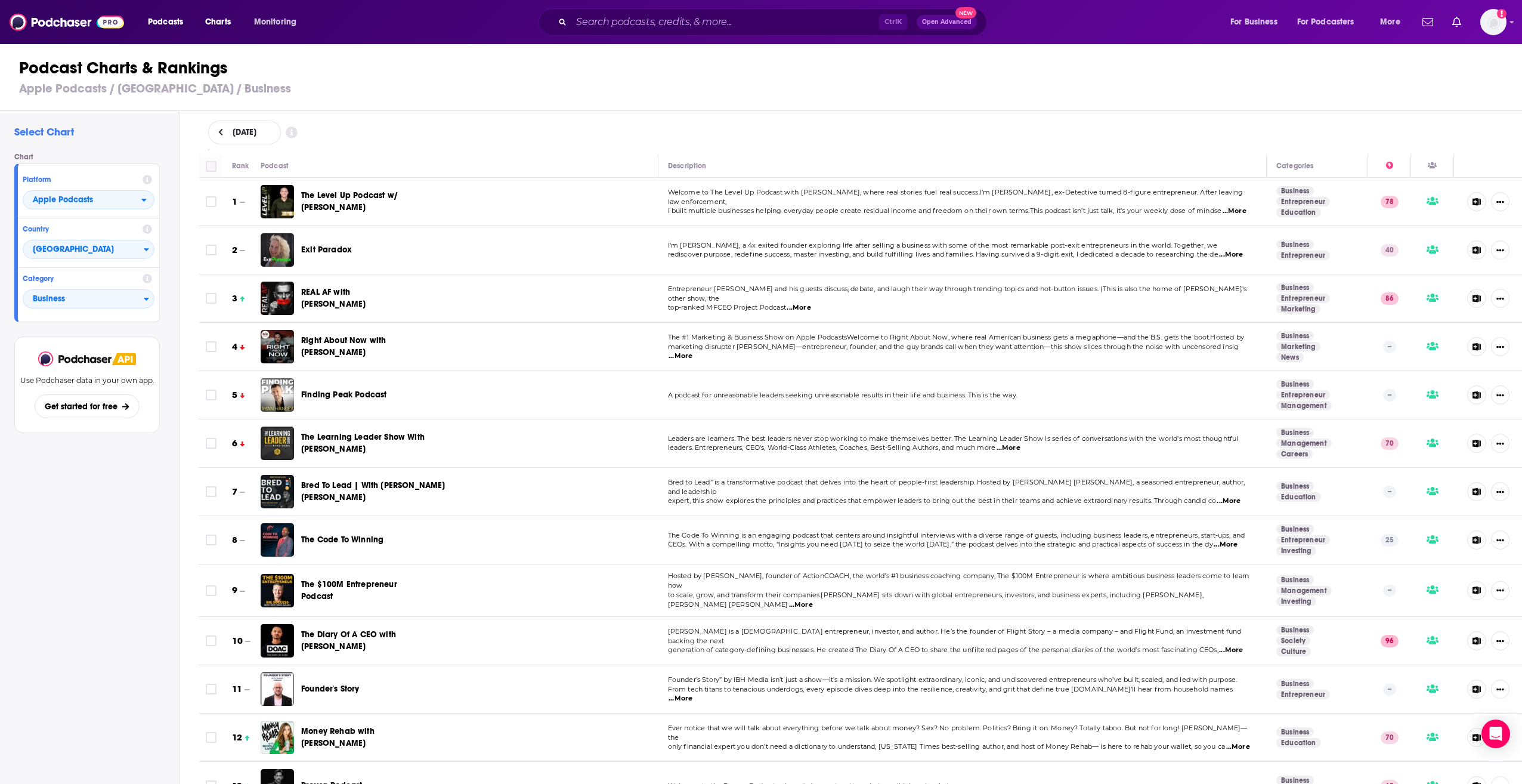
checkbox input "true"
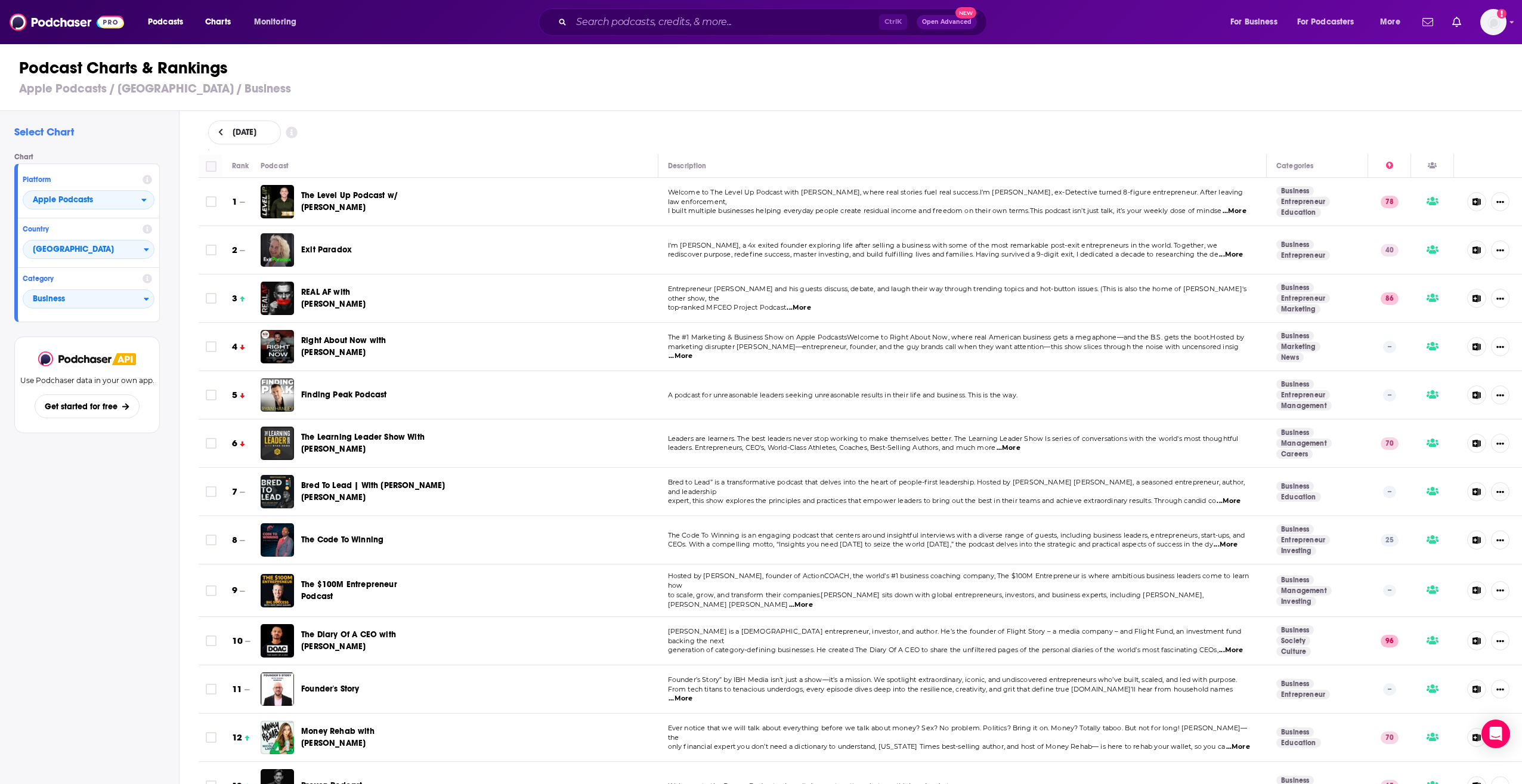
checkbox input "true"
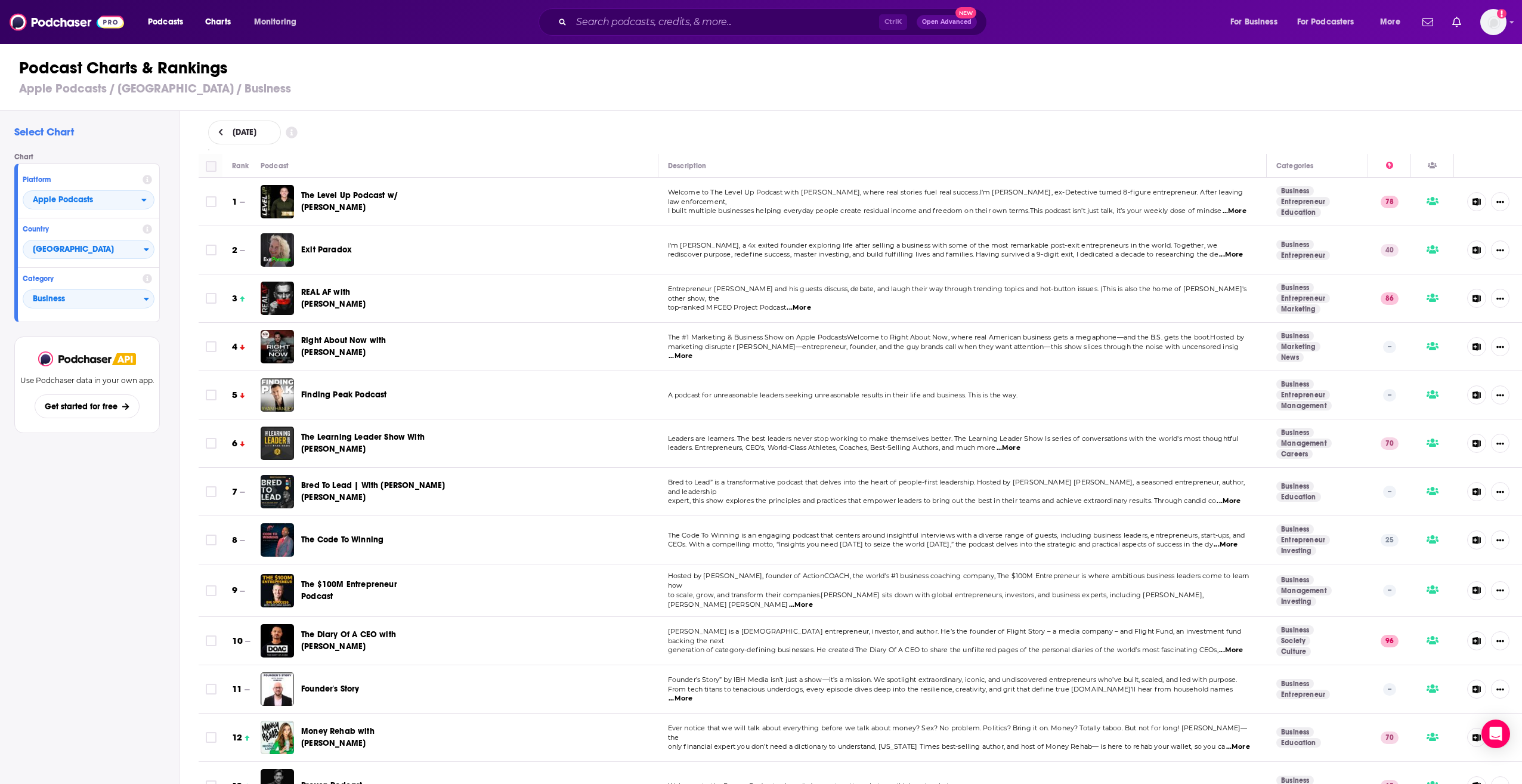
checkbox input "true"
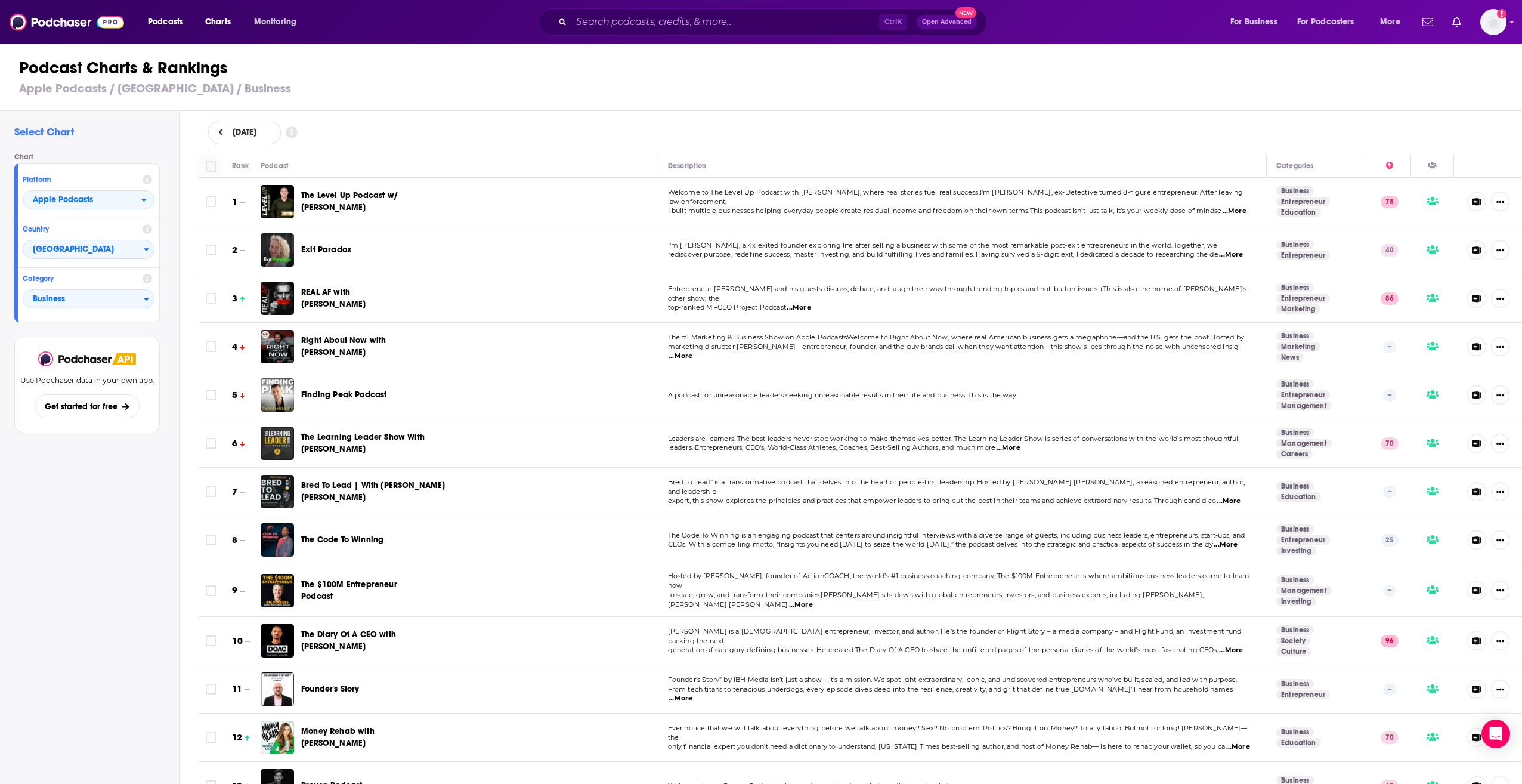
checkbox input "true"
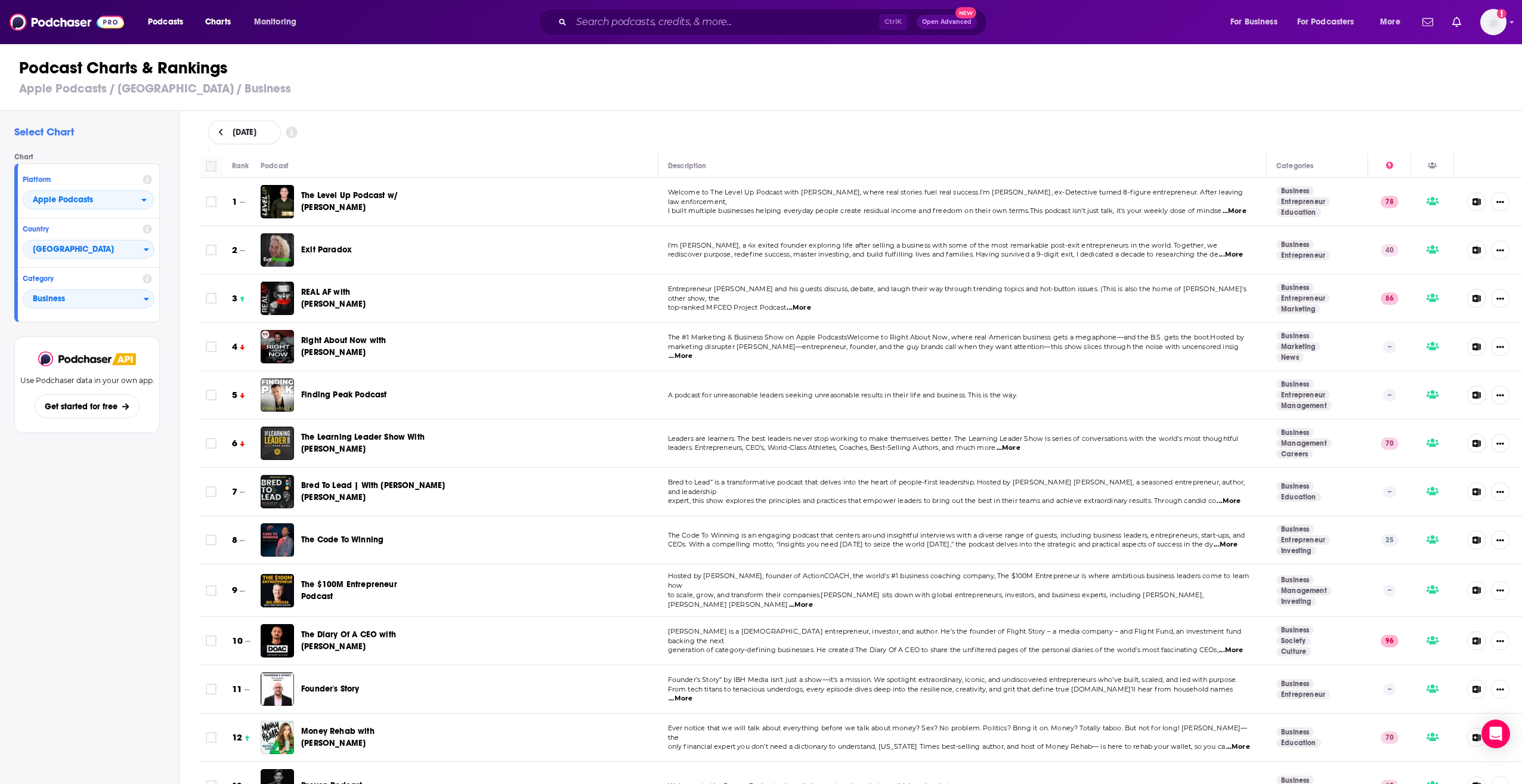
checkbox input "true"
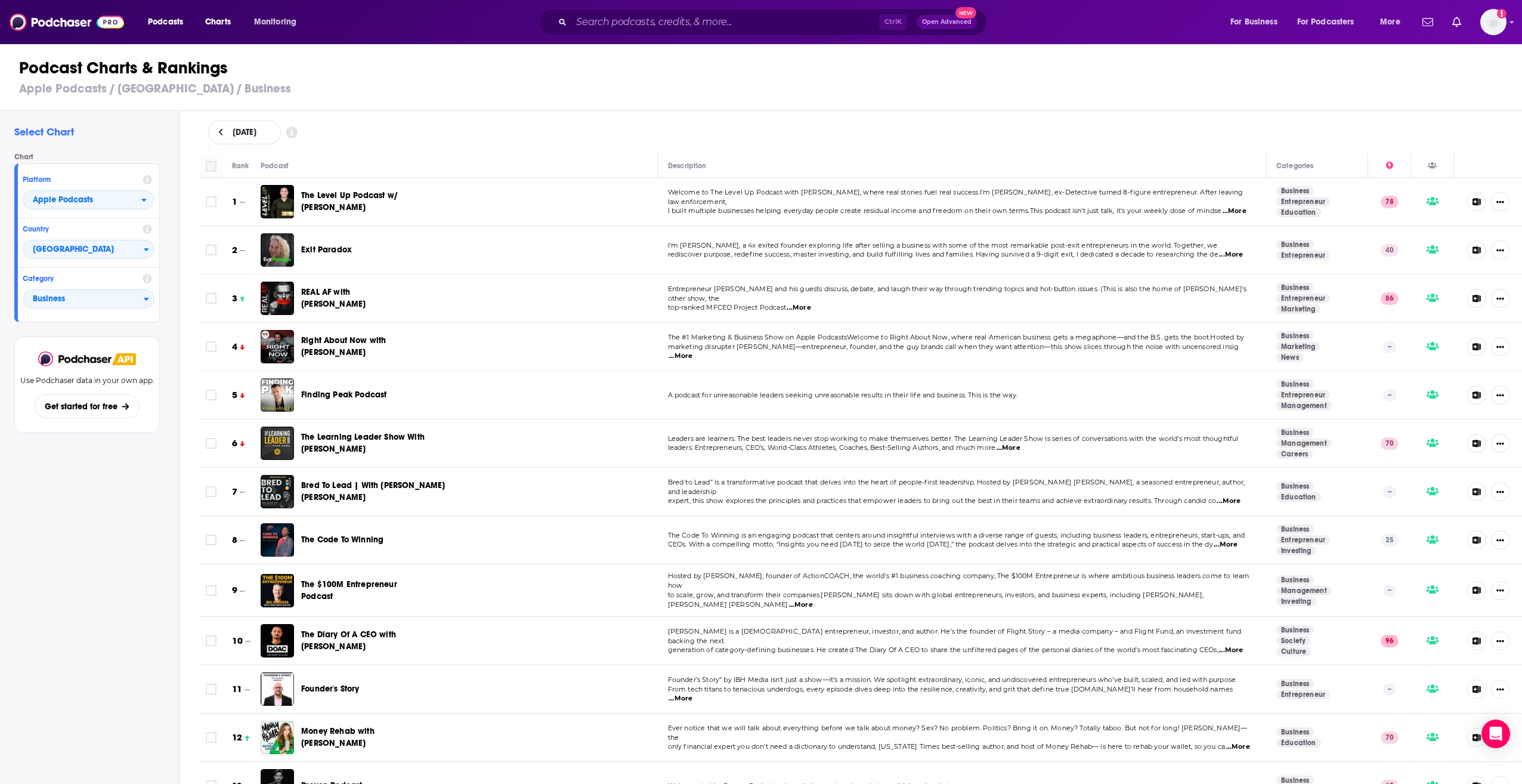
checkbox input "true"
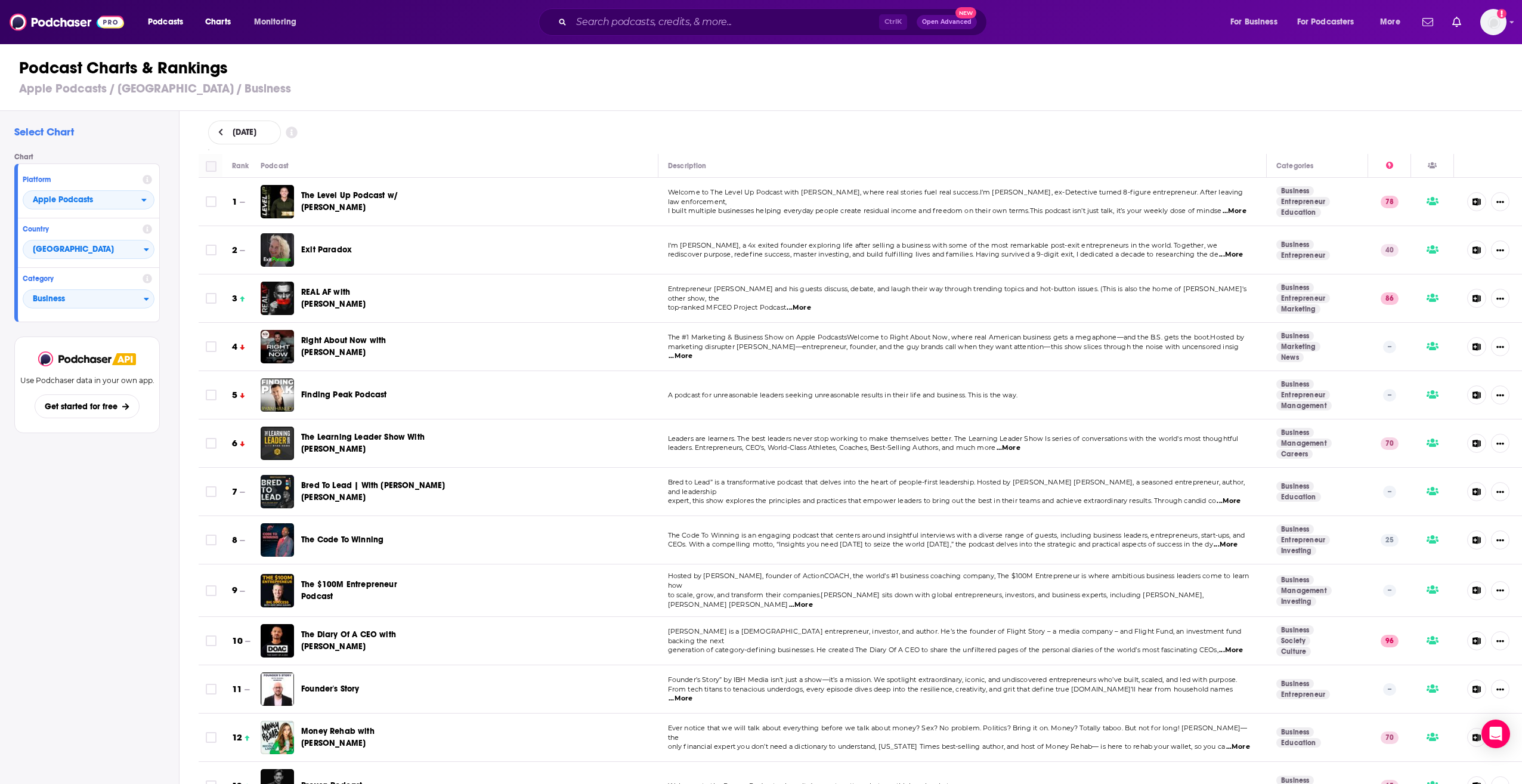
checkbox input "true"
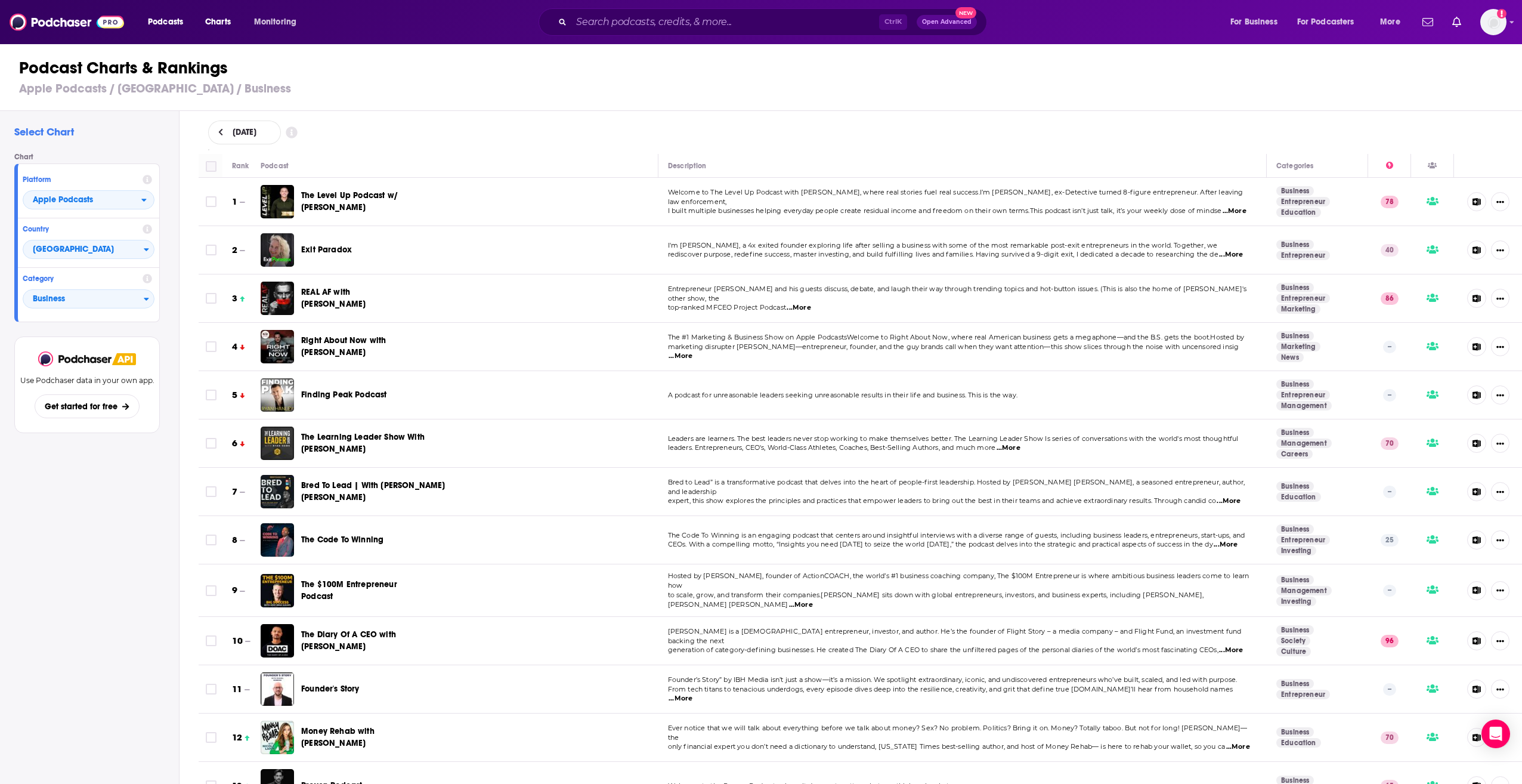
checkbox input "true"
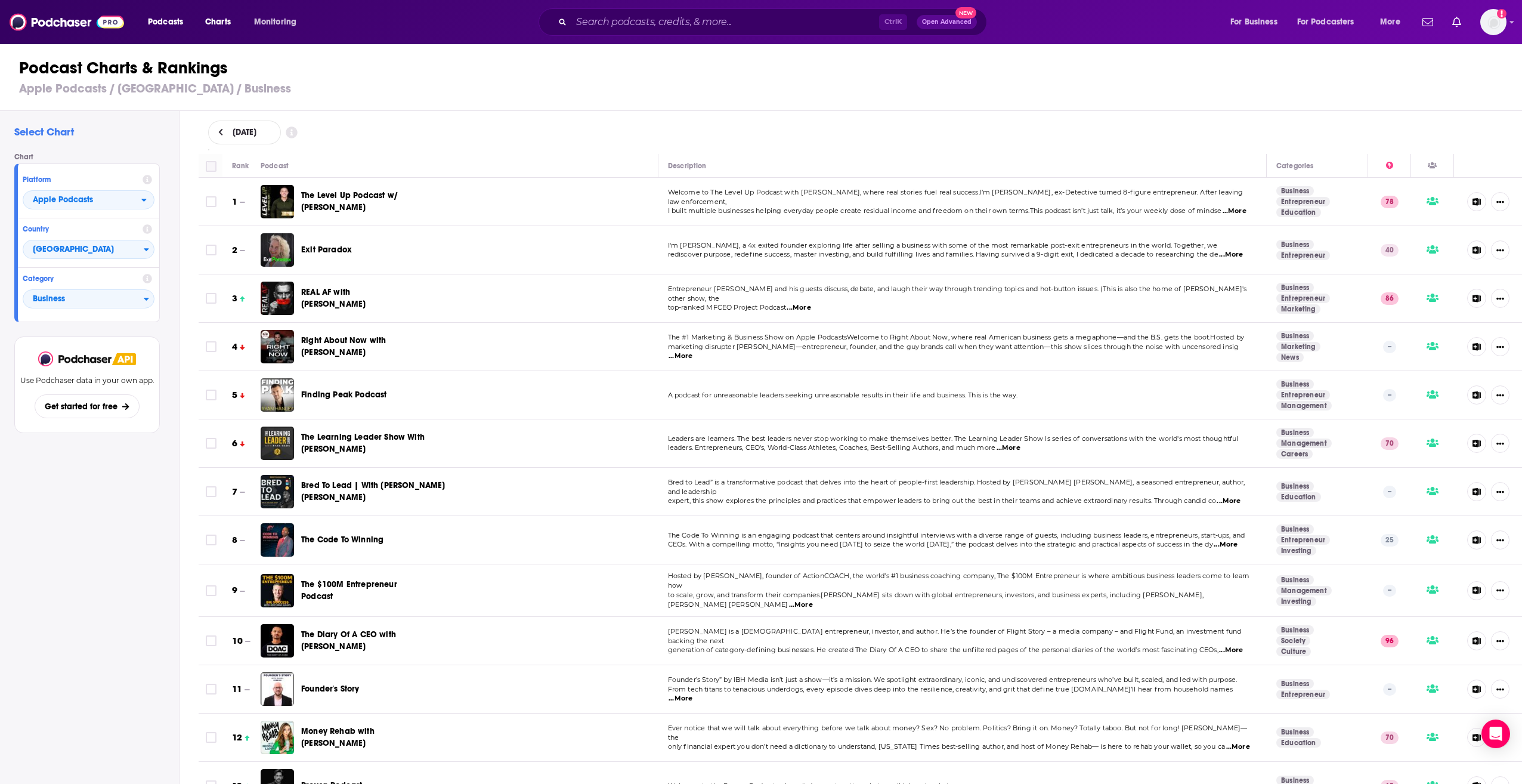
checkbox input "true"
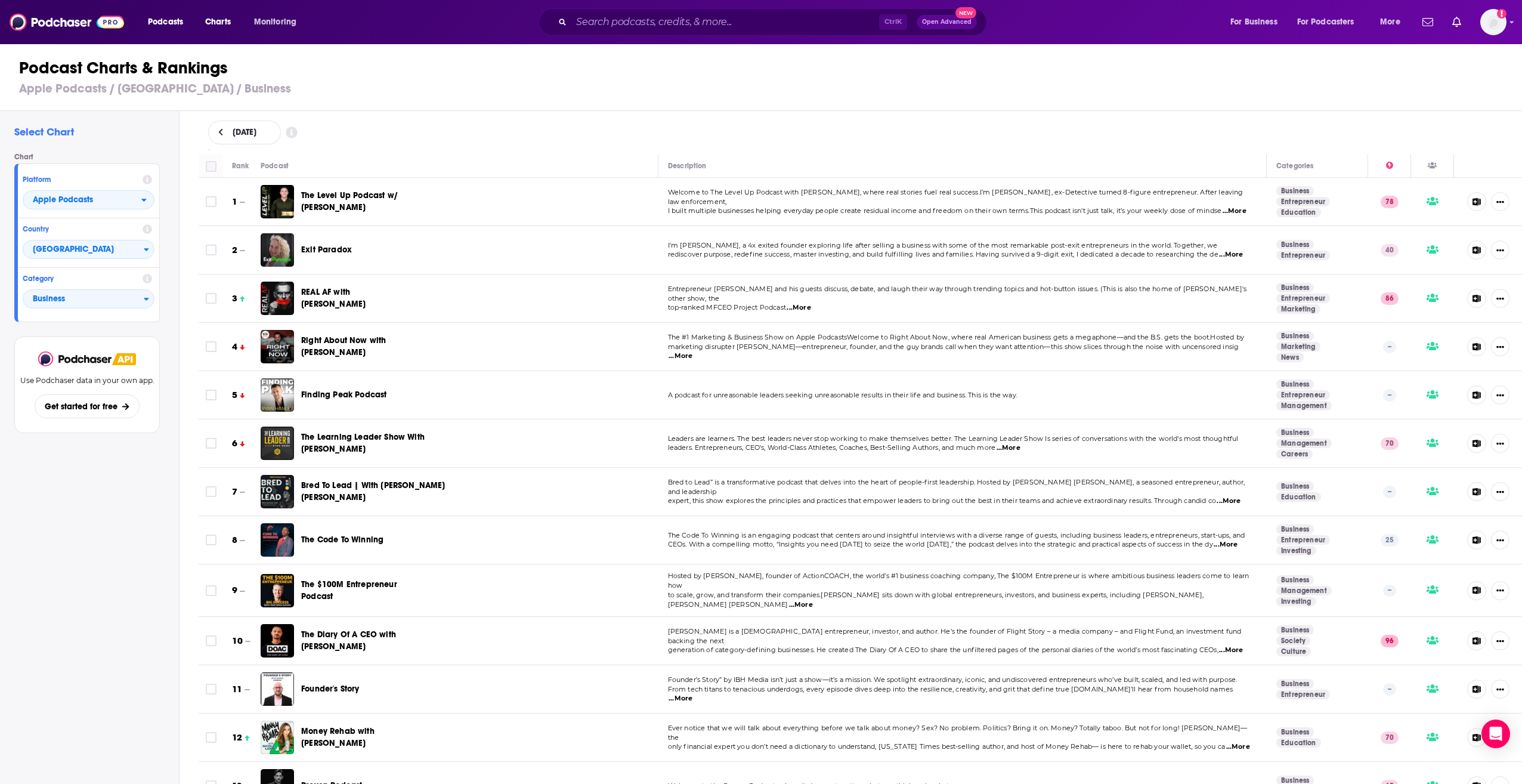
checkbox input "true"
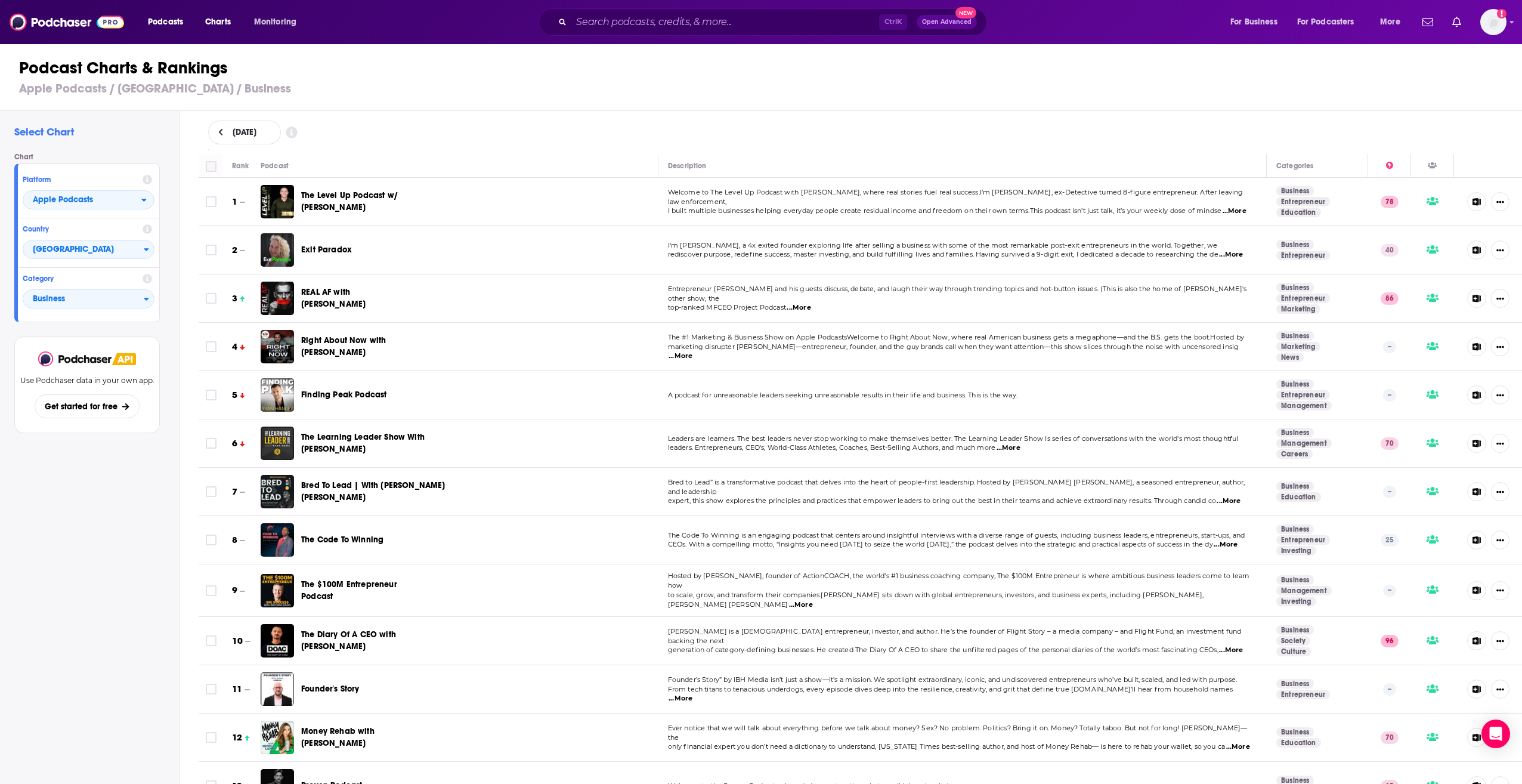
checkbox input "true"
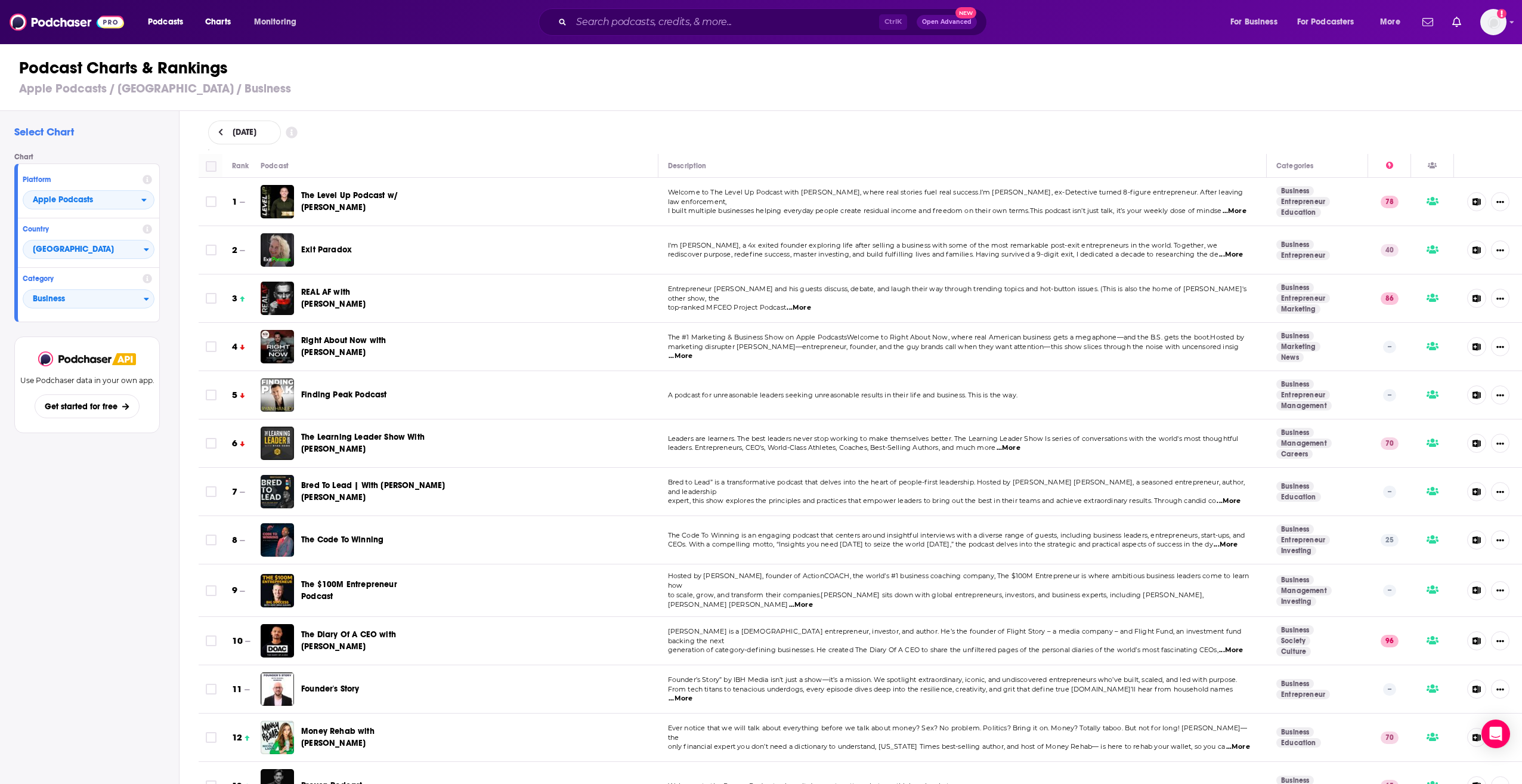
checkbox input "true"
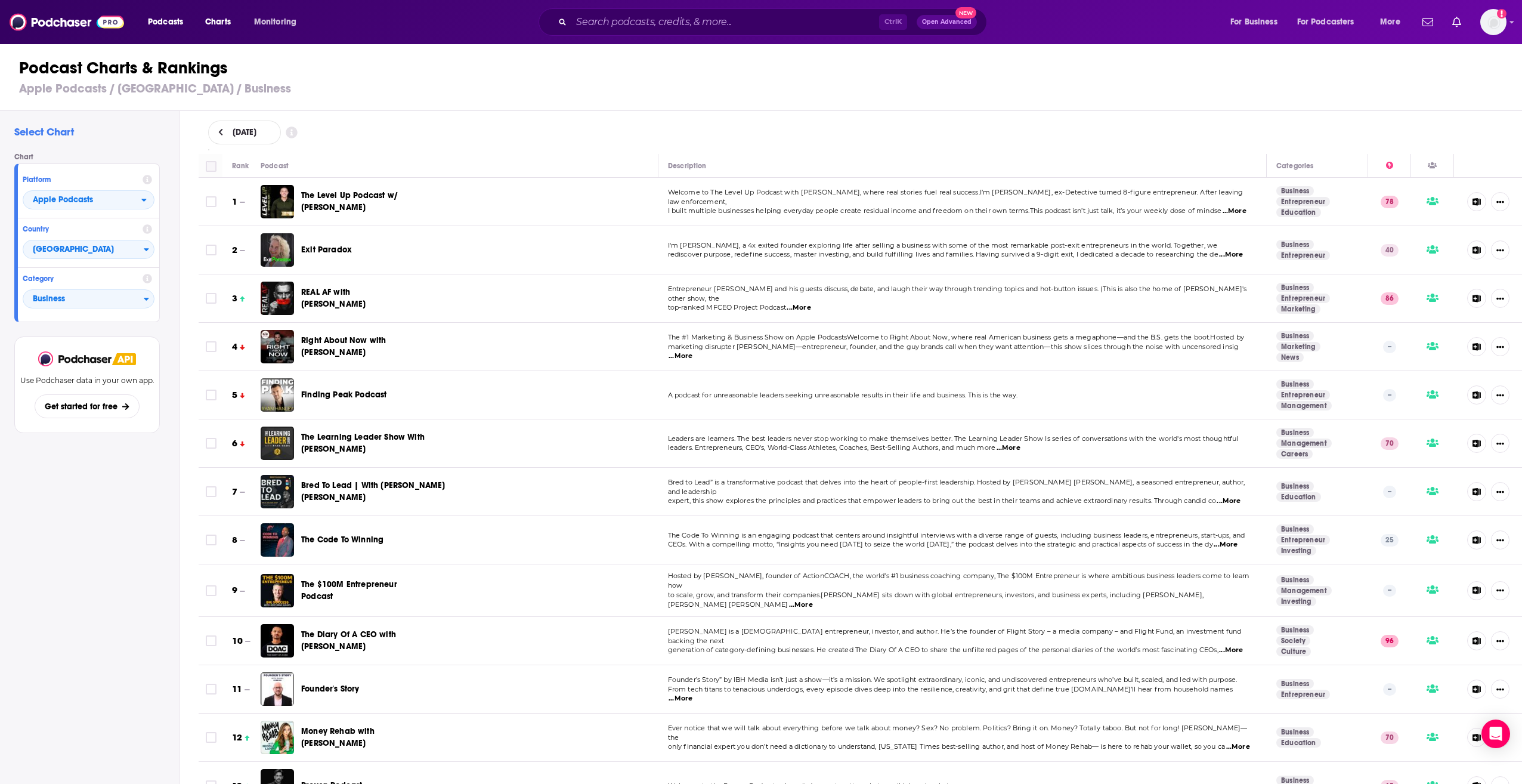
checkbox input "true"
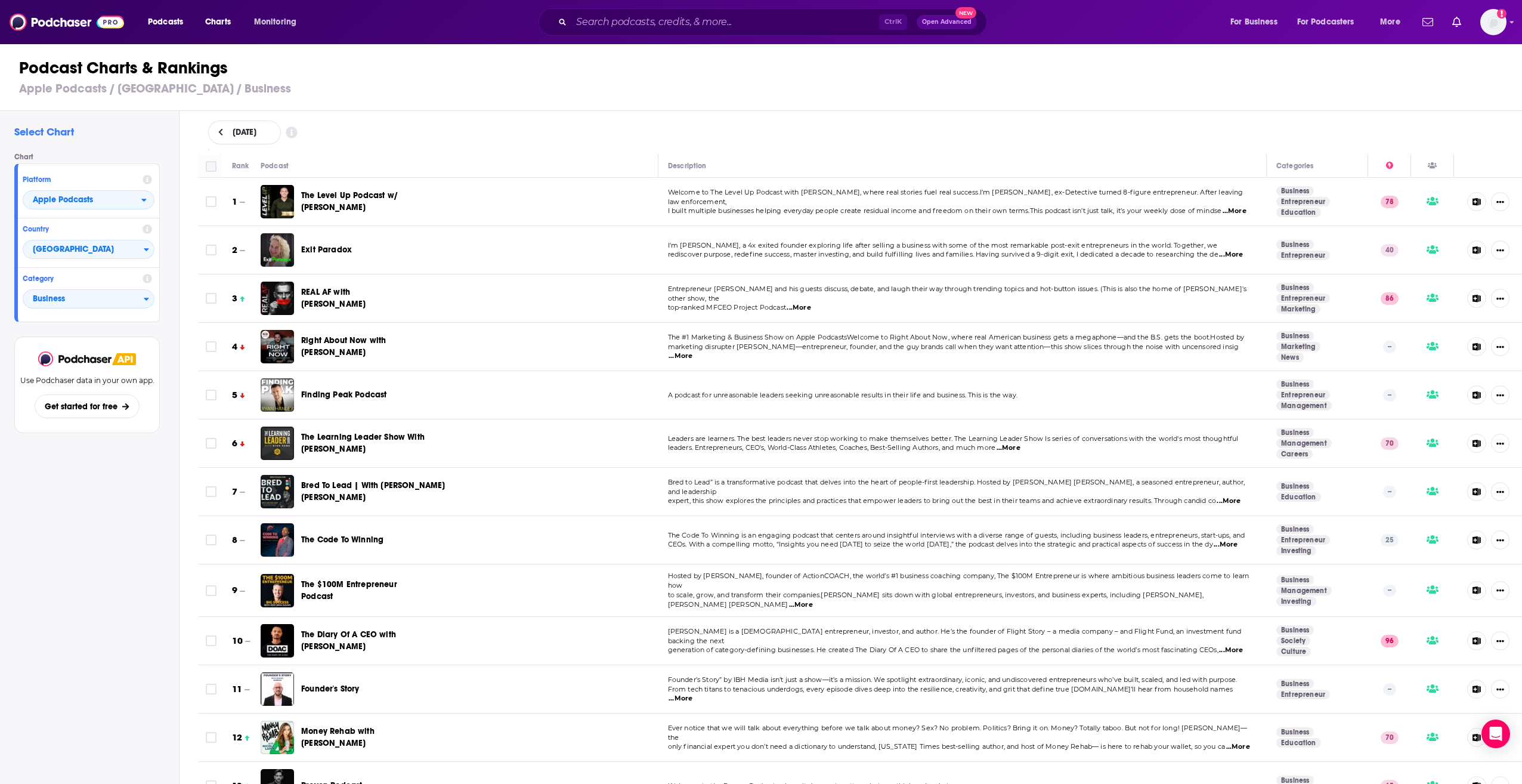
checkbox input "true"
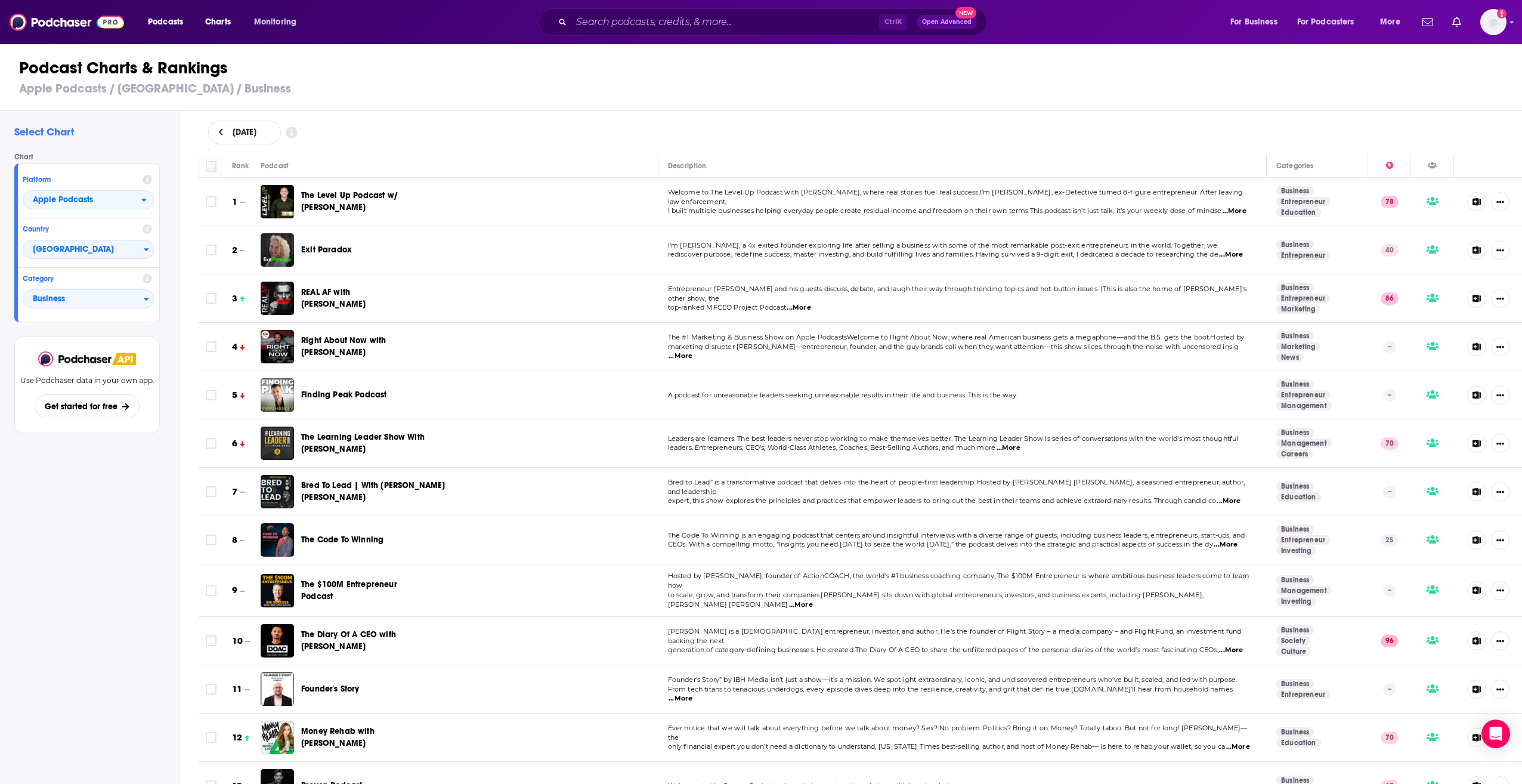
checkbox input "true"
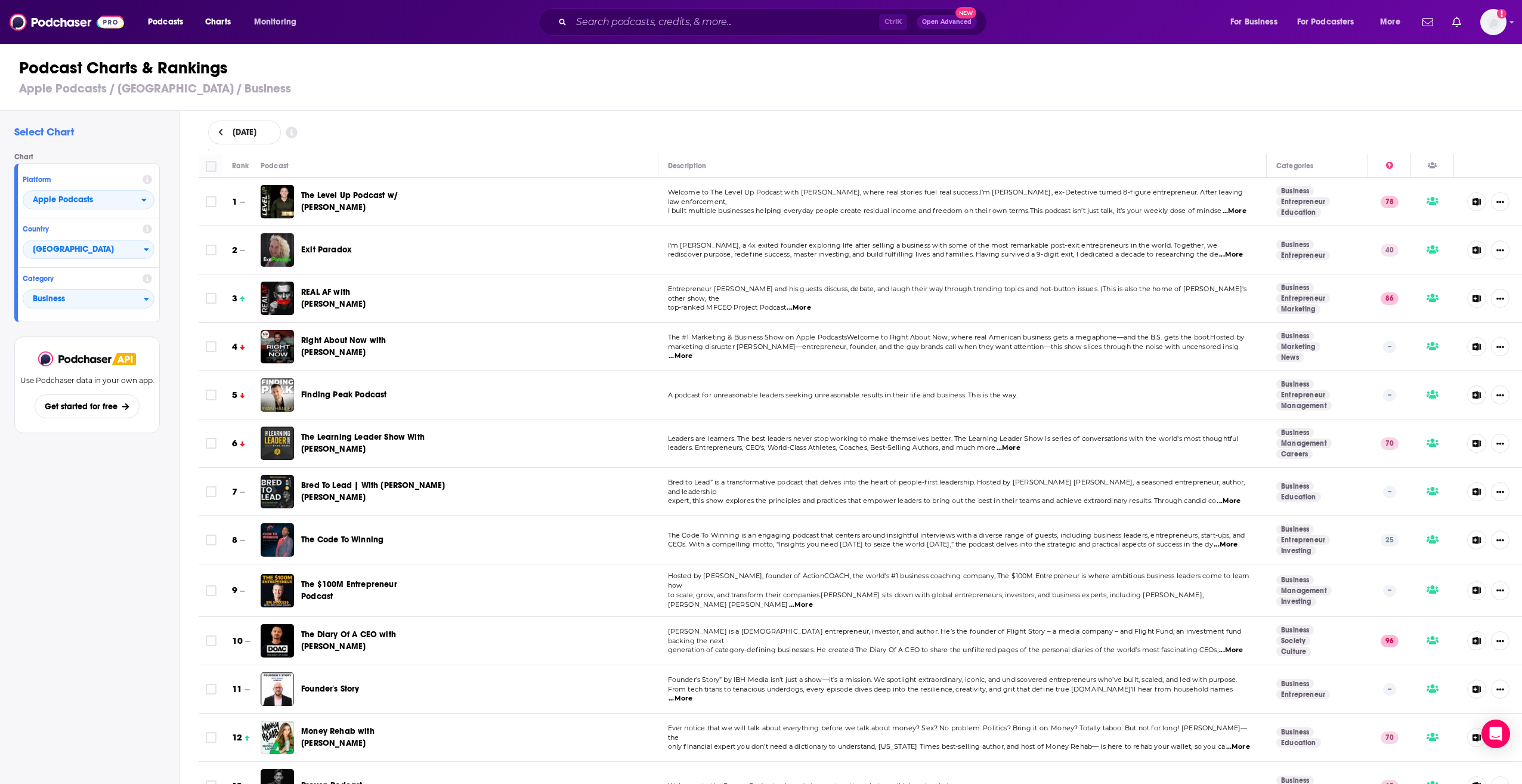
checkbox input "true"
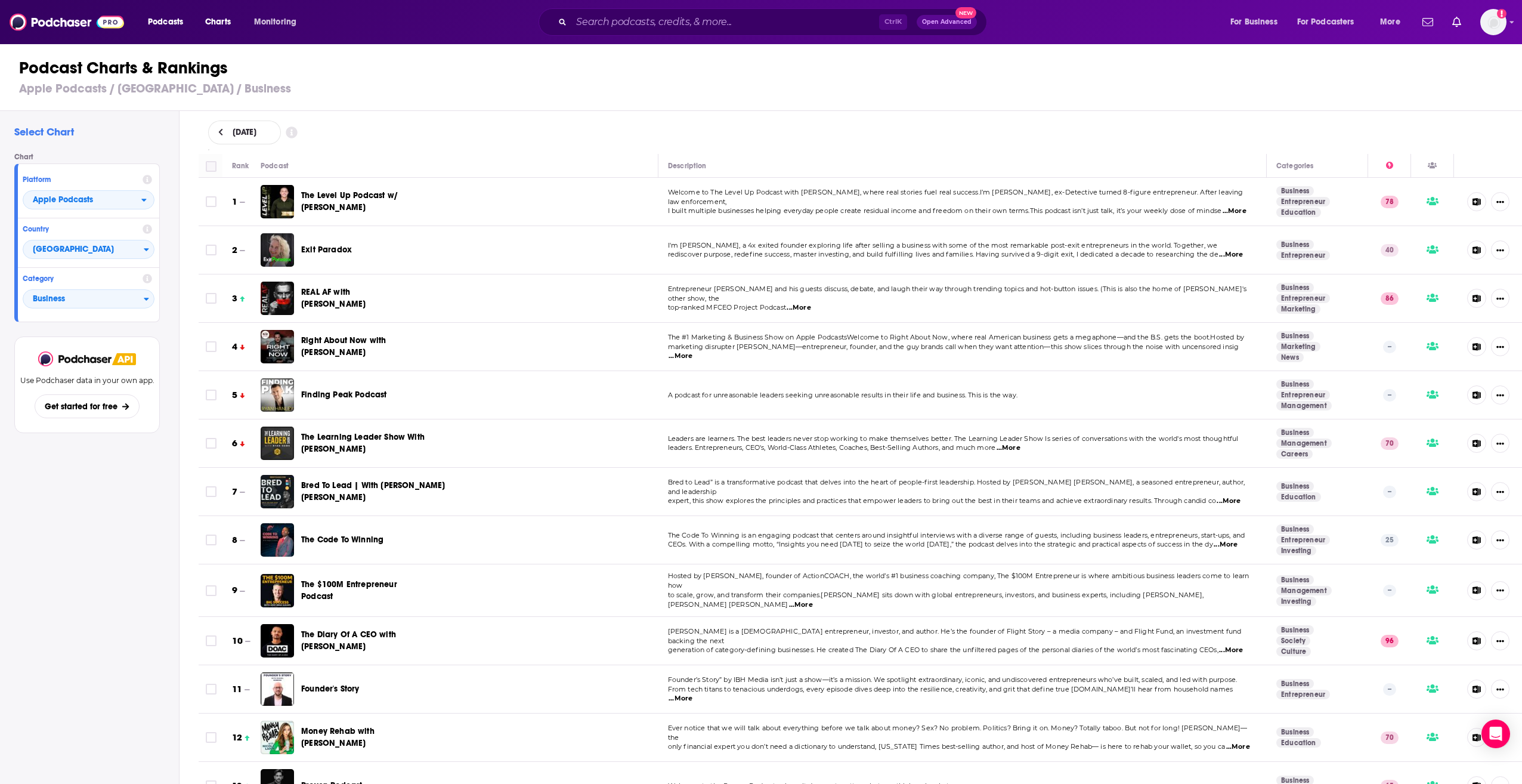
checkbox input "true"
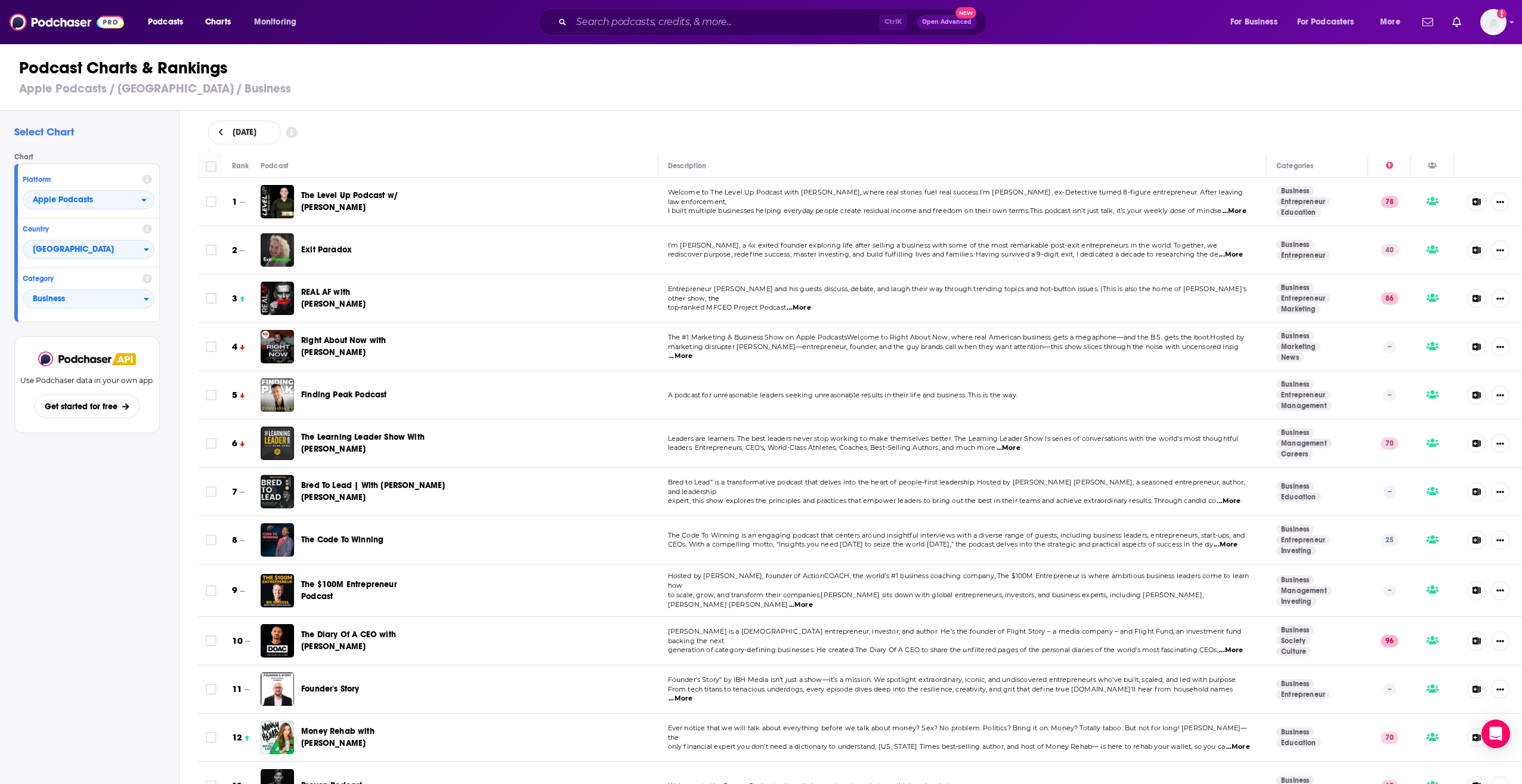
checkbox input "true"
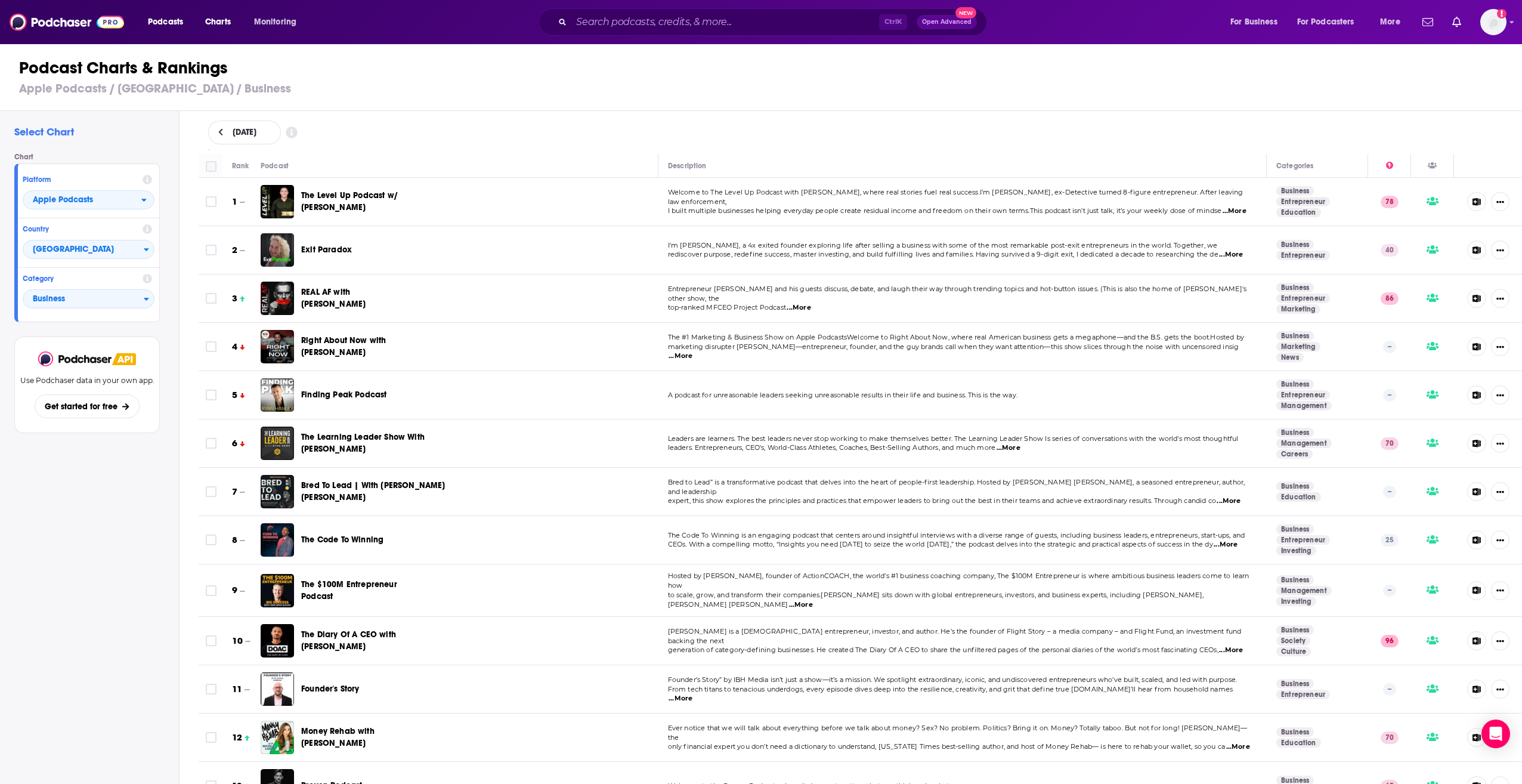
checkbox input "true"
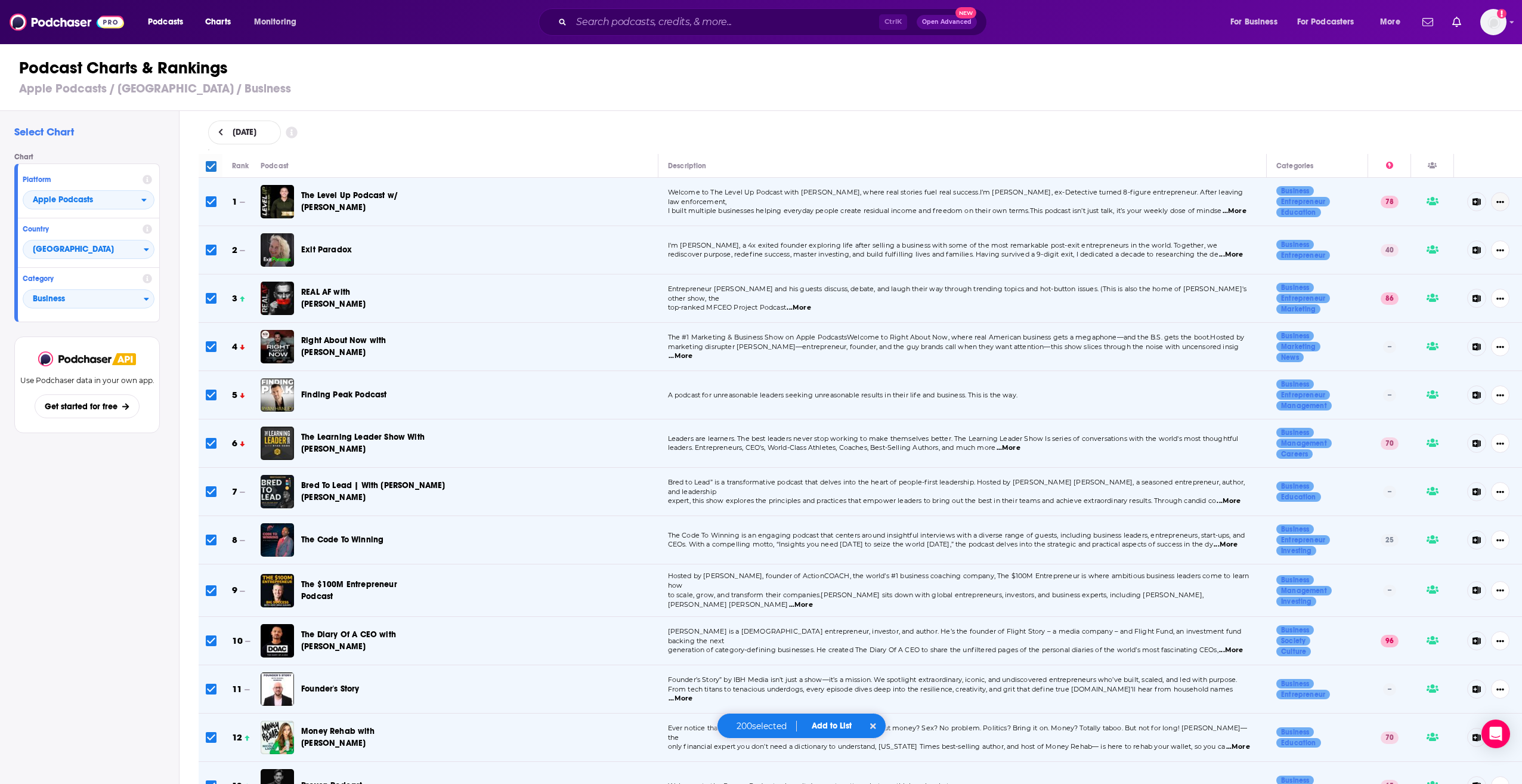
click at [1491, 201] on button "Show More Button" at bounding box center [1499, 201] width 18 height 19
click at [1469, 74] on h1 "Podcast Charts & Rankings" at bounding box center [766, 67] width 1494 height 21
click at [709, 68] on h1 "Podcast Charts & Rankings" at bounding box center [766, 67] width 1494 height 21
click at [592, 109] on div "Podcast Charts & Rankings Apple Podcasts / [GEOGRAPHIC_DATA] / Business" at bounding box center [766, 77] width 1532 height 68
click at [710, 72] on h1 "Podcast Charts & Rankings" at bounding box center [766, 67] width 1494 height 21
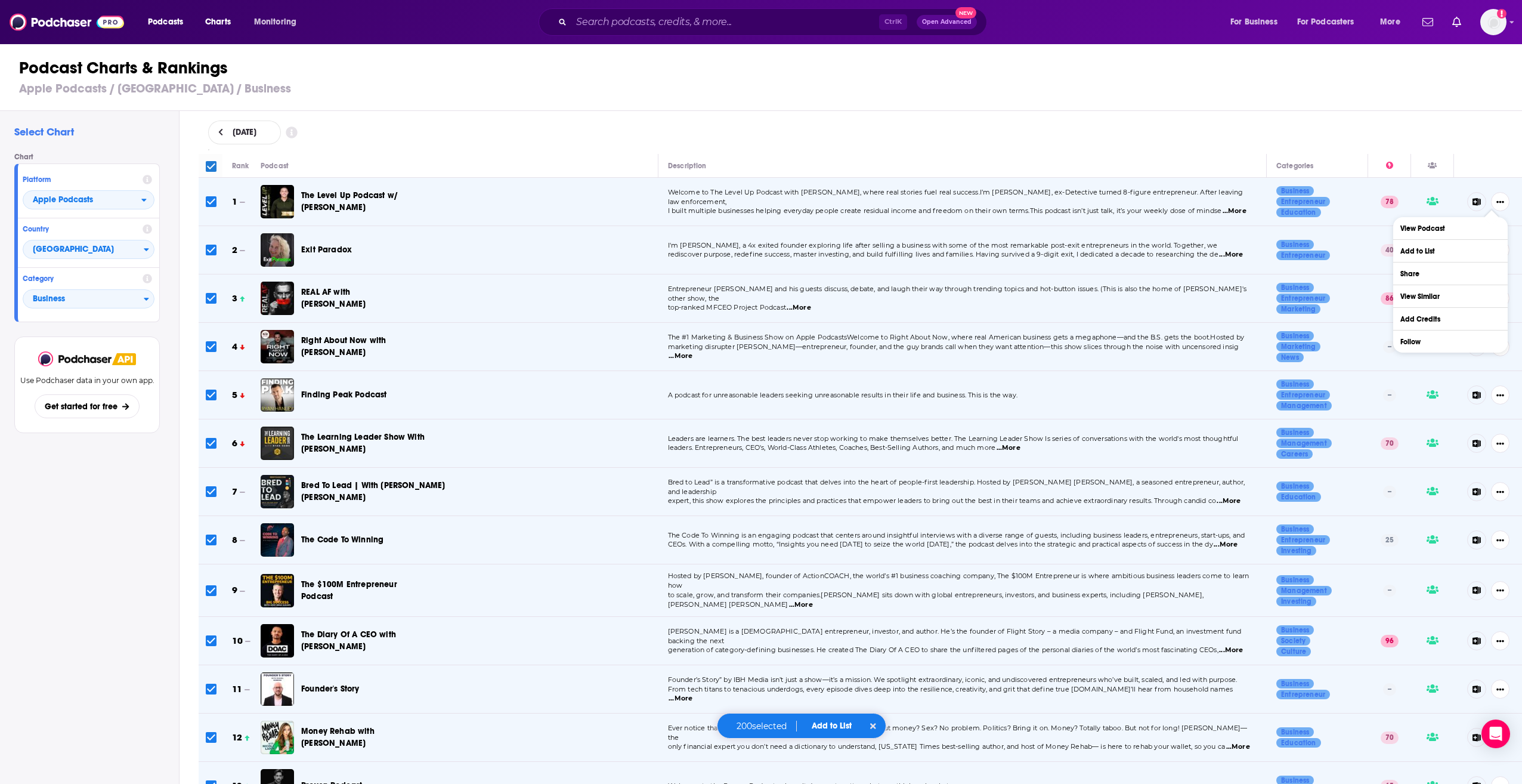
click at [831, 96] on h3 "Apple Podcasts / [GEOGRAPHIC_DATA] / Business" at bounding box center [766, 88] width 1494 height 15
click at [210, 165] on input "Toggle select all" at bounding box center [211, 166] width 11 height 11
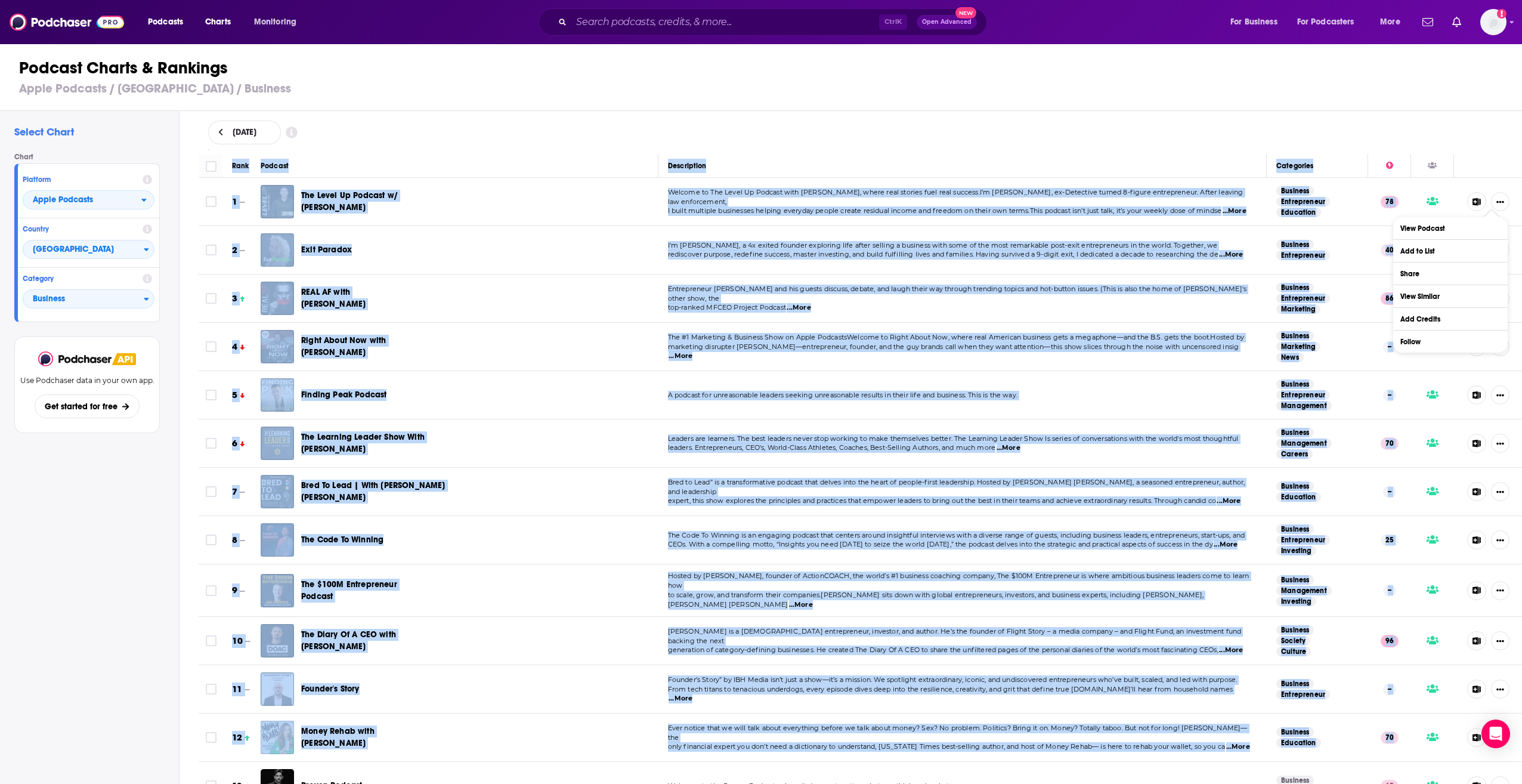
drag, startPoint x: 232, startPoint y: 163, endPoint x: 1387, endPoint y: 743, distance: 1292.4
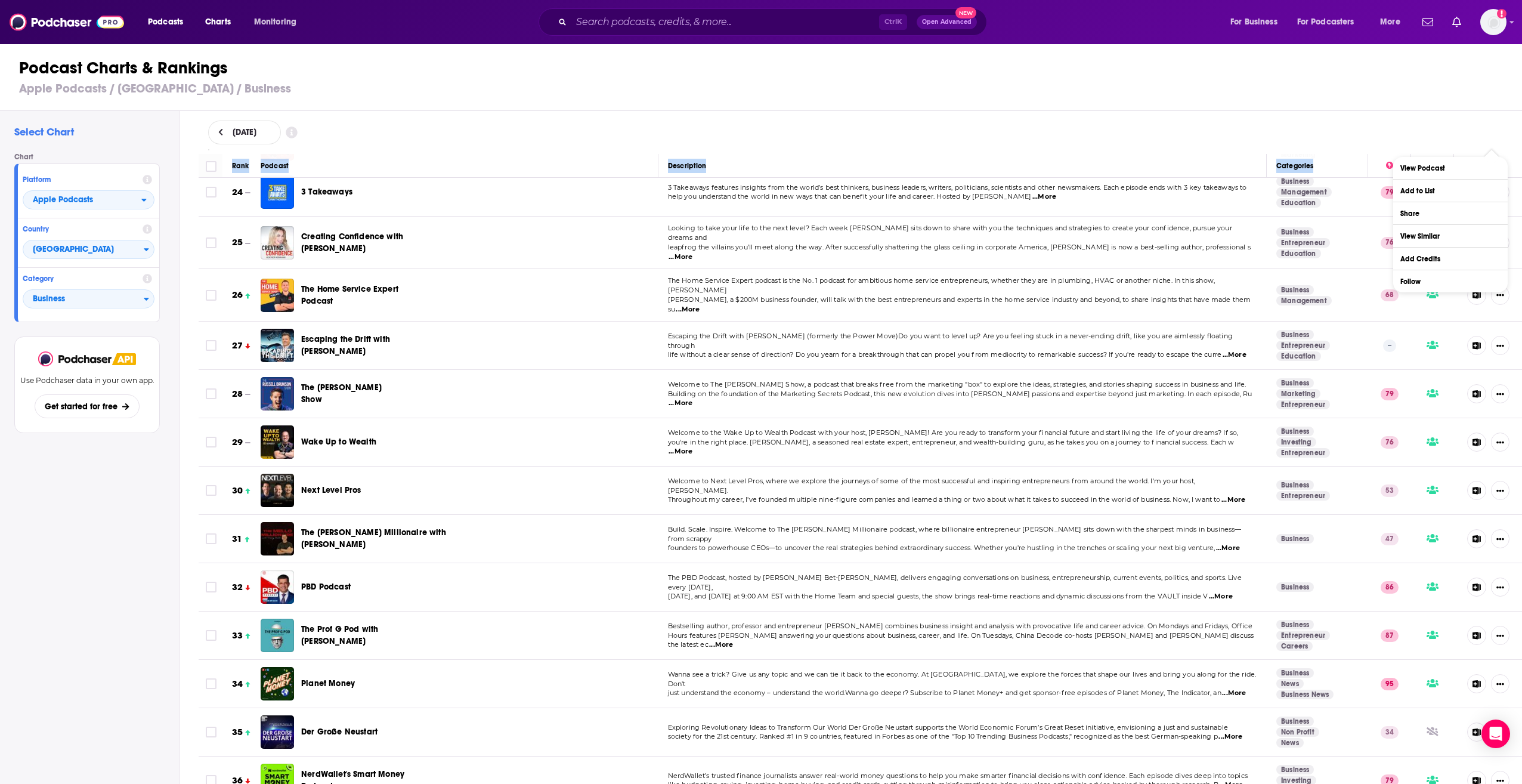
scroll to position [9053, 0]
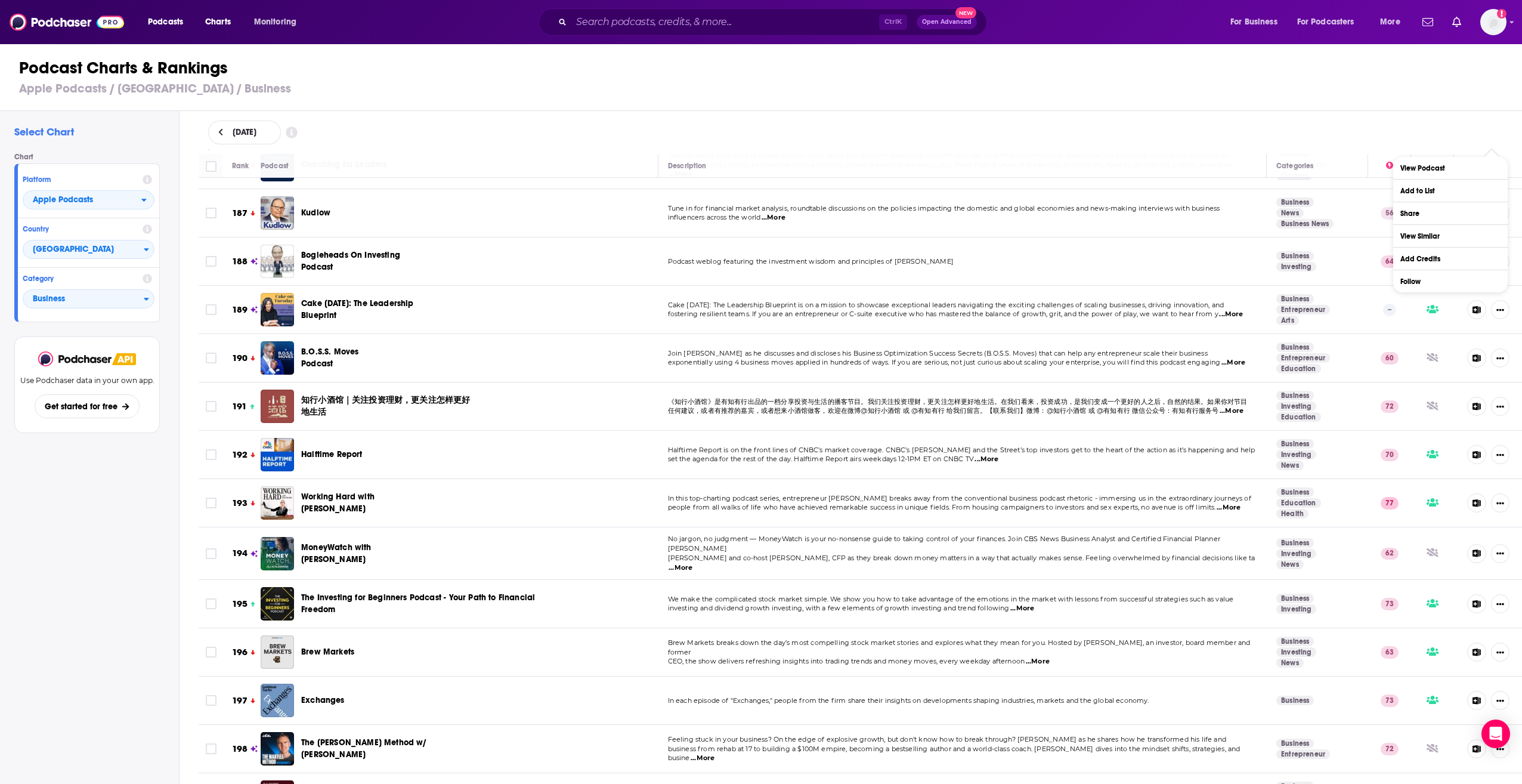
copy thead
drag, startPoint x: 592, startPoint y: 134, endPoint x: 1270, endPoint y: 140, distance: 678.0
click at [593, 134] on div "[DATE]" at bounding box center [861, 132] width 1305 height 24
click at [1386, 163] on icon at bounding box center [1390, 165] width 7 height 7
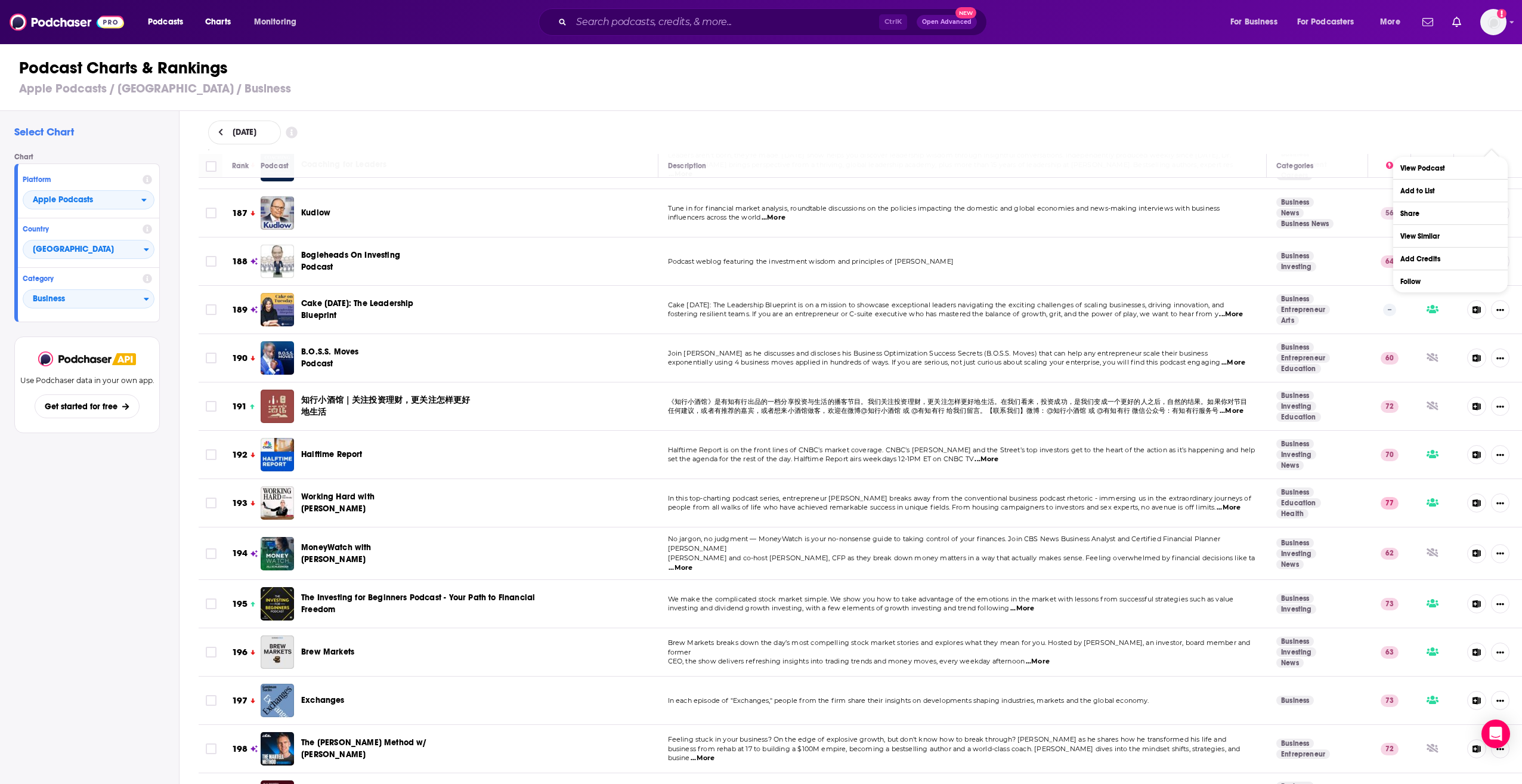
click at [1431, 115] on div "[DATE]" at bounding box center [861, 132] width 1343 height 43
drag, startPoint x: 1458, startPoint y: 123, endPoint x: 1440, endPoint y: 114, distance: 20.1
click at [1458, 123] on div "[DATE]" at bounding box center [861, 132] width 1305 height 24
click at [1289, 55] on div "Podcast Charts & Rankings Apple Podcasts / [GEOGRAPHIC_DATA] / Business" at bounding box center [766, 77] width 1532 height 68
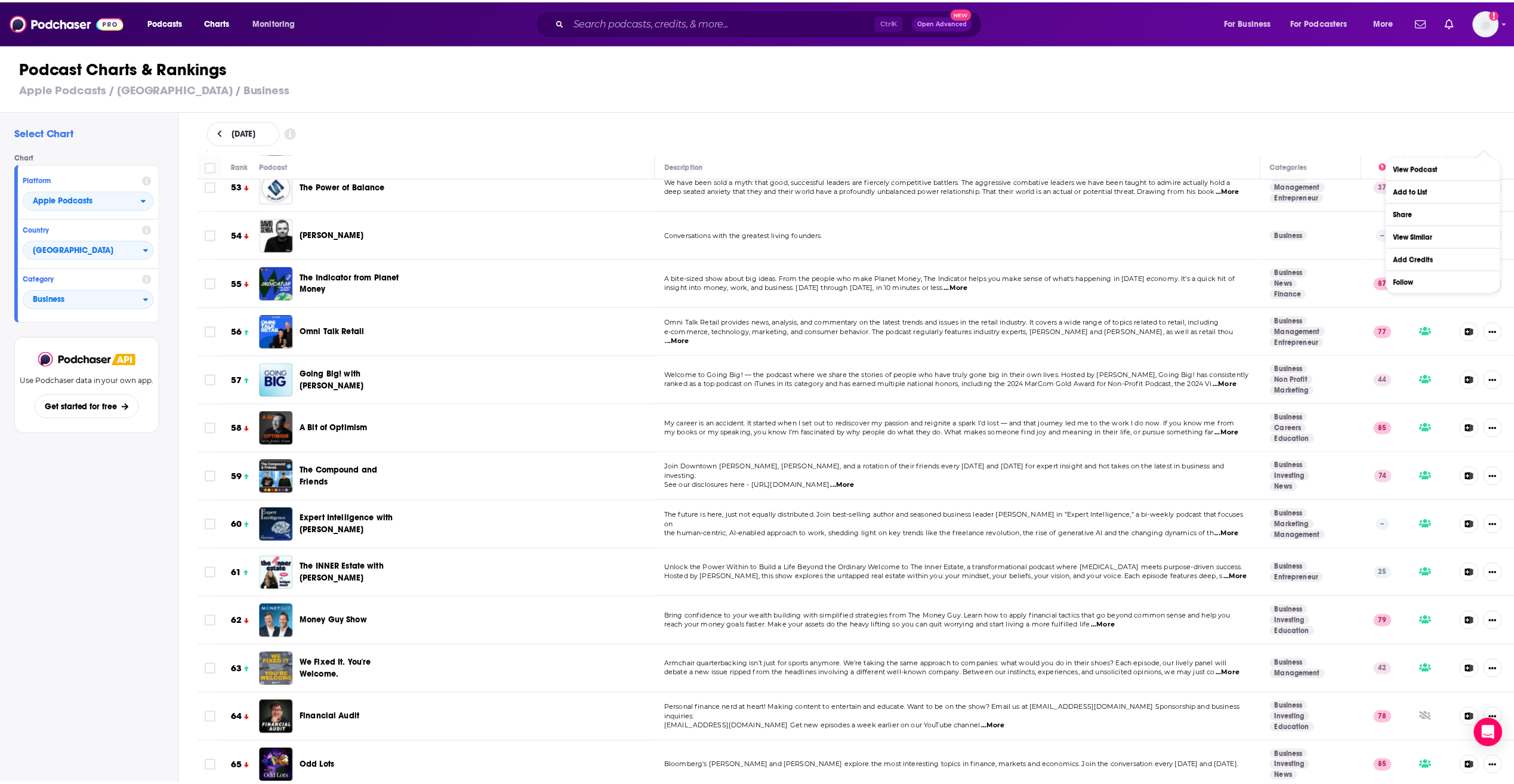
scroll to position [8457, 0]
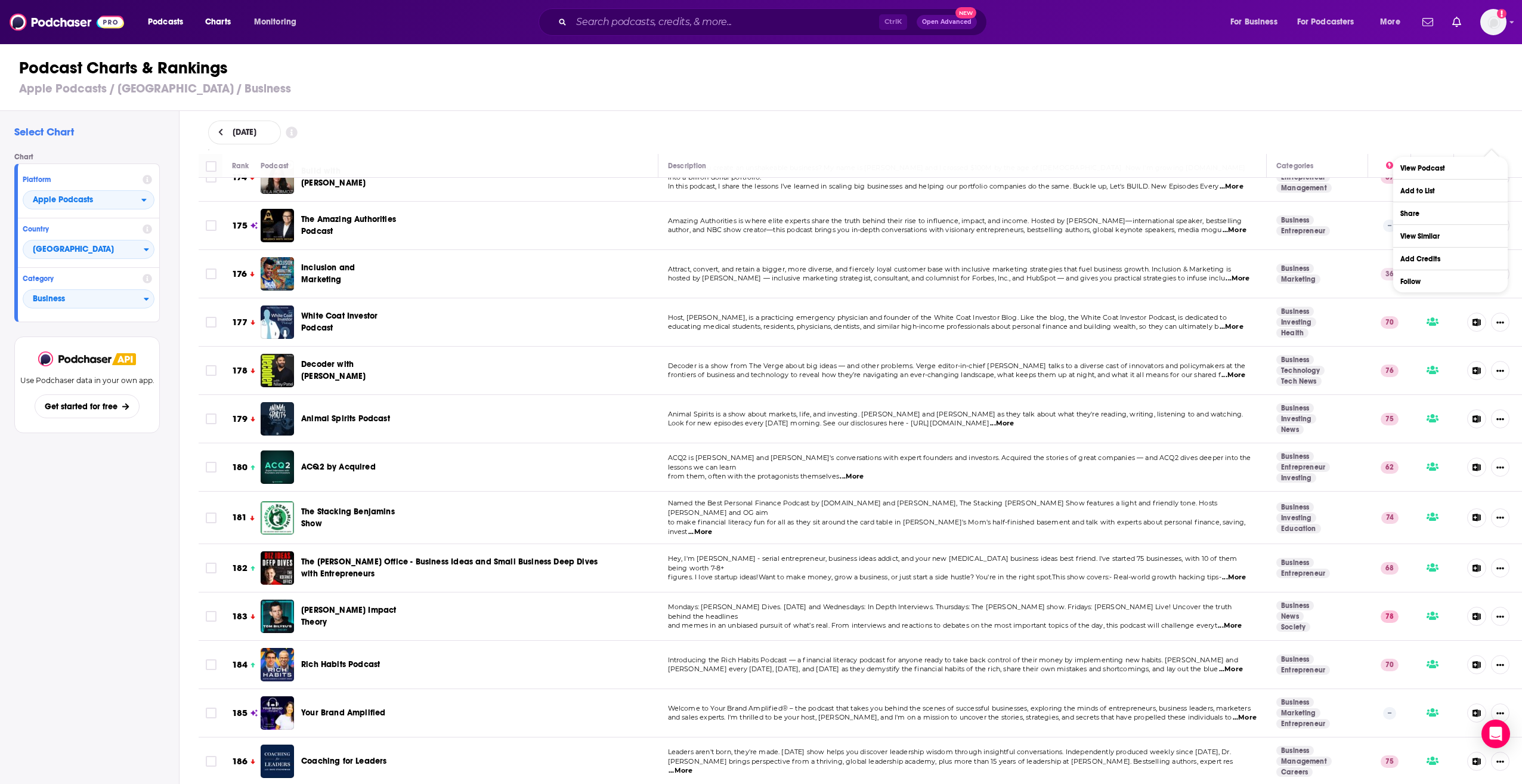
click at [1481, 142] on div "[DATE]" at bounding box center [861, 132] width 1305 height 24
click at [1278, 134] on div "[DATE]" at bounding box center [861, 132] width 1305 height 24
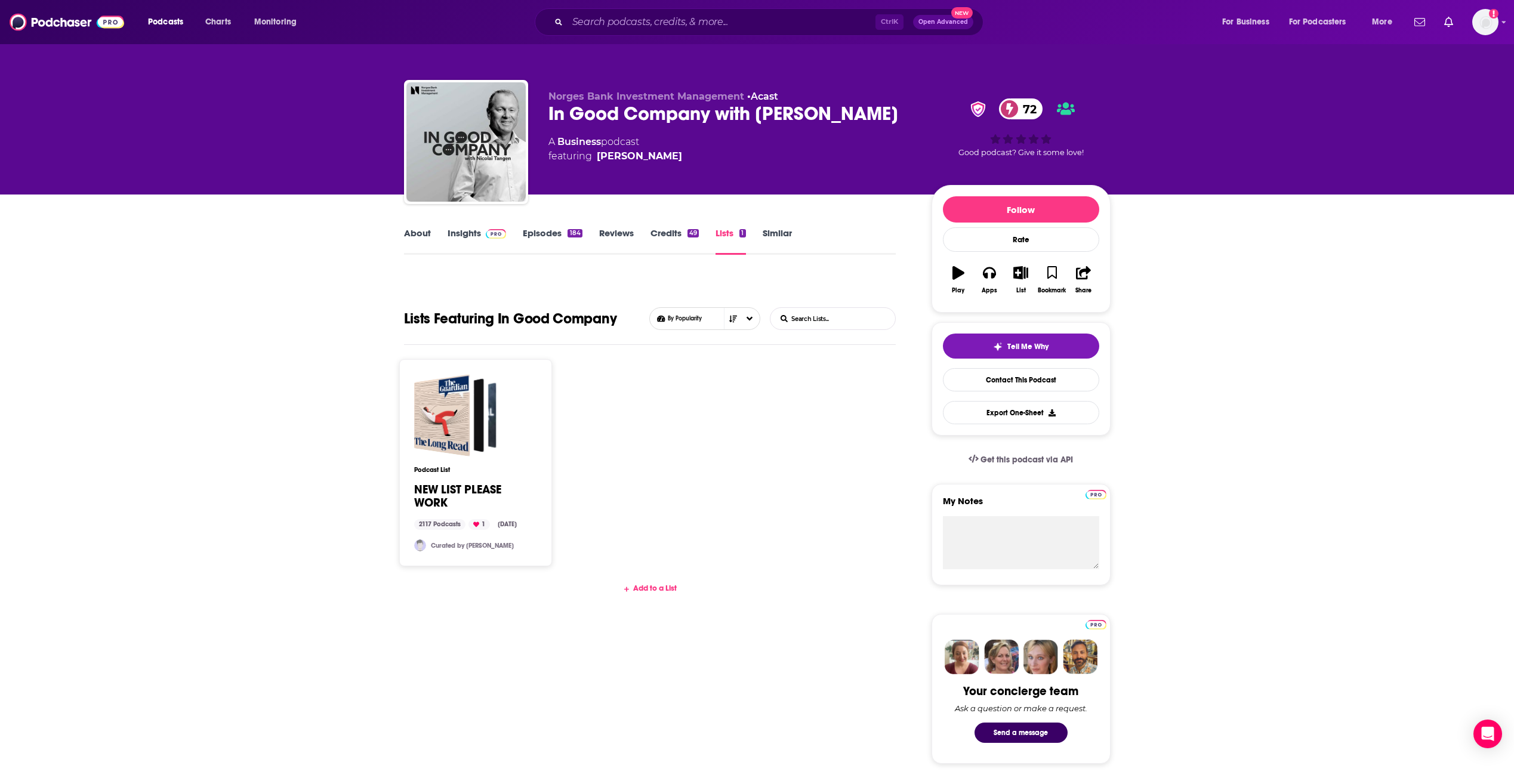
click at [1029, 109] on span "72" at bounding box center [1026, 109] width 31 height 21
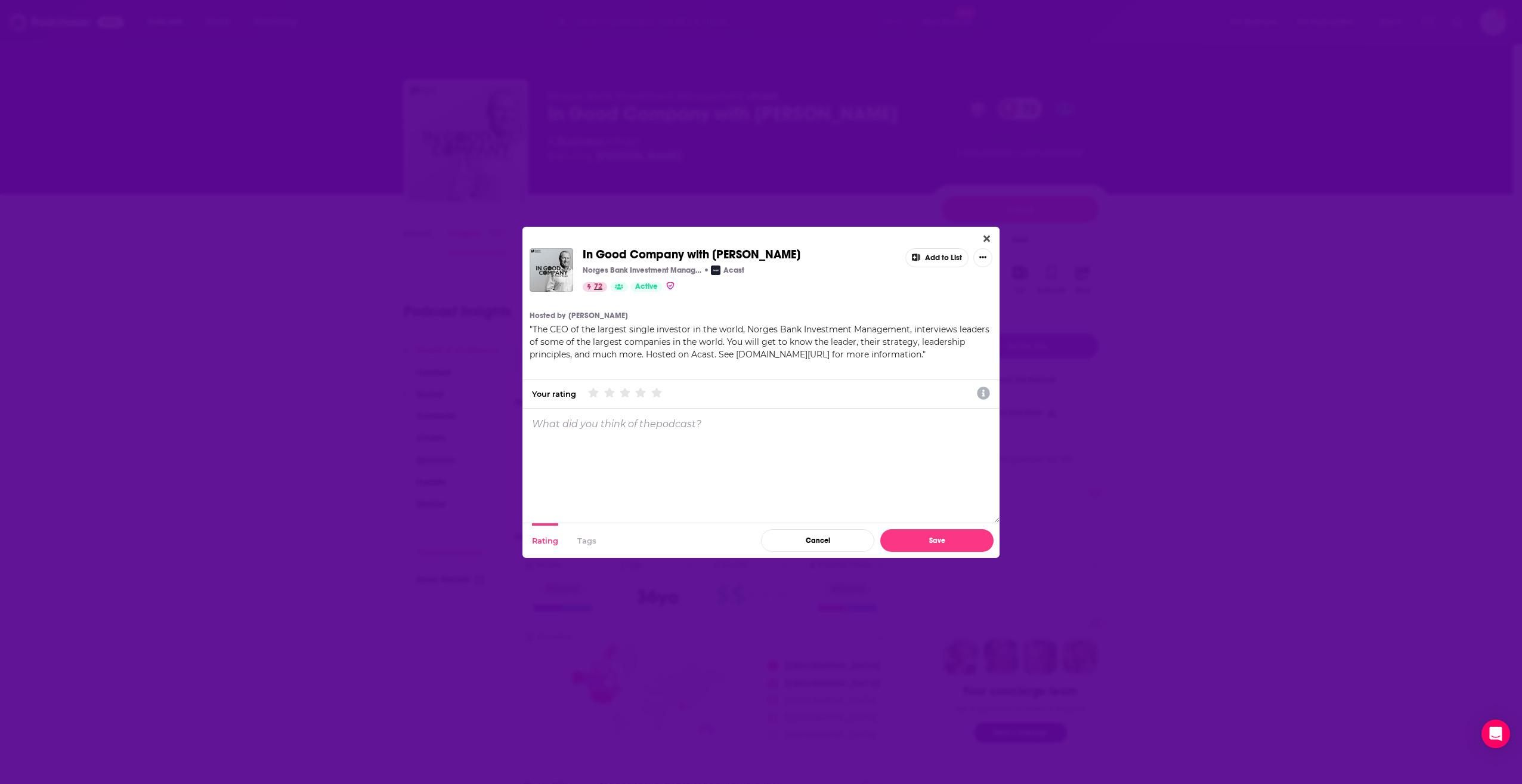
click at [595, 285] on span "72" at bounding box center [598, 287] width 8 height 12
click at [983, 235] on icon "Close" at bounding box center [986, 238] width 7 height 9
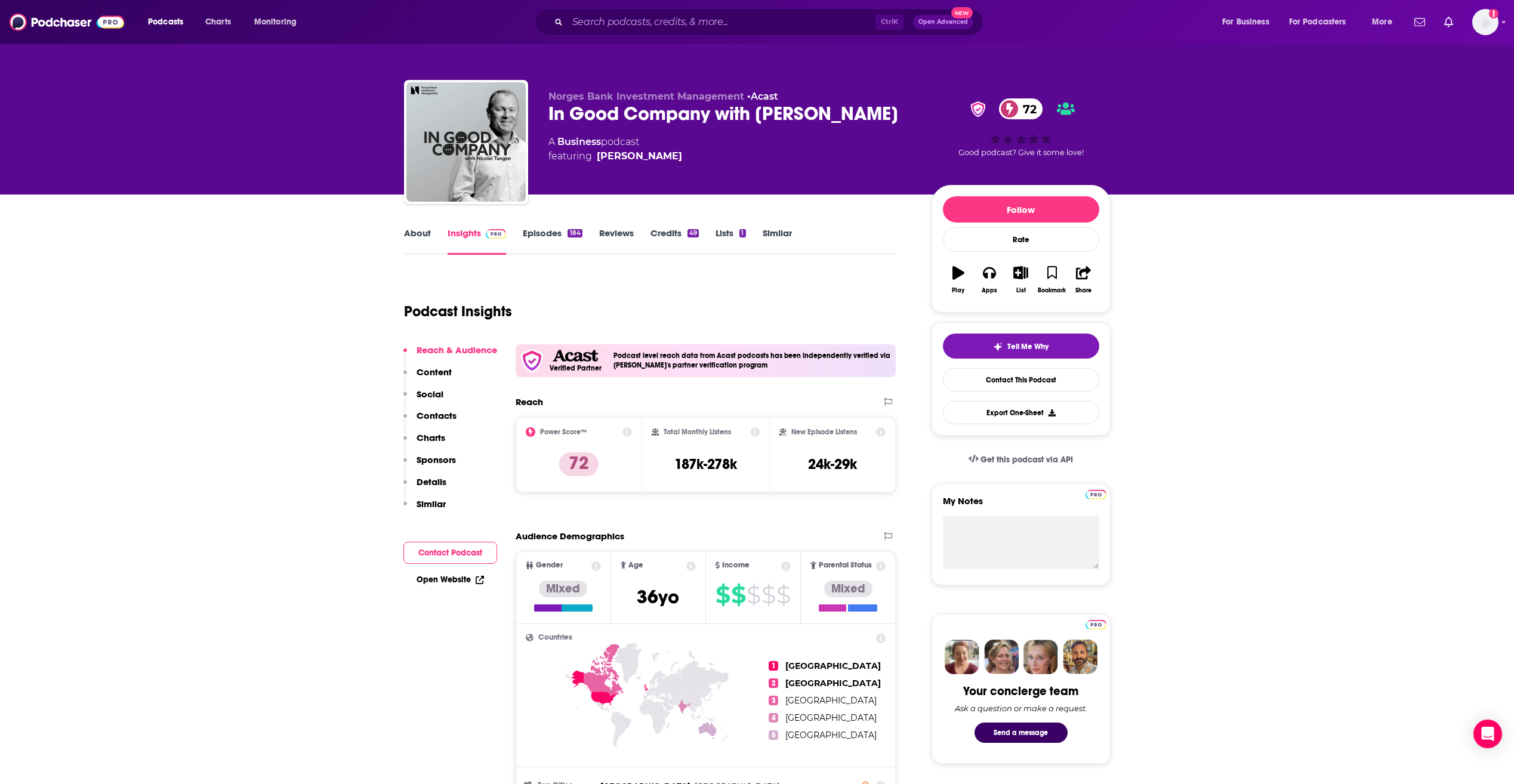
click at [626, 429] on icon at bounding box center [627, 431] width 9 height 9
drag, startPoint x: 573, startPoint y: 324, endPoint x: 618, endPoint y: 344, distance: 49.2
click at [625, 429] on icon at bounding box center [627, 431] width 9 height 9
